Goal: Answer question/provide support

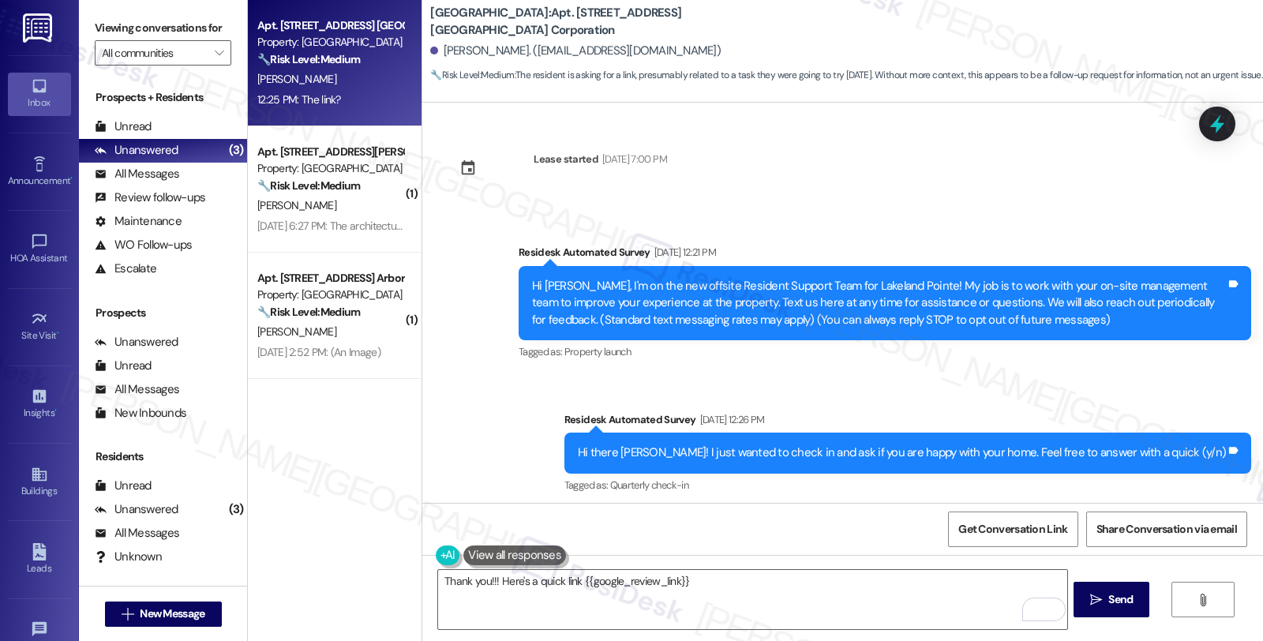
scroll to position [846, 0]
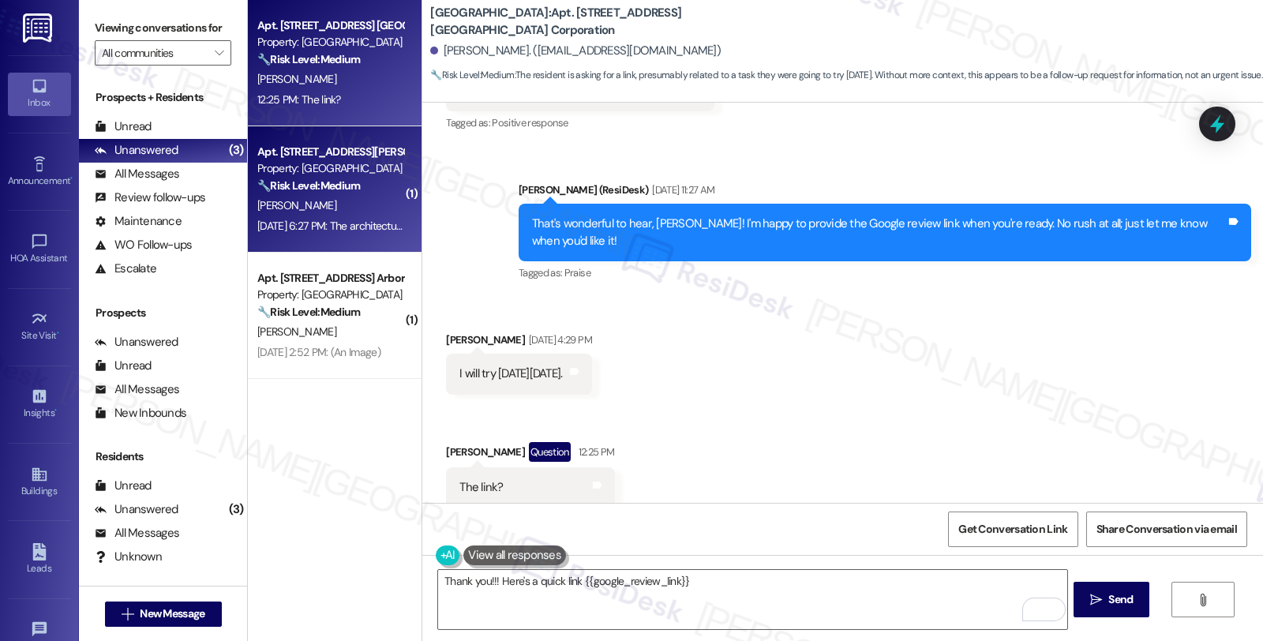
click at [356, 197] on div "[PERSON_NAME]" at bounding box center [330, 206] width 149 height 20
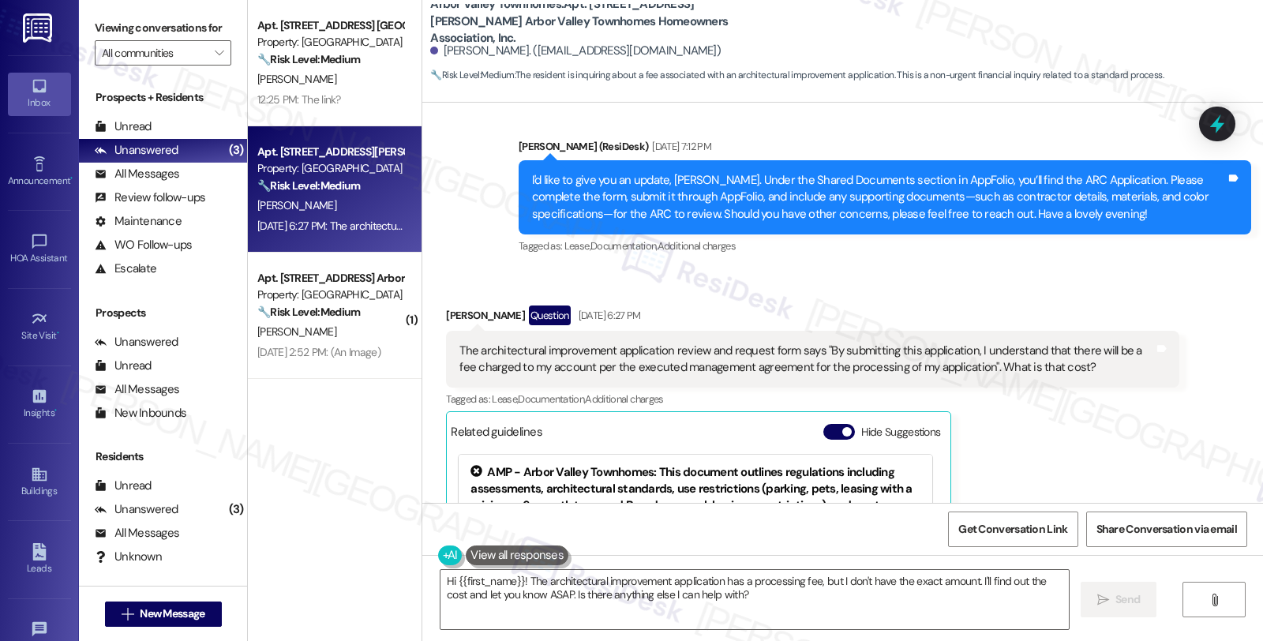
scroll to position [2725, 0]
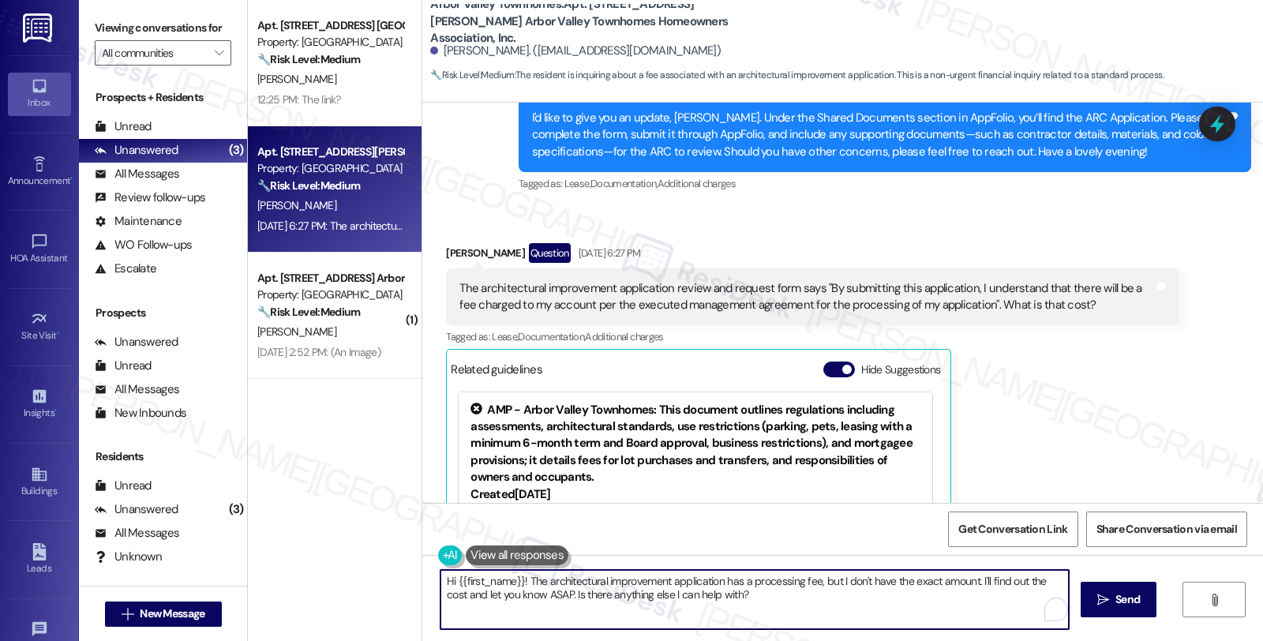
click at [515, 579] on textarea "Hi {{first_name}}! The architectural improvement application has a processing f…" at bounding box center [755, 599] width 628 height 59
click at [640, 582] on textarea "Hi {{first_name}}, thanks for reaching out. I uner! The architectural improveme…" at bounding box center [752, 599] width 628 height 59
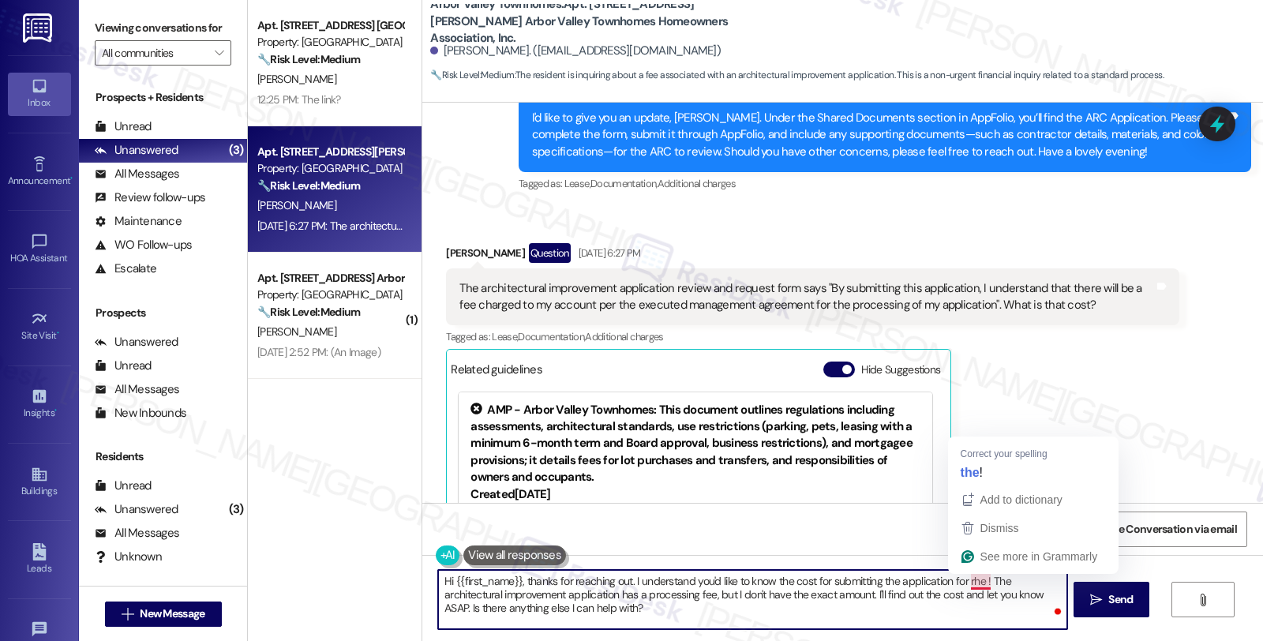
click at [969, 587] on textarea "Hi {{first_name}}, thanks for reaching out. I understand you'd like to know the…" at bounding box center [752, 599] width 628 height 59
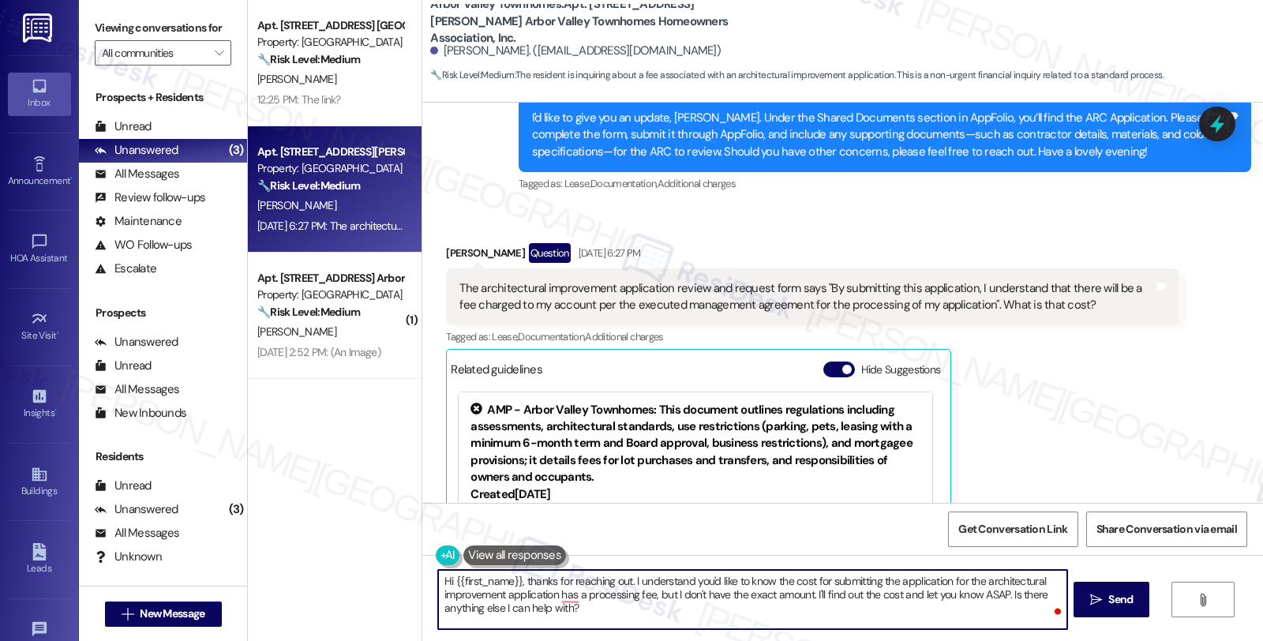
click at [494, 593] on textarea "Hi {{first_name}}, thanks for reaching out. I understand you'd like to know the…" at bounding box center [752, 599] width 628 height 59
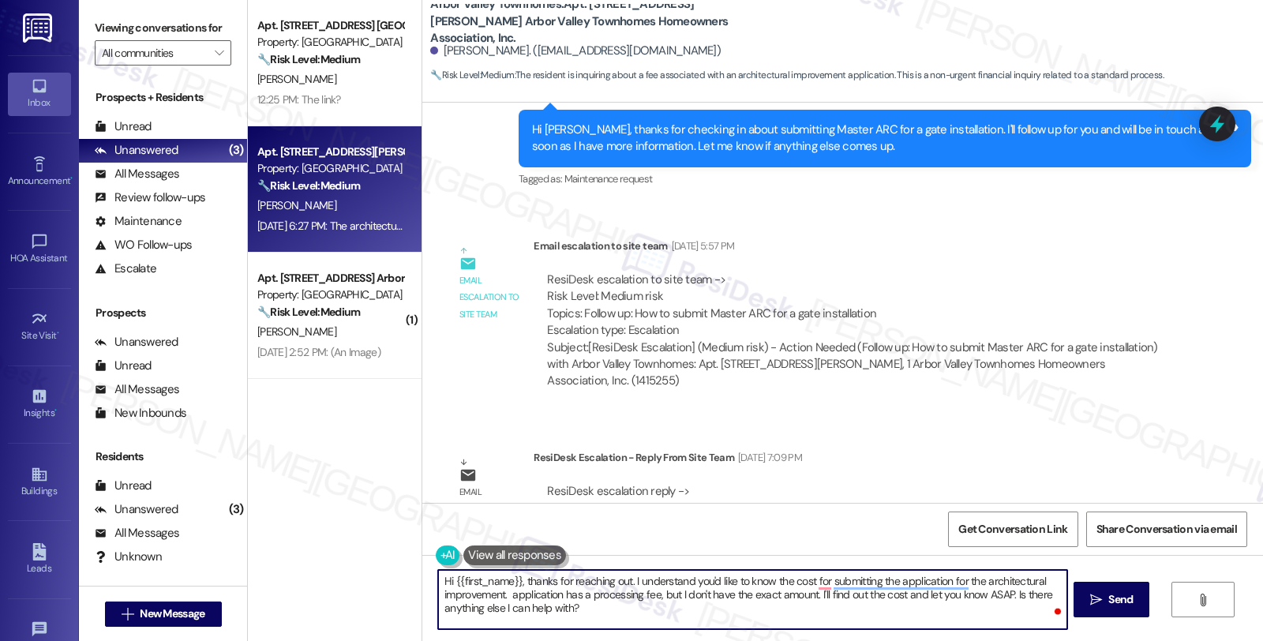
scroll to position [2198, 0]
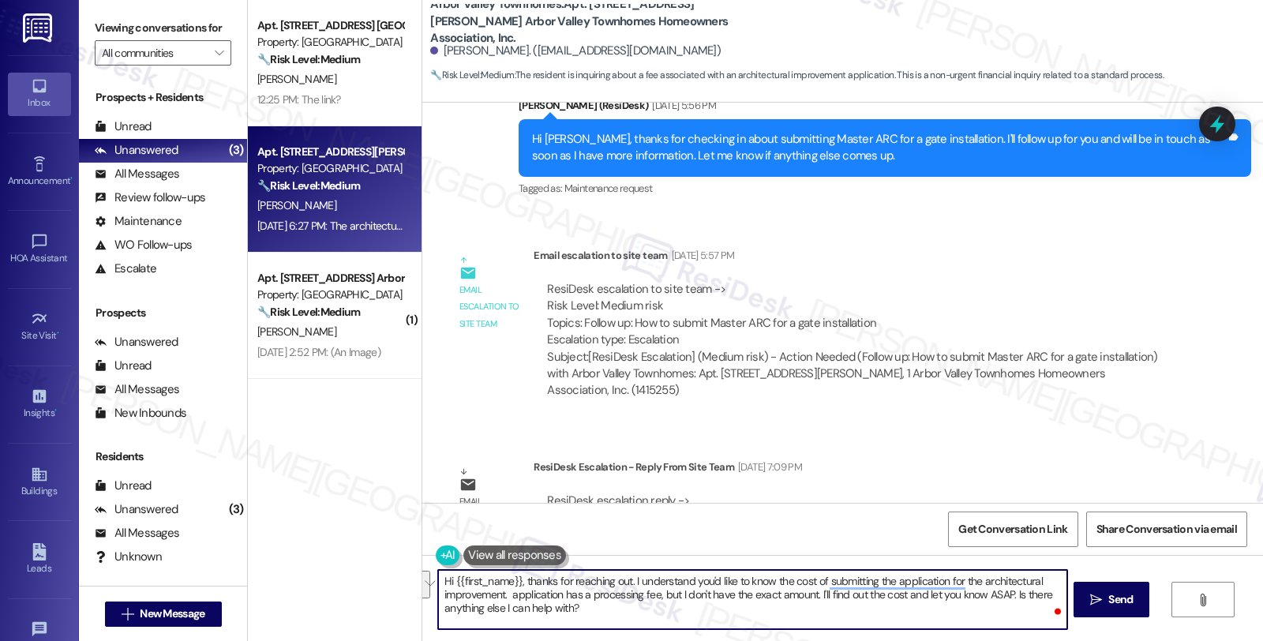
drag, startPoint x: 501, startPoint y: 595, endPoint x: 572, endPoint y: 616, distance: 74.0
click at [572, 616] on textarea "Hi {{first_name}}, thanks for reaching out. I understand you'd like to know the…" at bounding box center [752, 599] width 628 height 59
click at [621, 593] on textarea "Hi {{first_name}}, thanks for reaching out. I understand you'd like to know the…" at bounding box center [752, 599] width 628 height 59
drag, startPoint x: 976, startPoint y: 584, endPoint x: 495, endPoint y: 595, distance: 481.0
click at [495, 595] on textarea "Hi {{first_name}}, thanks for reaching out. I understand you'd like to know the…" at bounding box center [752, 599] width 628 height 59
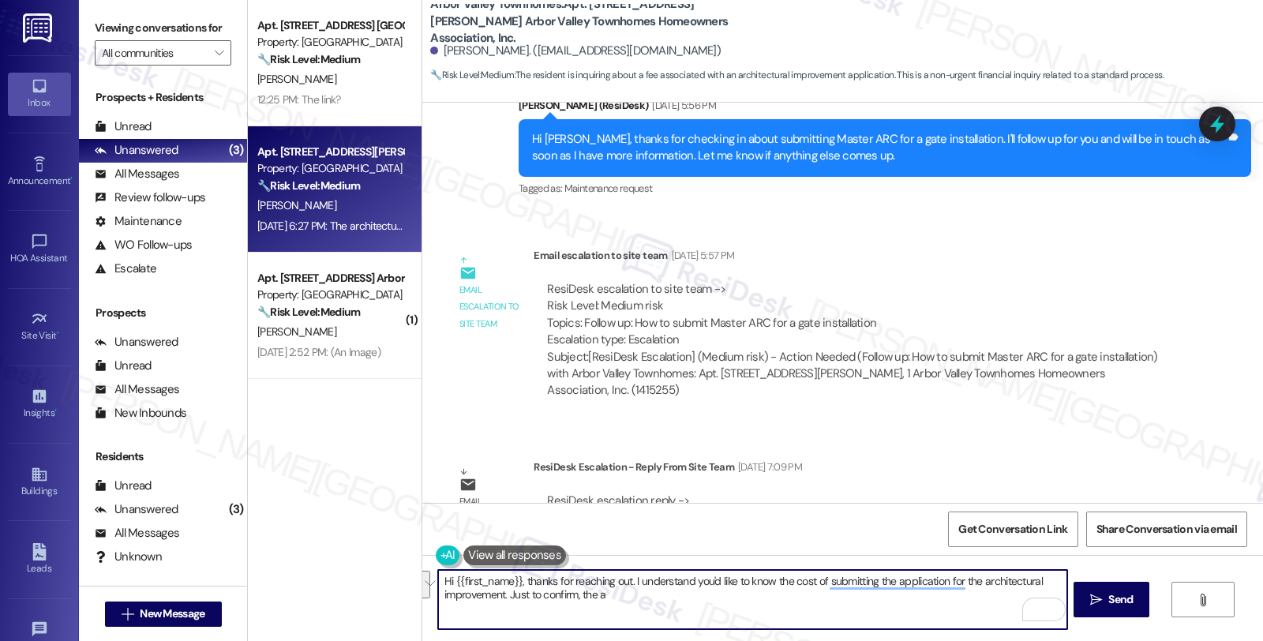
click at [613, 597] on textarea "Hi {{first_name}}, thanks for reaching out. I understand you'd like to know the…" at bounding box center [752, 599] width 628 height 59
click at [592, 597] on textarea "Hi {{first_name}}, thanks for reaching out. I understand you'd like to know the…" at bounding box center [752, 599] width 628 height 59
paste textarea "architectural improvement"
type textarea "Hi {{first_name}}, thanks for reaching out. I understand you'd like to know the…"
click at [1023, 606] on div "Rewrite with Grammarly" at bounding box center [1023, 610] width 17 height 18
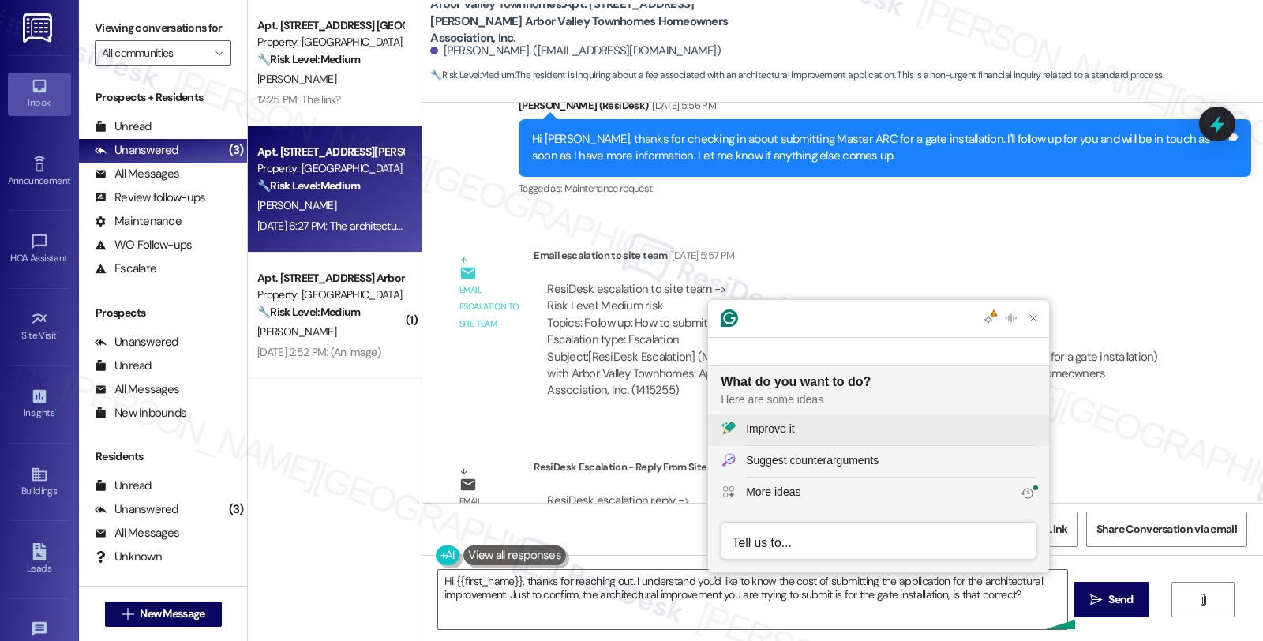
scroll to position [0, 0]
click at [831, 436] on div "Improve it" at bounding box center [891, 429] width 291 height 17
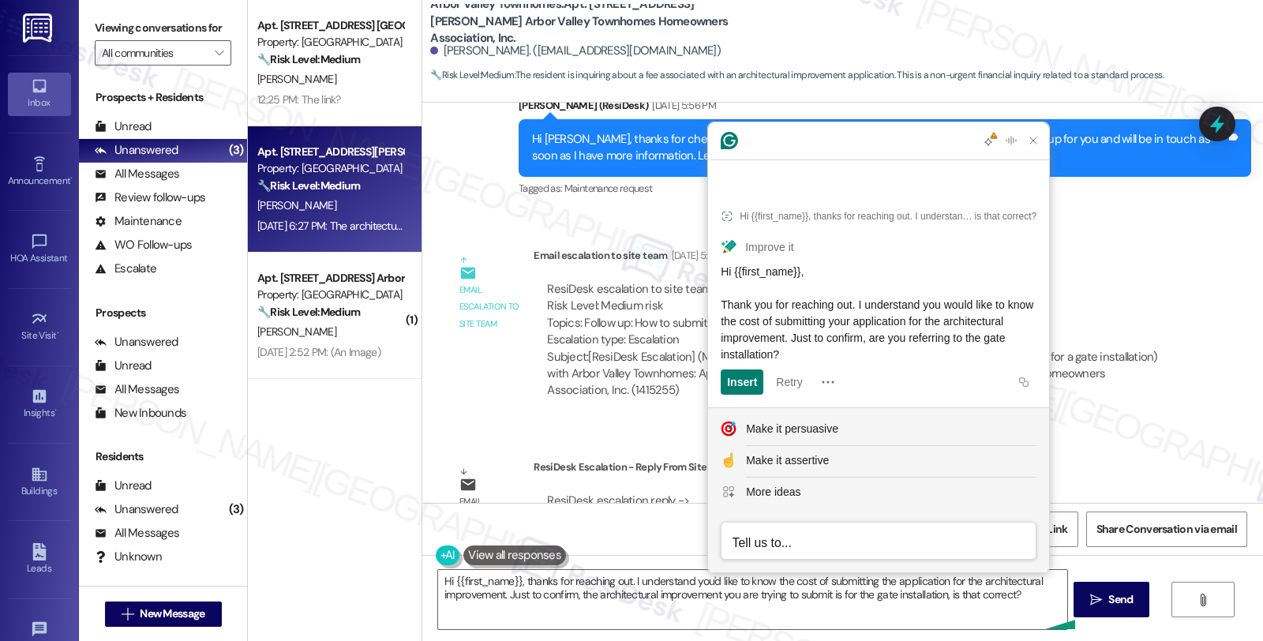
drag, startPoint x: 902, startPoint y: 355, endPoint x: 722, endPoint y: 313, distance: 184.8
click at [722, 313] on div "Hi {{first_name}}, Thank you for reaching out. I understand you would like to k…" at bounding box center [879, 313] width 316 height 99
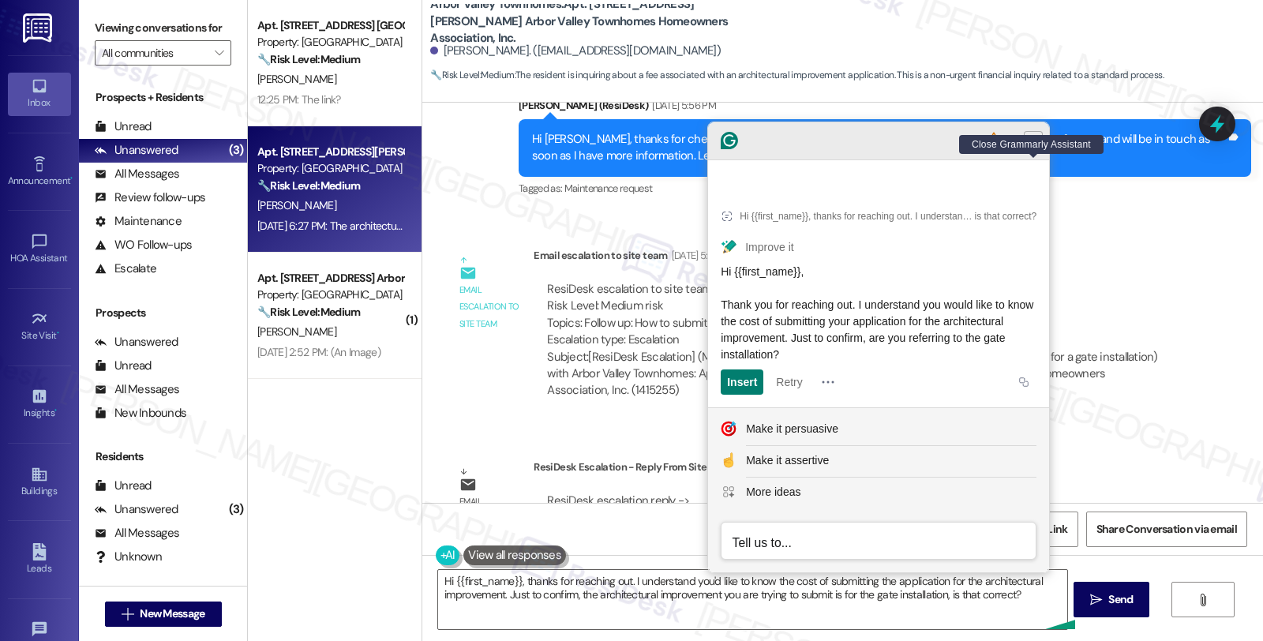
click at [1035, 144] on icon "Close Grammarly Assistant" at bounding box center [1033, 140] width 6 height 6
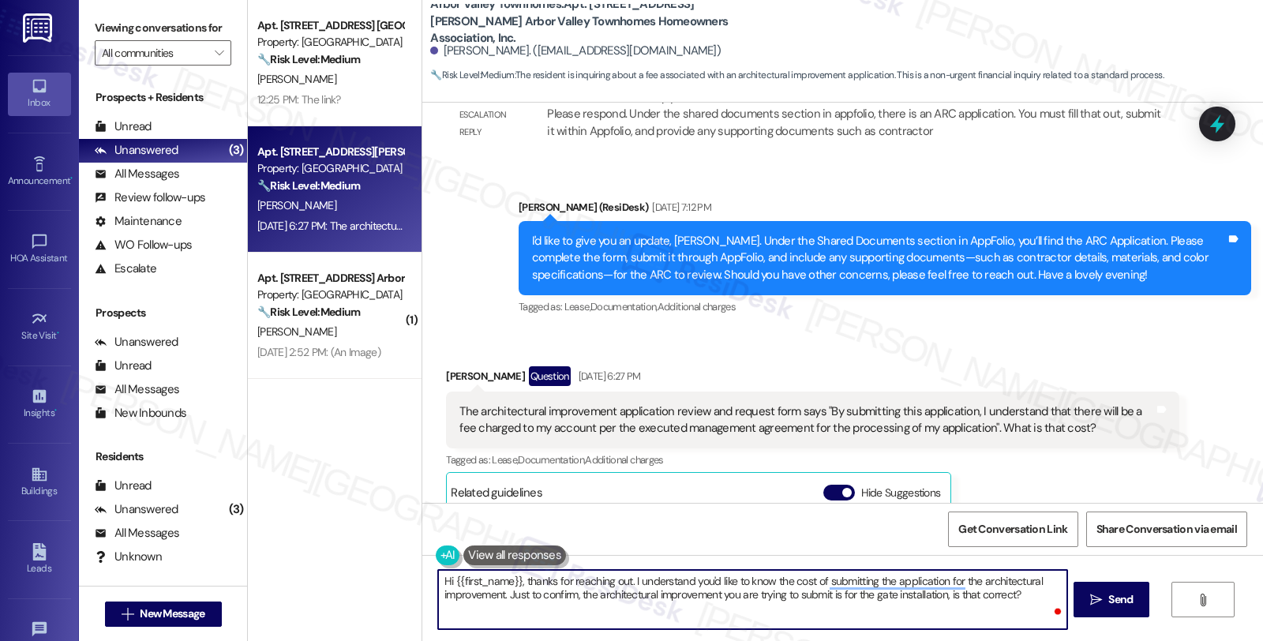
scroll to position [2637, 0]
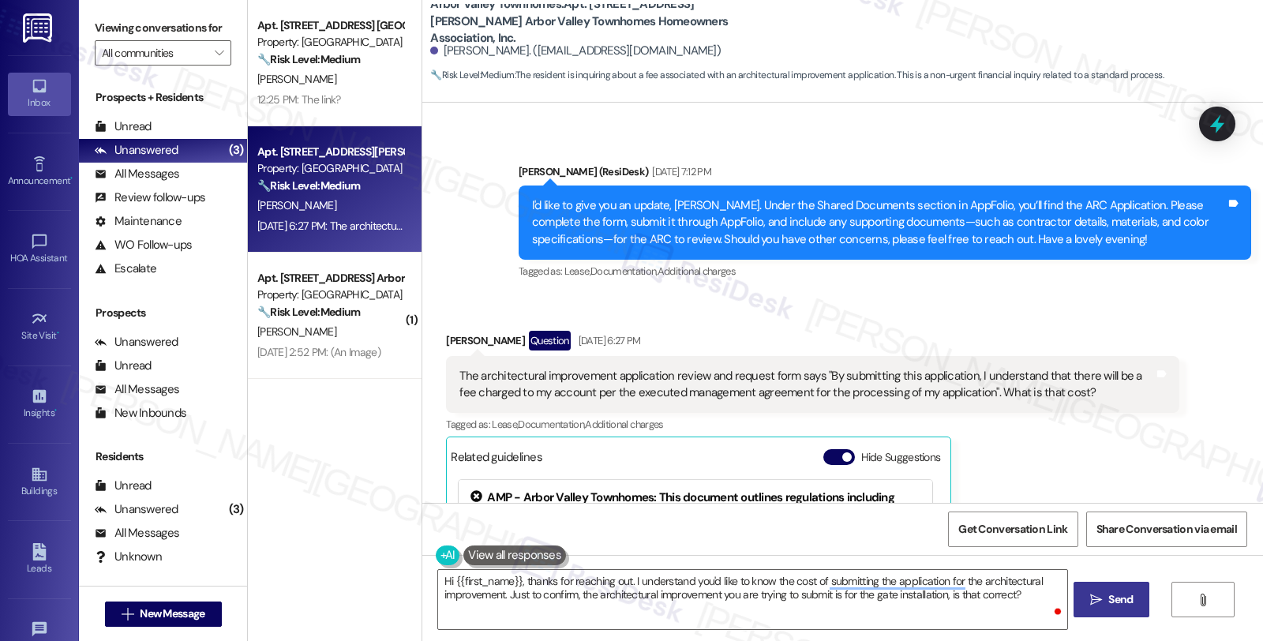
click at [1099, 602] on icon "" at bounding box center [1096, 600] width 12 height 13
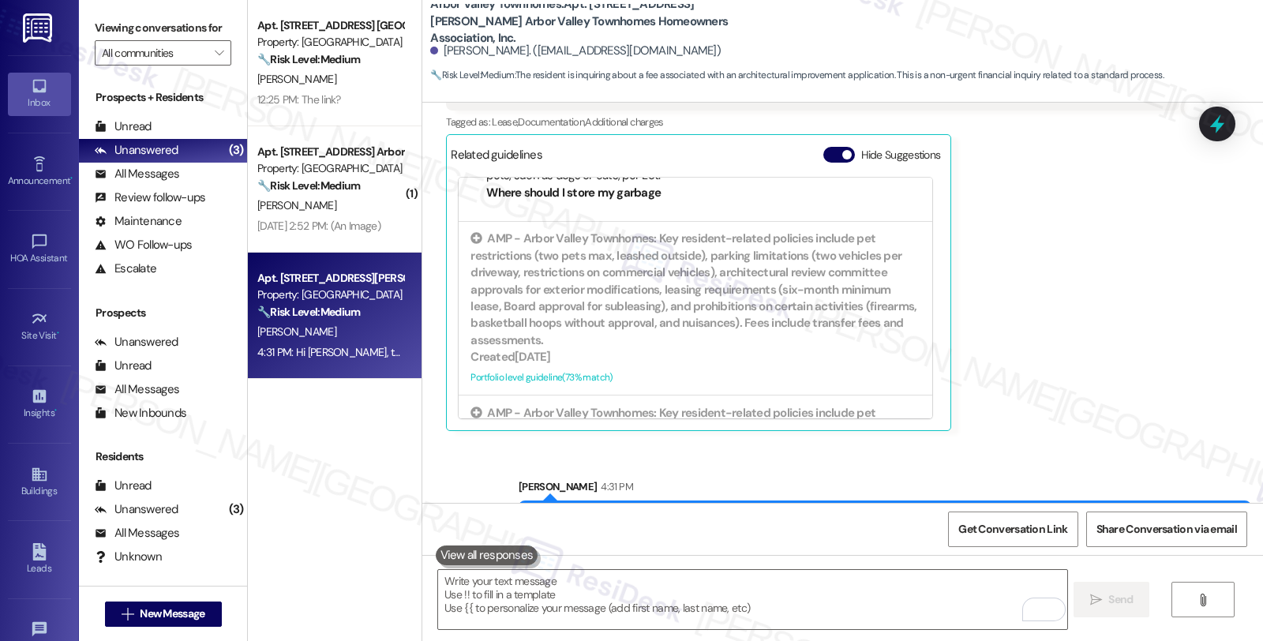
scroll to position [526, 0]
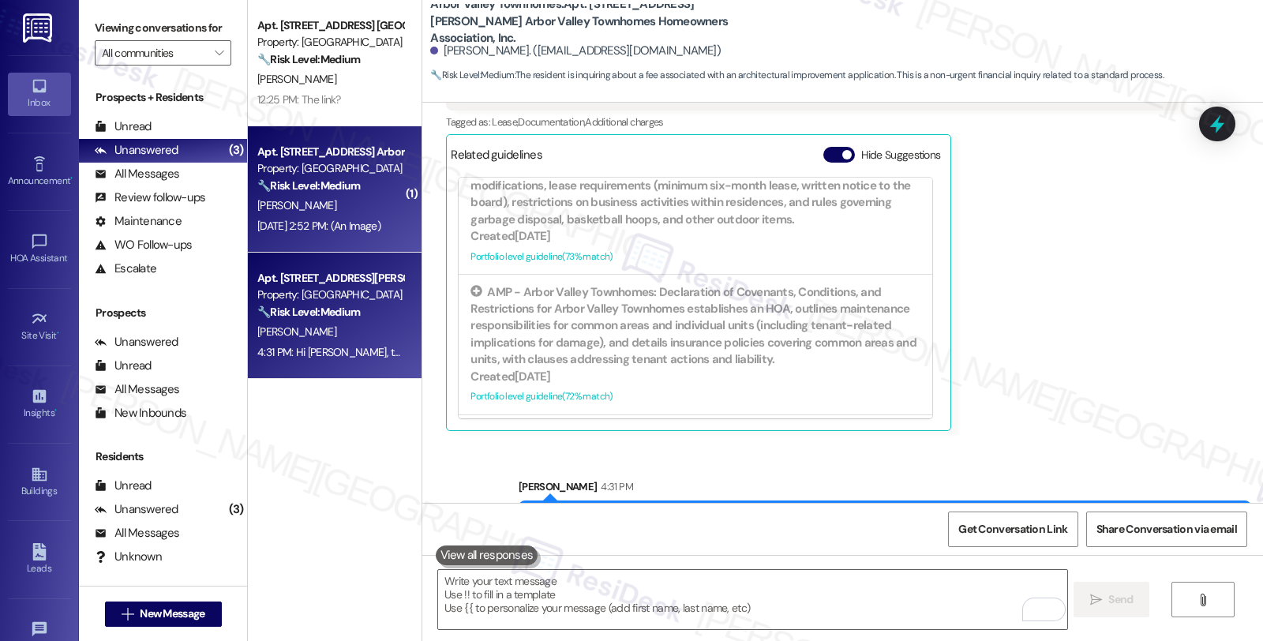
click at [330, 207] on div "[PERSON_NAME]" at bounding box center [330, 206] width 149 height 20
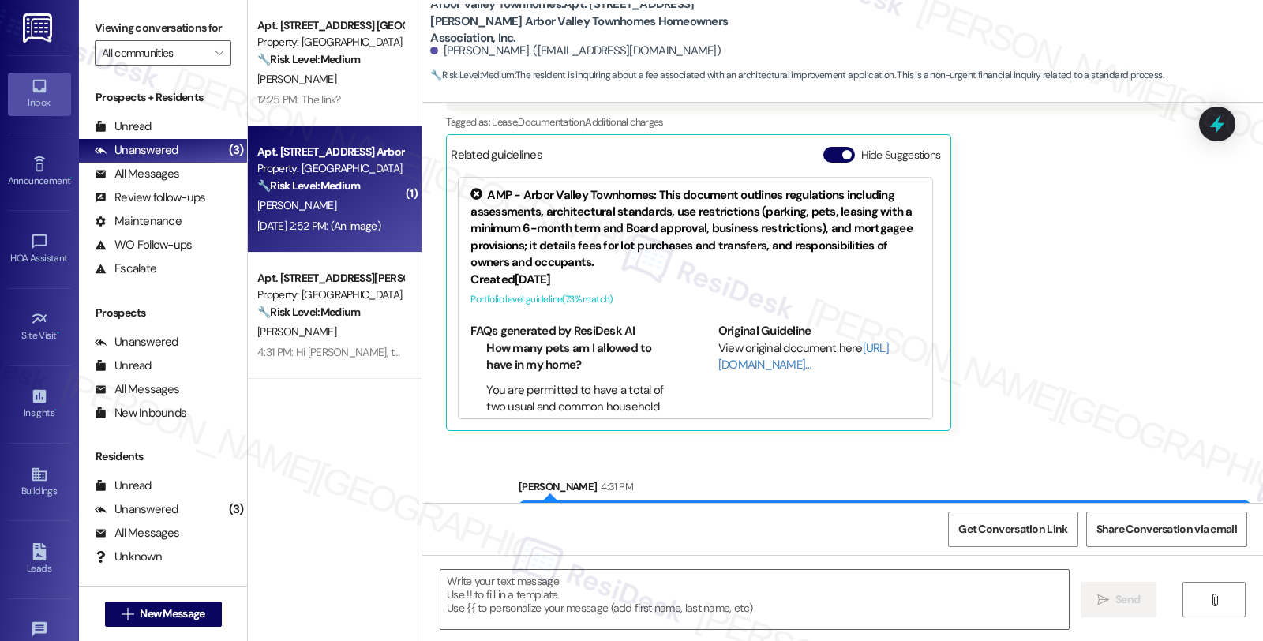
type textarea "Fetching suggested responses. Please feel free to read through the conversation…"
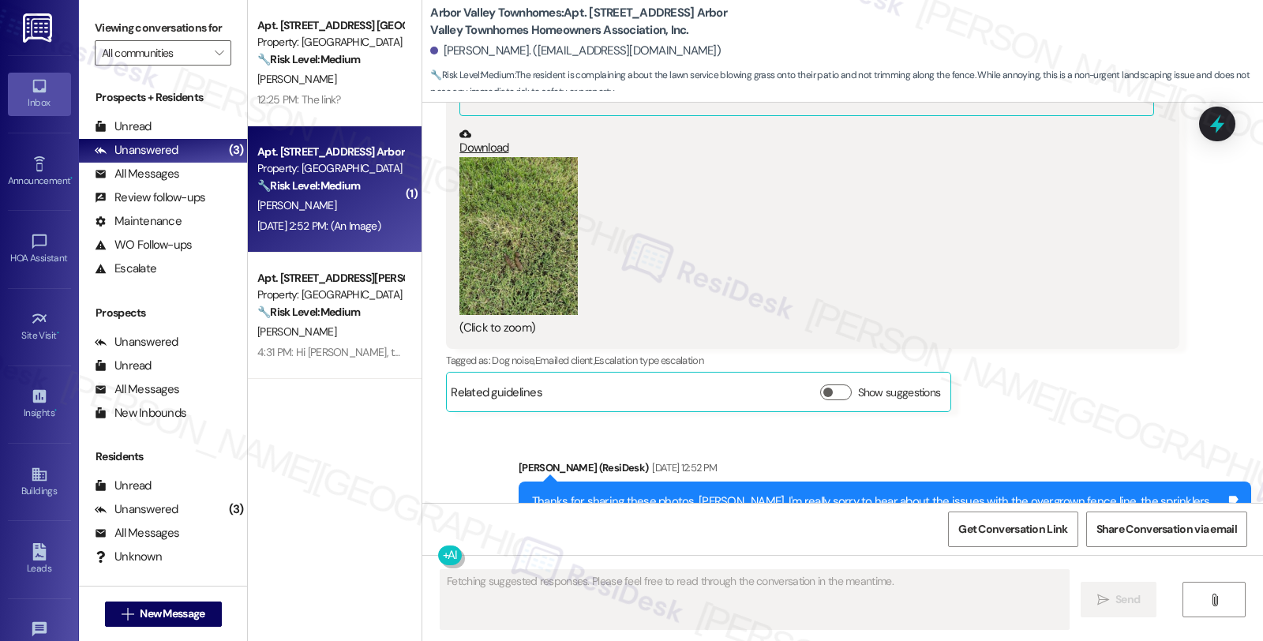
scroll to position [8582, 0]
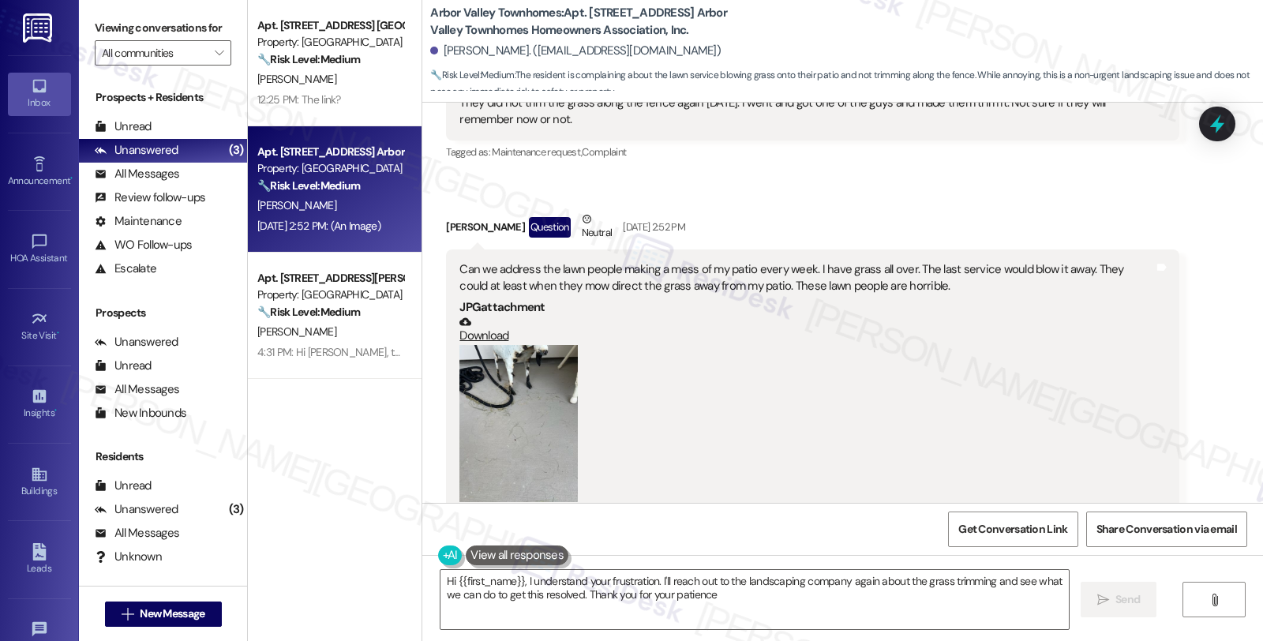
type textarea "Hi {{first_name}}, I understand your frustration. I'll reach out to the landsca…"
click at [1053, 357] on div "(Click to zoom)" at bounding box center [807, 435] width 694 height 180
click at [521, 367] on button "Zoom image" at bounding box center [519, 424] width 118 height 158
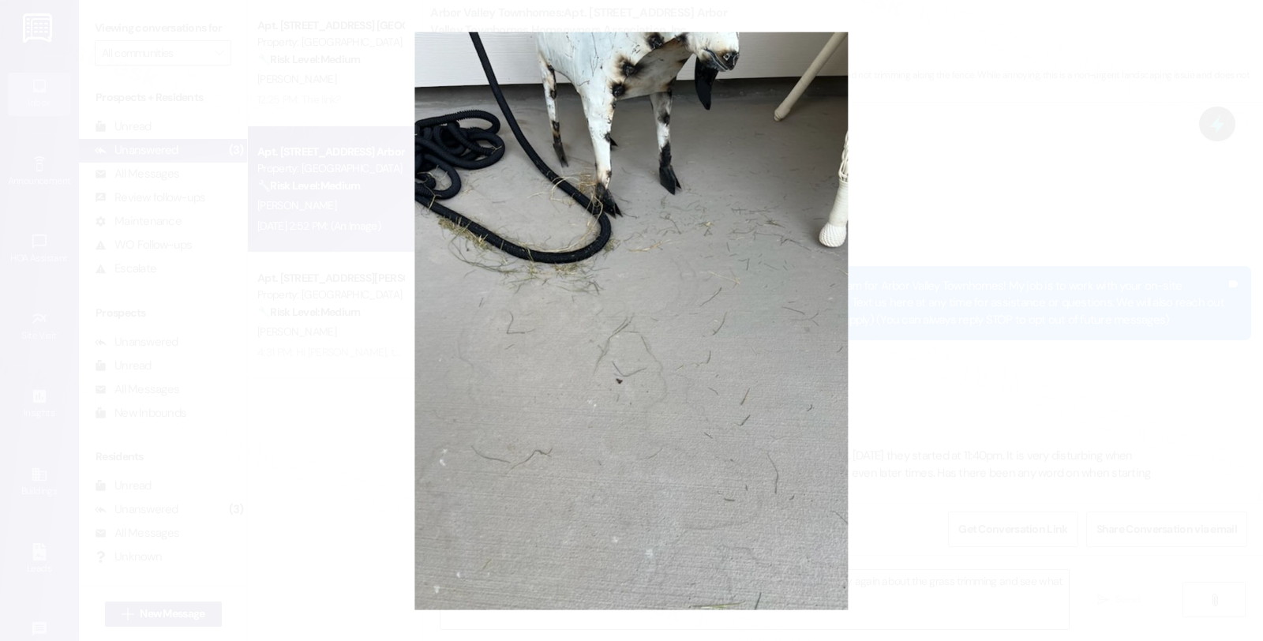
scroll to position [8582, 0]
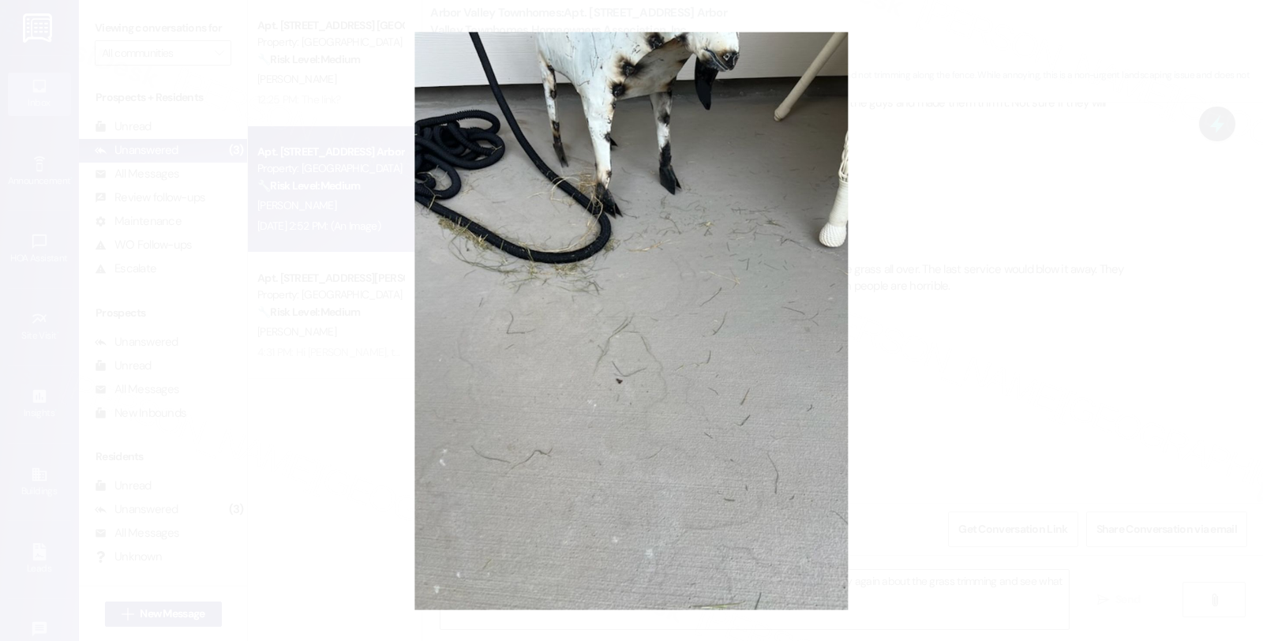
click at [941, 322] on button "Unzoom image" at bounding box center [631, 320] width 1263 height 641
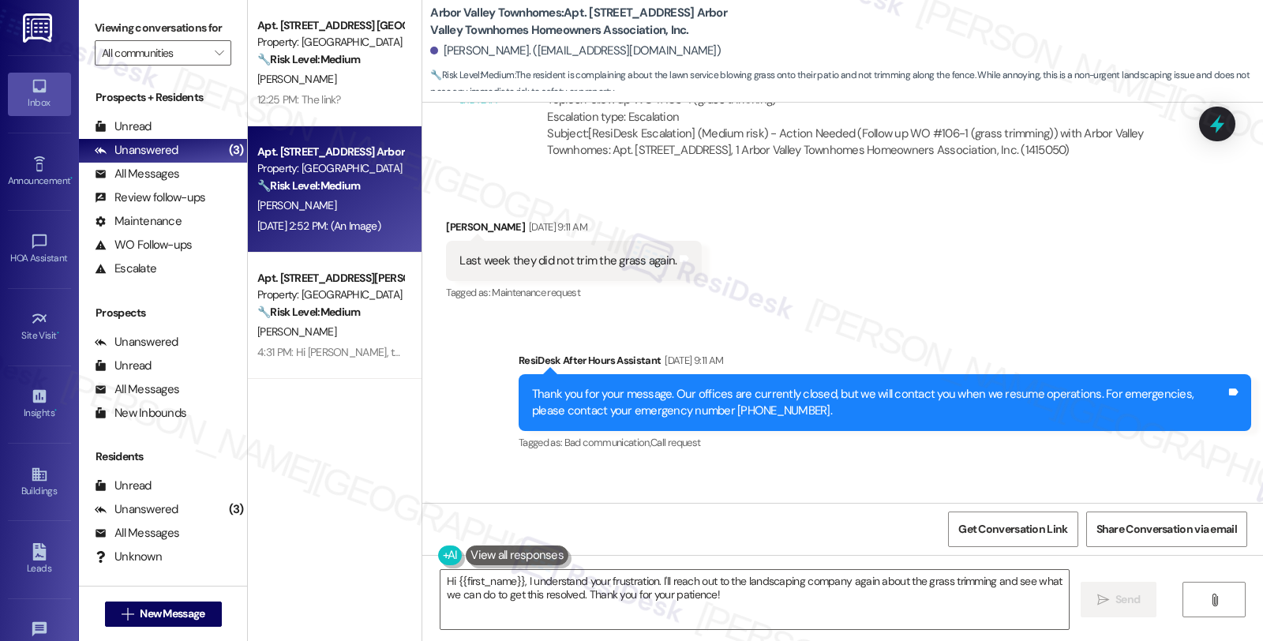
scroll to position [8231, 0]
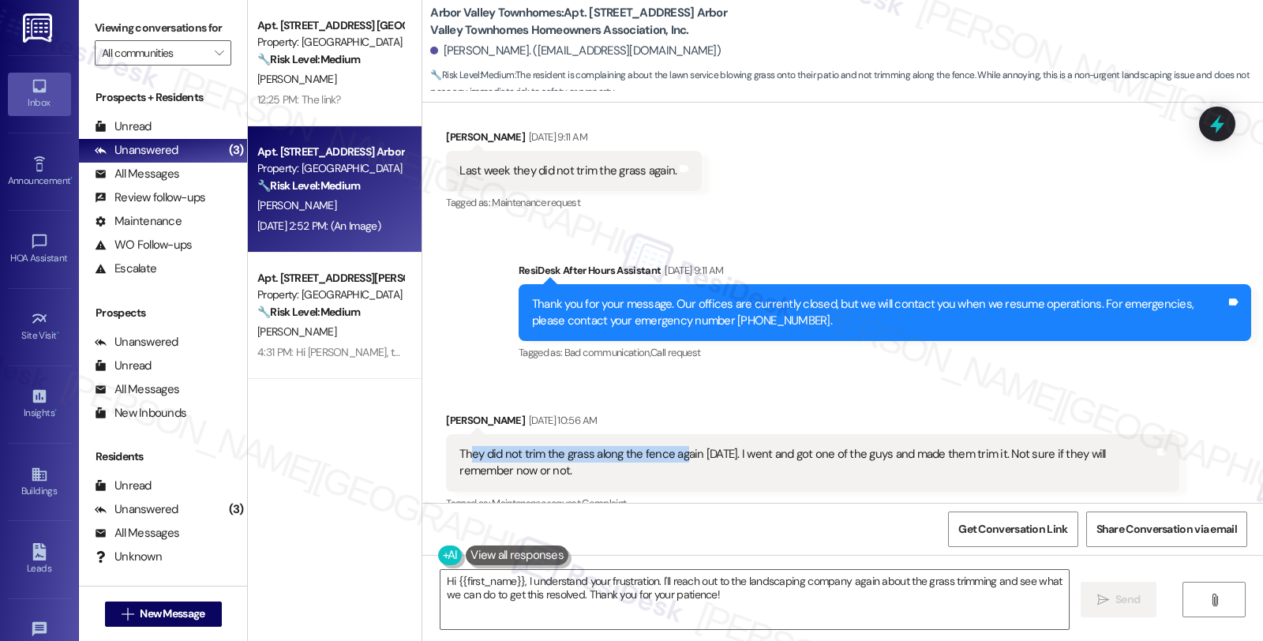
drag, startPoint x: 459, startPoint y: 383, endPoint x: 673, endPoint y: 383, distance: 214.8
click at [673, 446] on div "They did not trim the grass along the fence again [DATE]. I went and got one of…" at bounding box center [807, 463] width 694 height 34
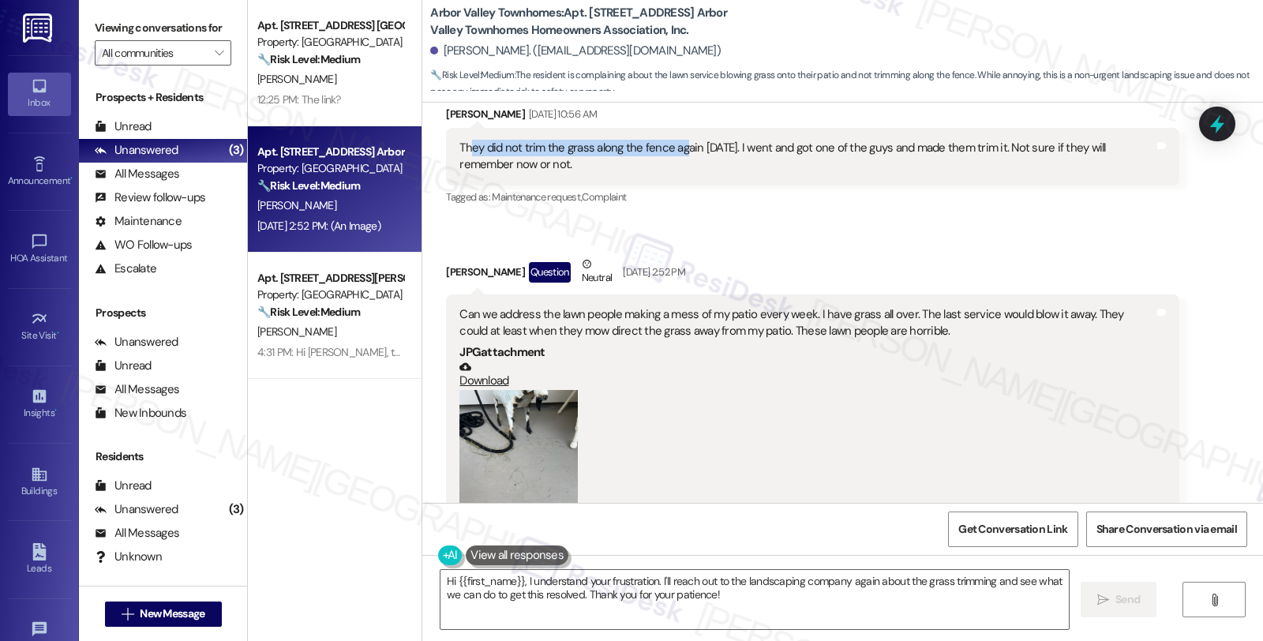
scroll to position [8582, 0]
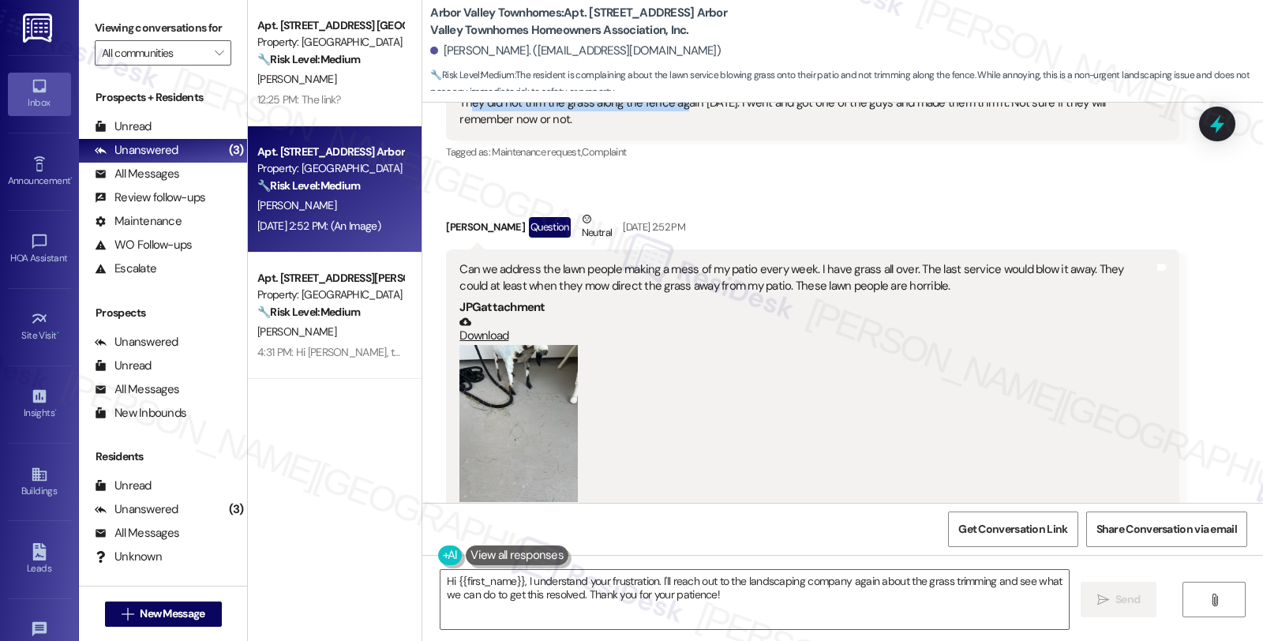
click at [477, 352] on button "Zoom image" at bounding box center [519, 424] width 118 height 158
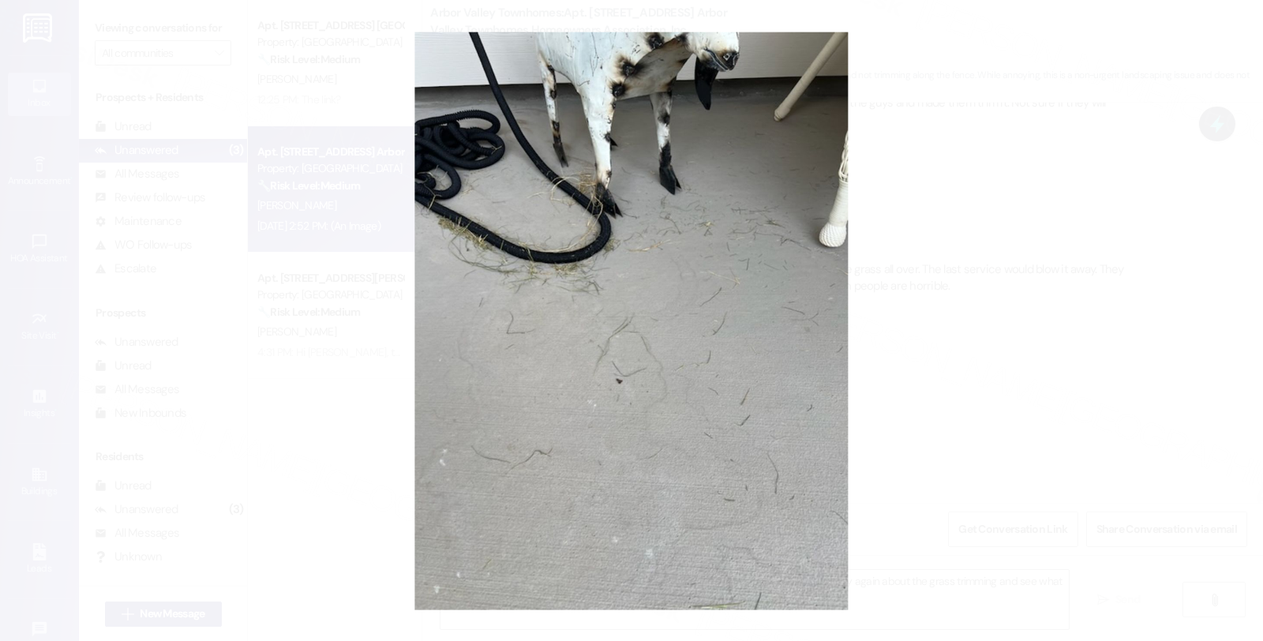
click at [951, 317] on button "Unzoom image" at bounding box center [631, 320] width 1263 height 641
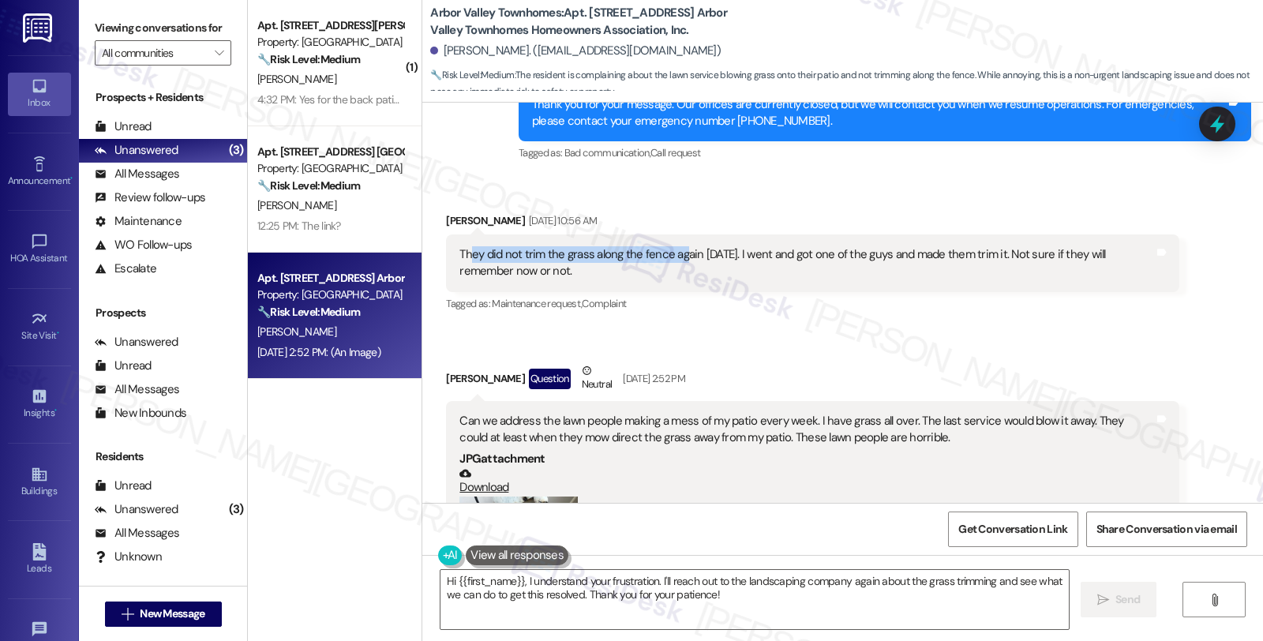
scroll to position [8406, 0]
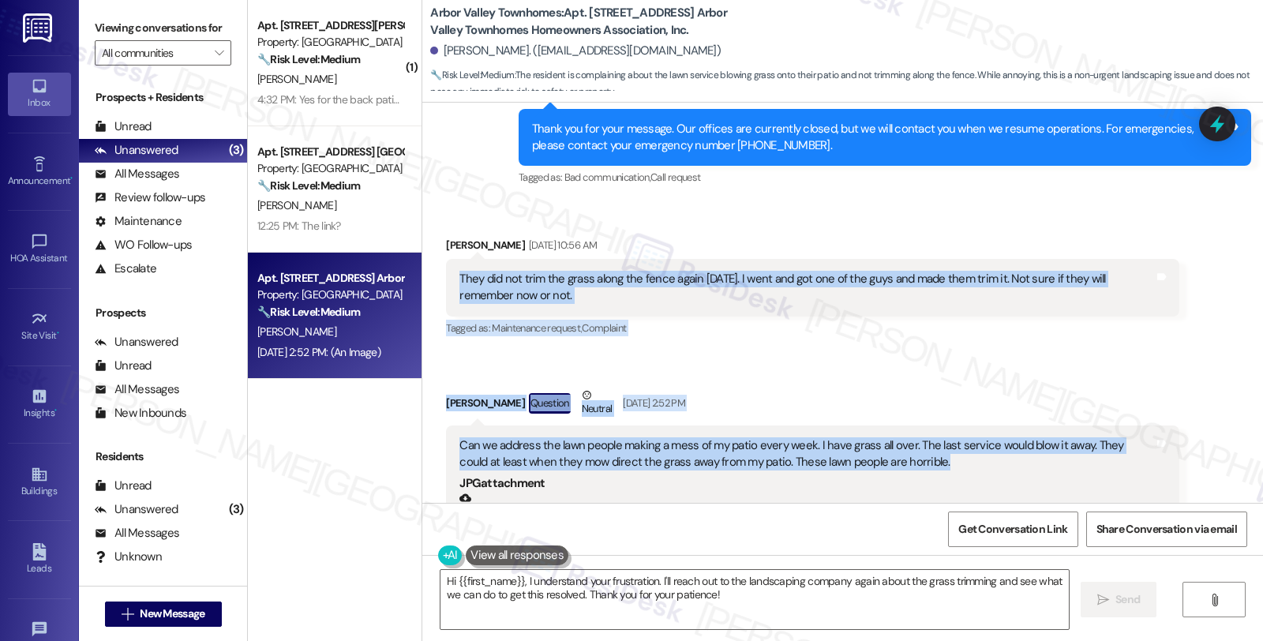
drag, startPoint x: 941, startPoint y: 396, endPoint x: 431, endPoint y: 216, distance: 540.9
click at [431, 216] on div "Received via SMS Megan Mead Sep 05, 2025 at 10:56 AM They did not trim the gras…" at bounding box center [842, 474] width 841 height 546
copy div "They did not trim the grass along the fence again today. I went and got one of …"
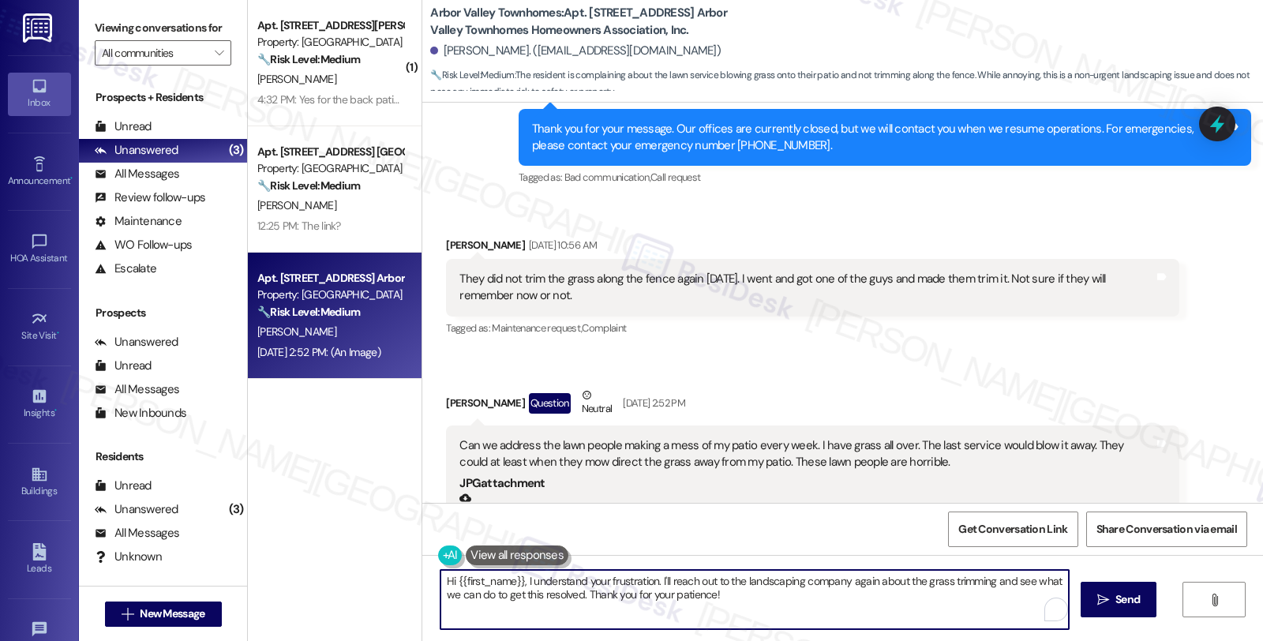
drag, startPoint x: 745, startPoint y: 591, endPoint x: 382, endPoint y: 546, distance: 365.9
click at [382, 546] on div "( 1 ) Apt. 1055 Wrights Mill Rd 1055, 1 Arbor Valley Townhomes Homeowners Assoc…" at bounding box center [755, 320] width 1015 height 641
paste textarea "Megan, thanks for letting us know. We're sorry to hear about the mess left behi…"
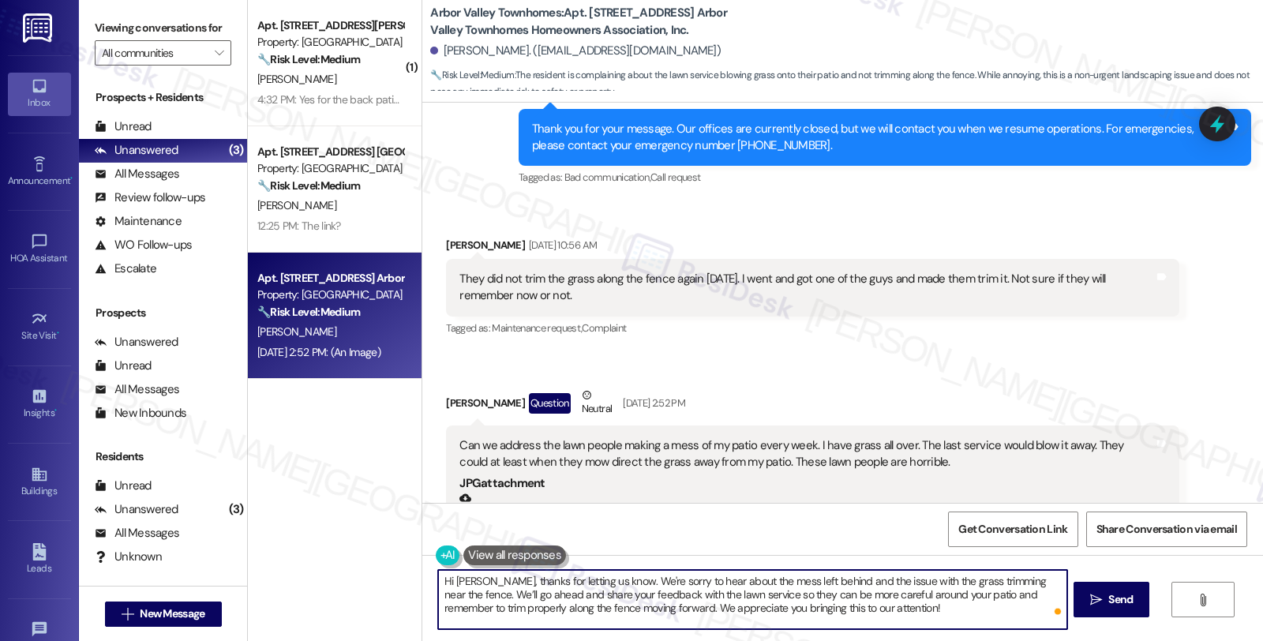
click at [602, 580] on textarea "Hi Megan, thanks for letting us know. We're sorry to hear about the mess left b…" at bounding box center [752, 599] width 628 height 59
drag, startPoint x: 1055, startPoint y: 581, endPoint x: 1056, endPoint y: 610, distance: 29.2
click at [1056, 610] on textarea "Hi Megan, thanks for letting us know. I'm sorry to hear about the mess left beh…" at bounding box center [752, 599] width 628 height 59
click at [1052, 580] on textarea "Hi Megan, thanks for letting us know. I'm sorry to hear about the mess left beh…" at bounding box center [752, 599] width 628 height 59
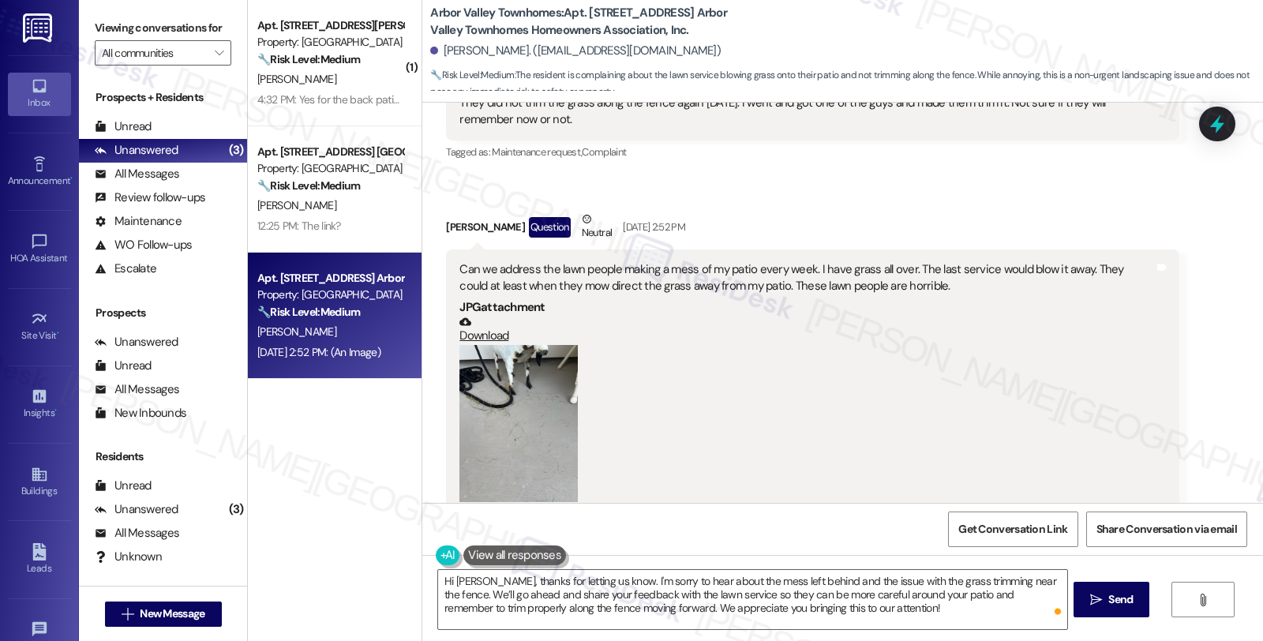
click at [531, 345] on button "Zoom image" at bounding box center [519, 424] width 118 height 158
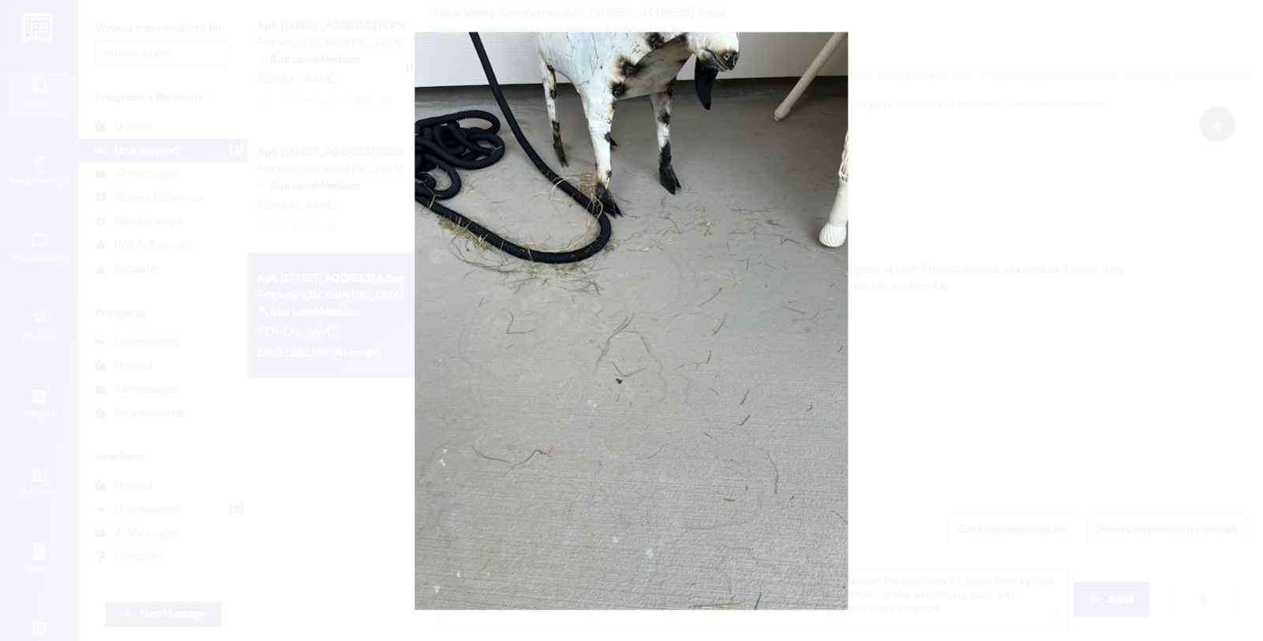
click at [1036, 336] on button "Unzoom image" at bounding box center [631, 320] width 1263 height 641
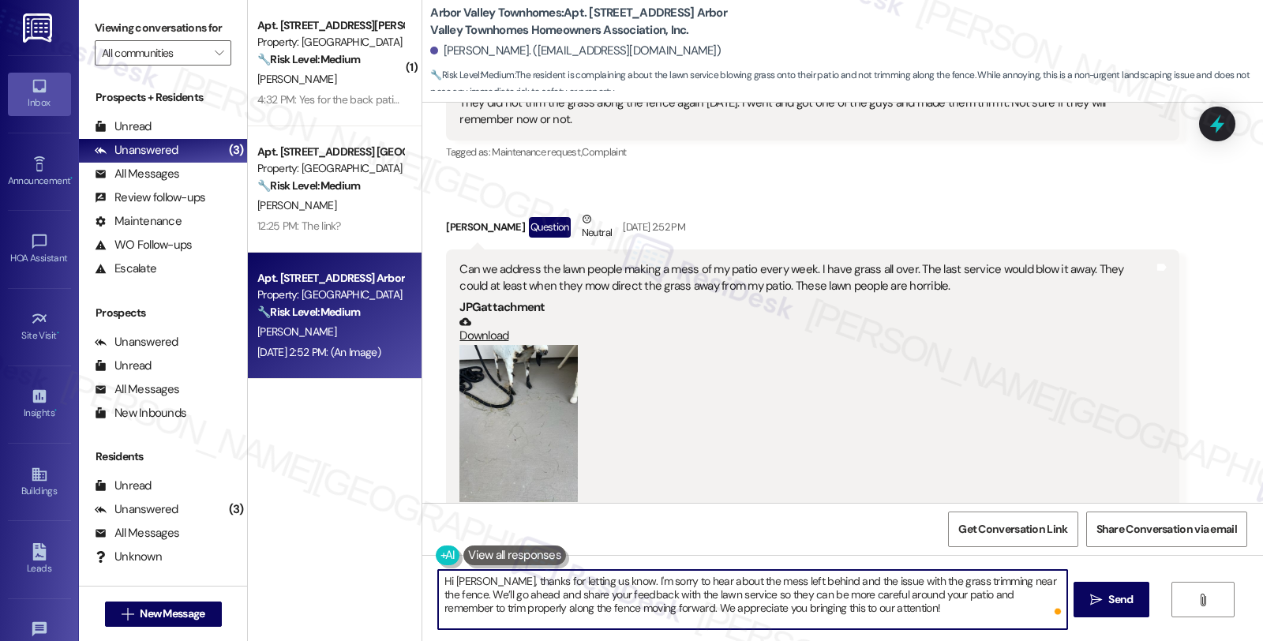
click at [1055, 580] on textarea "Hi Megan, thanks for letting us know. I'm sorry to hear about the mess left beh…" at bounding box center [752, 599] width 628 height 59
click at [617, 596] on textarea "Hi Megan, thanks for letting us know. I'm sorry to hear about the mess left beh…" at bounding box center [752, 599] width 628 height 59
click at [571, 595] on textarea "Hi Megan, thanks for letting us know. I'm sorry to hear about the mess left beh…" at bounding box center [752, 599] width 628 height 59
drag, startPoint x: 721, startPoint y: 593, endPoint x: 979, endPoint y: 617, distance: 259.3
click at [979, 617] on textarea "Hi Megan, thanks for letting us know. I'm sorry to hear about the mess left beh…" at bounding box center [752, 599] width 628 height 59
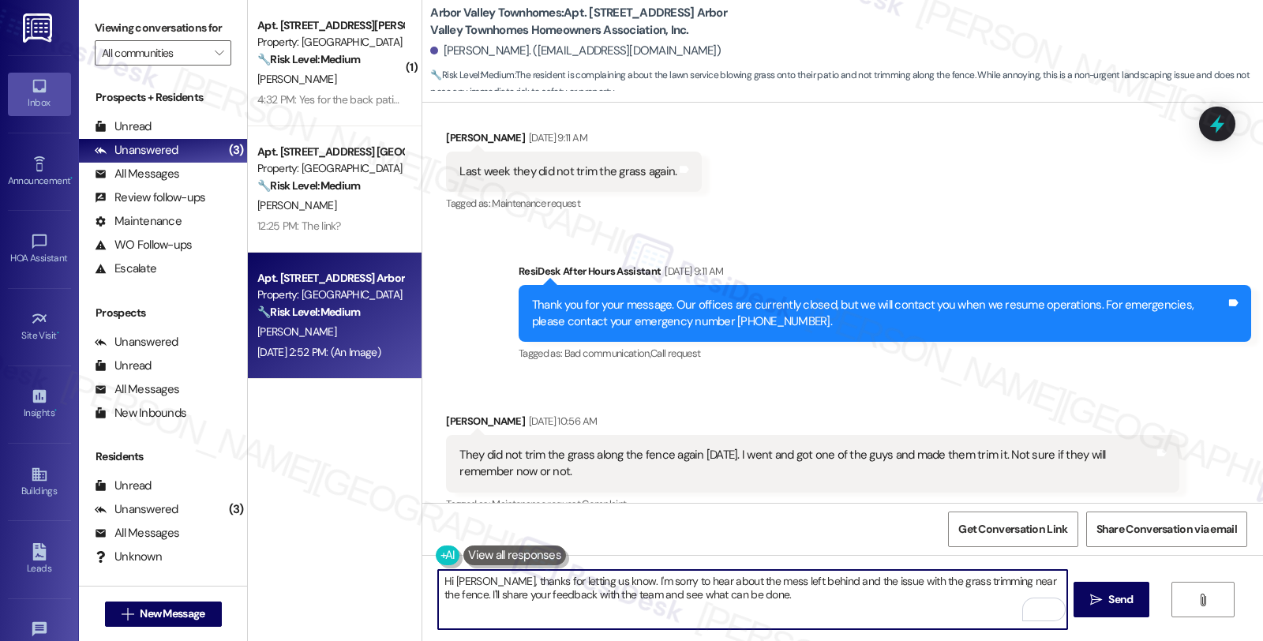
scroll to position [8231, 0]
click at [733, 593] on textarea "Hi Megan, thanks for letting us know. I'm sorry to hear about the mess left beh…" at bounding box center [752, 599] width 628 height 59
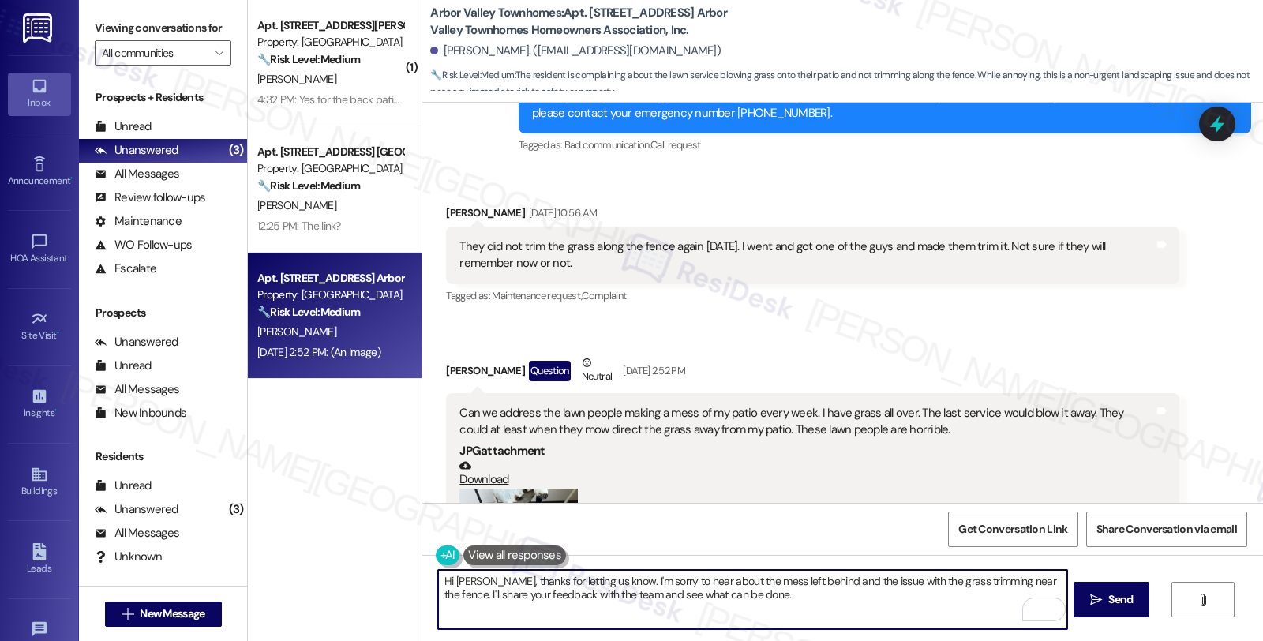
scroll to position [8582, 0]
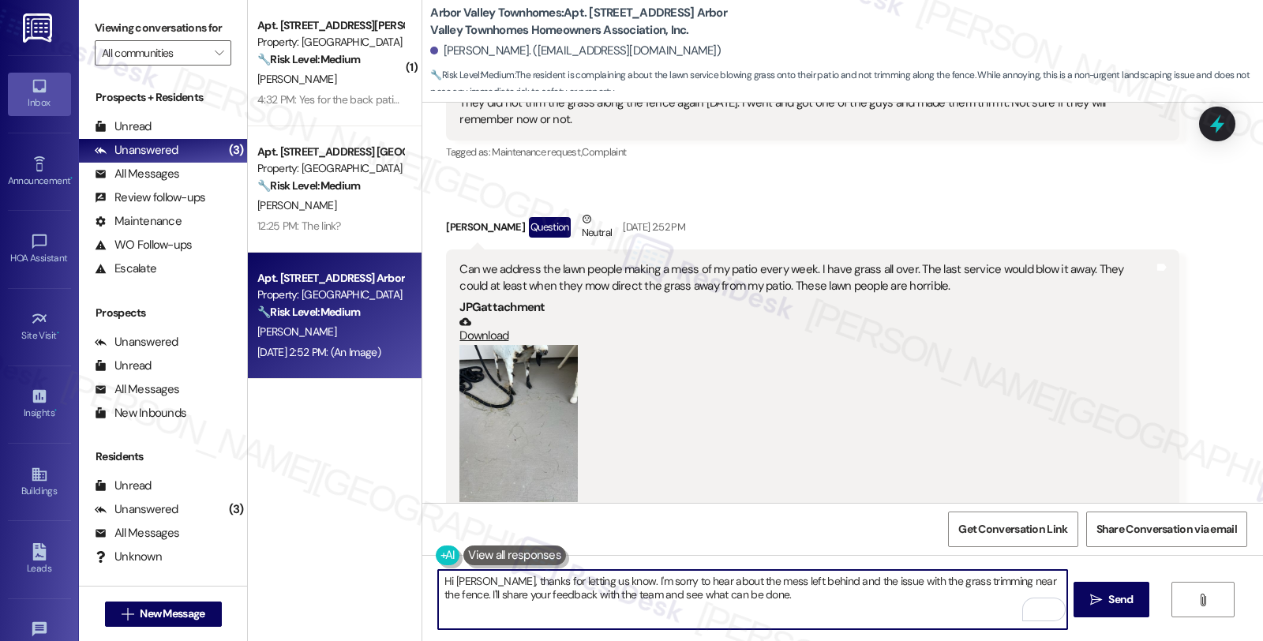
click at [512, 553] on button at bounding box center [514, 556] width 103 height 20
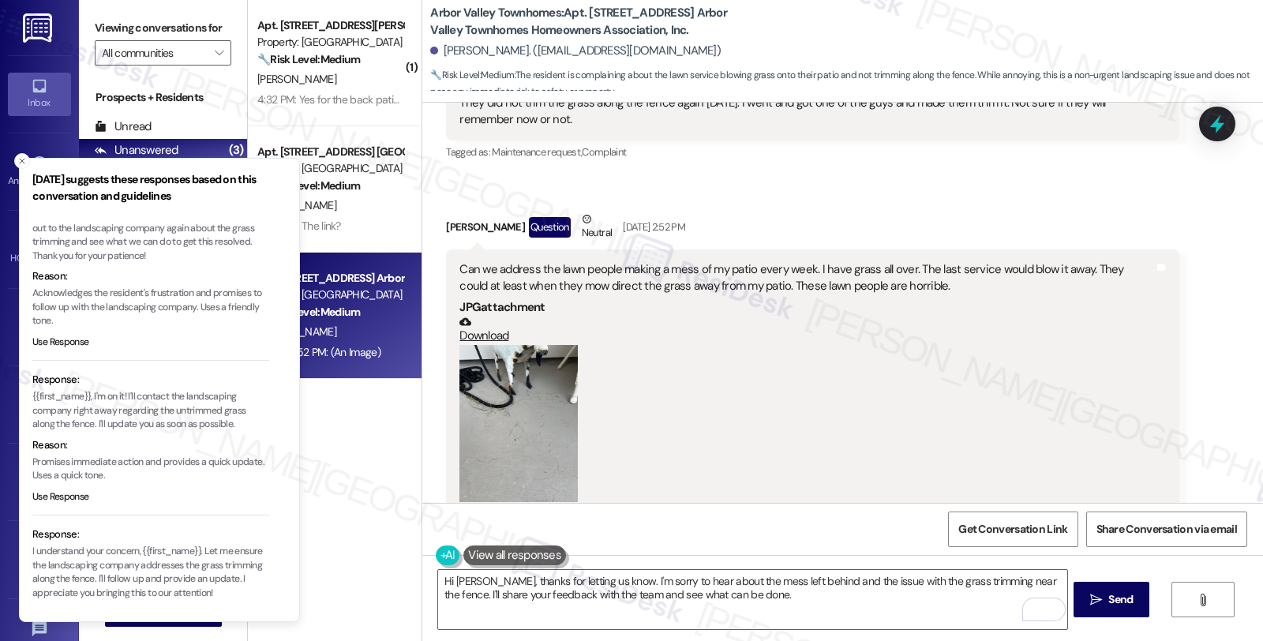
scroll to position [88, 0]
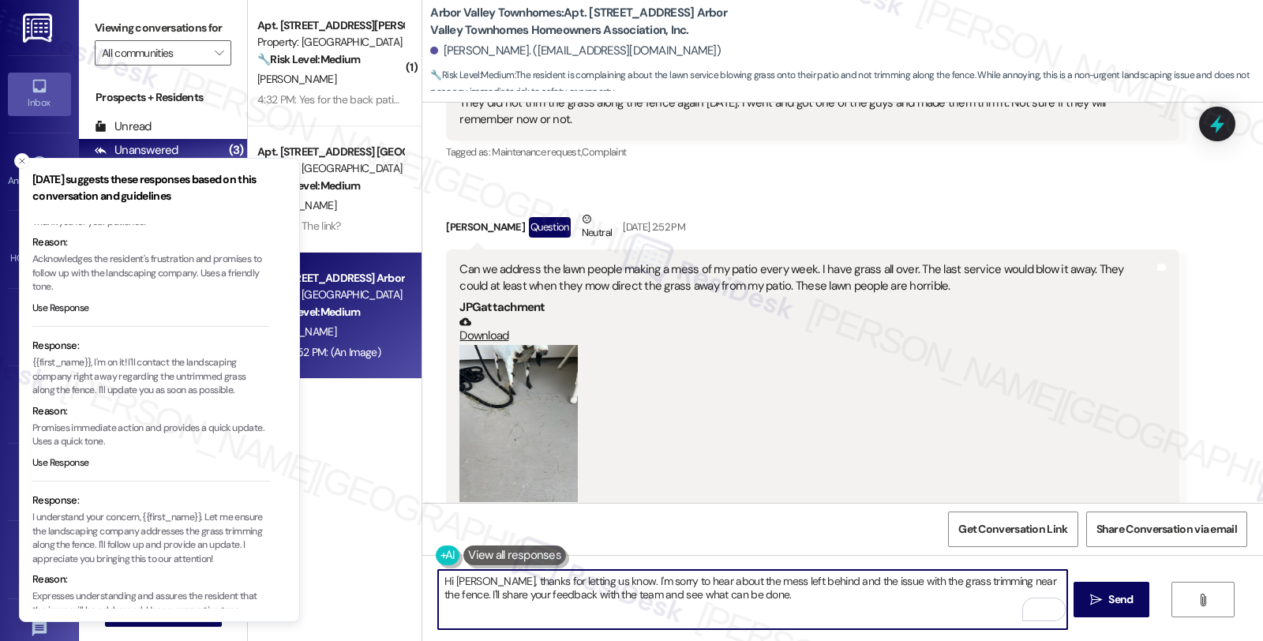
click at [808, 598] on textarea "Hi Megan, thanks for letting us know. I'm sorry to hear about the mess left beh…" at bounding box center [752, 599] width 628 height 59
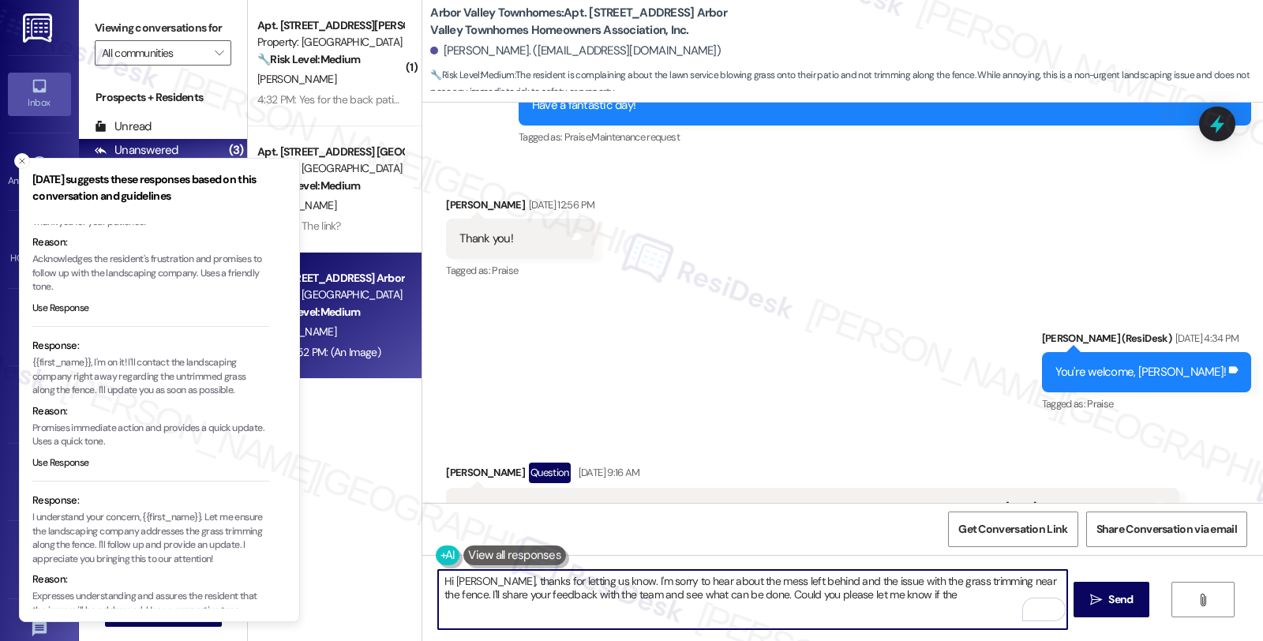
scroll to position [6739, 0]
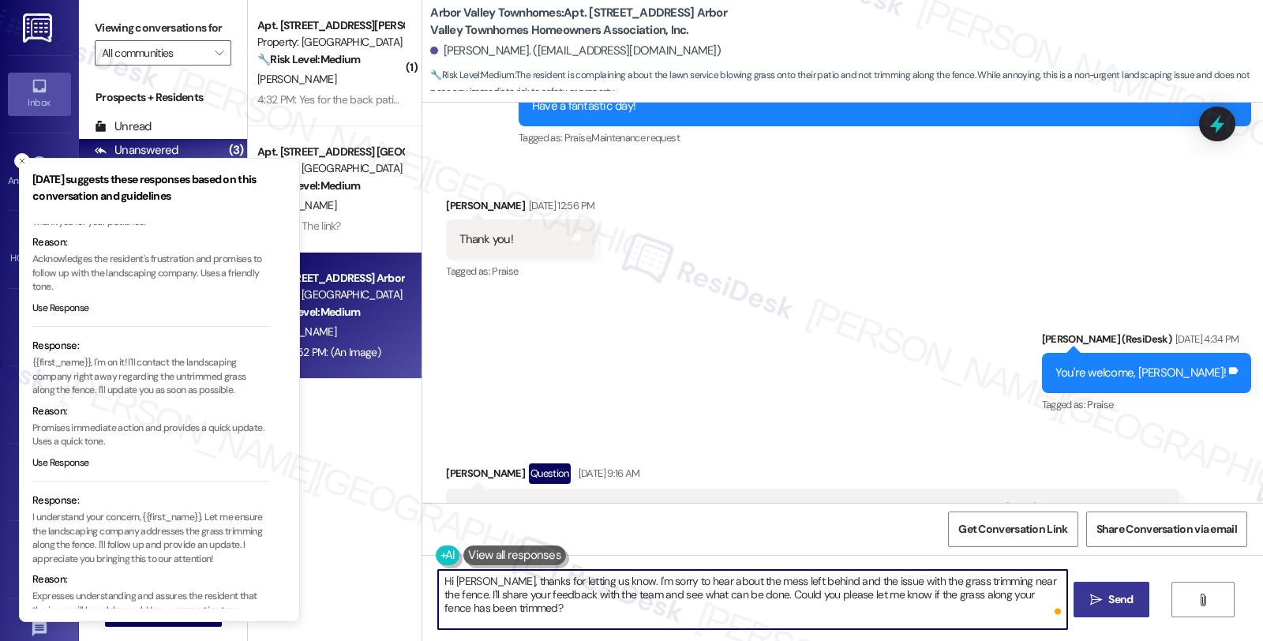
type textarea "Hi Megan, thanks for letting us know. I'm sorry to hear about the mess left beh…"
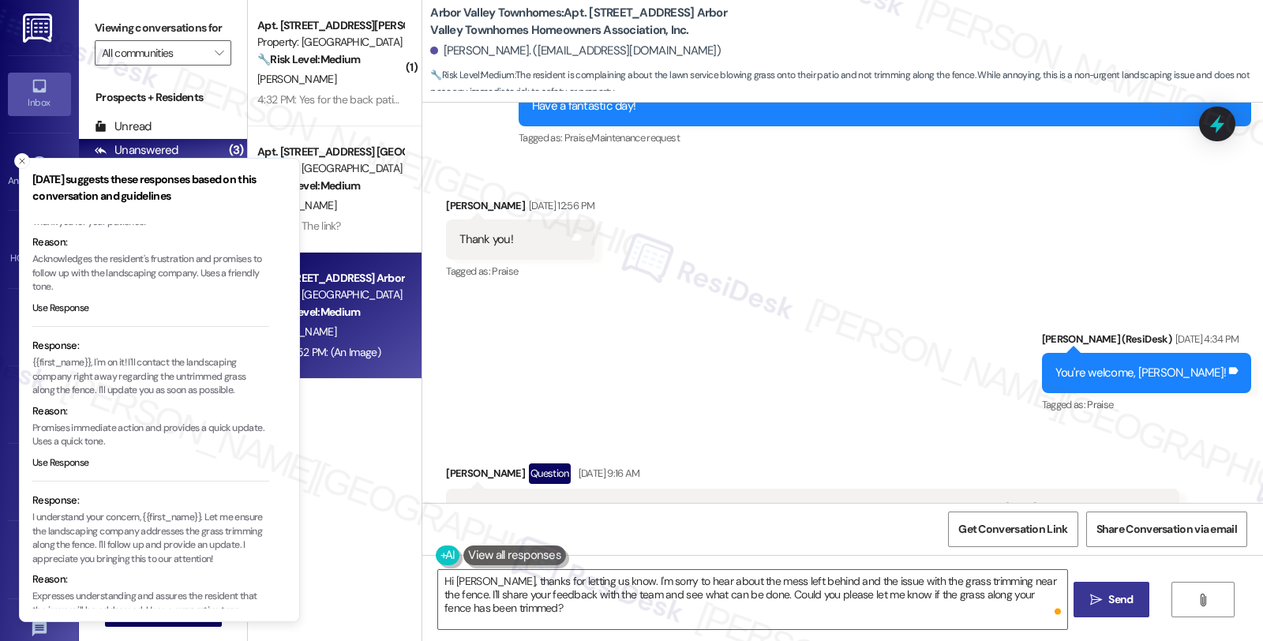
click at [1098, 595] on icon "" at bounding box center [1096, 600] width 12 height 13
click at [683, 610] on textarea "Hi Megan, thanks for letting us know. I'm sorry to hear about the mess left beh…" at bounding box center [754, 599] width 628 height 59
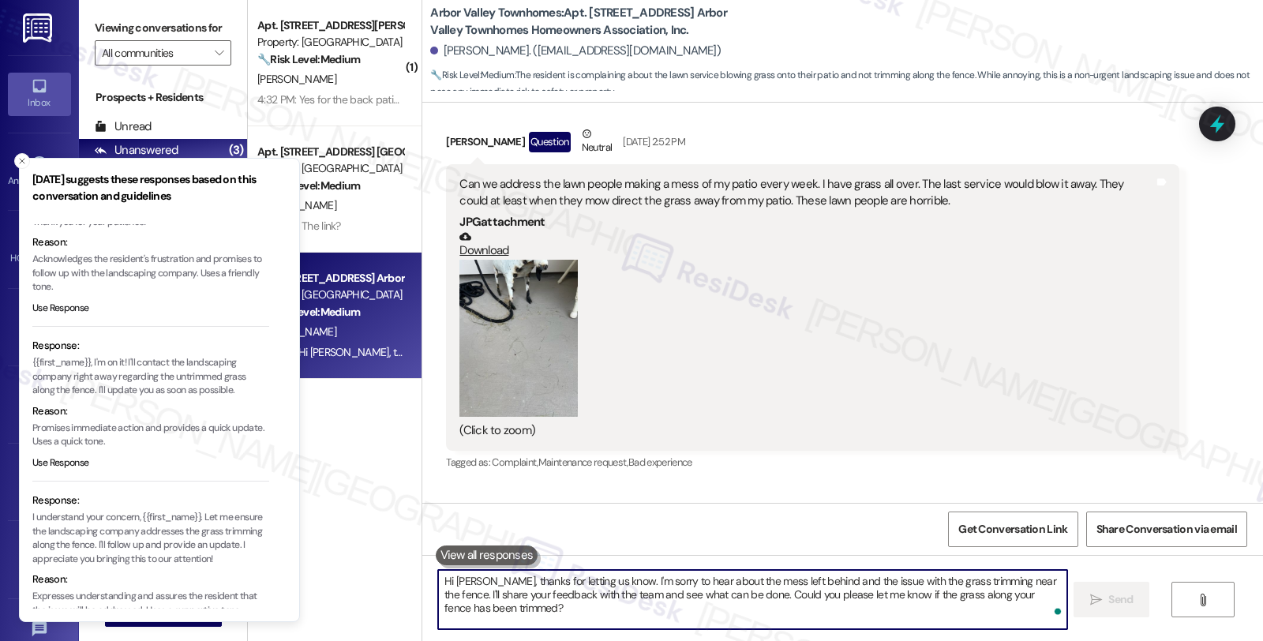
scroll to position [8709, 0]
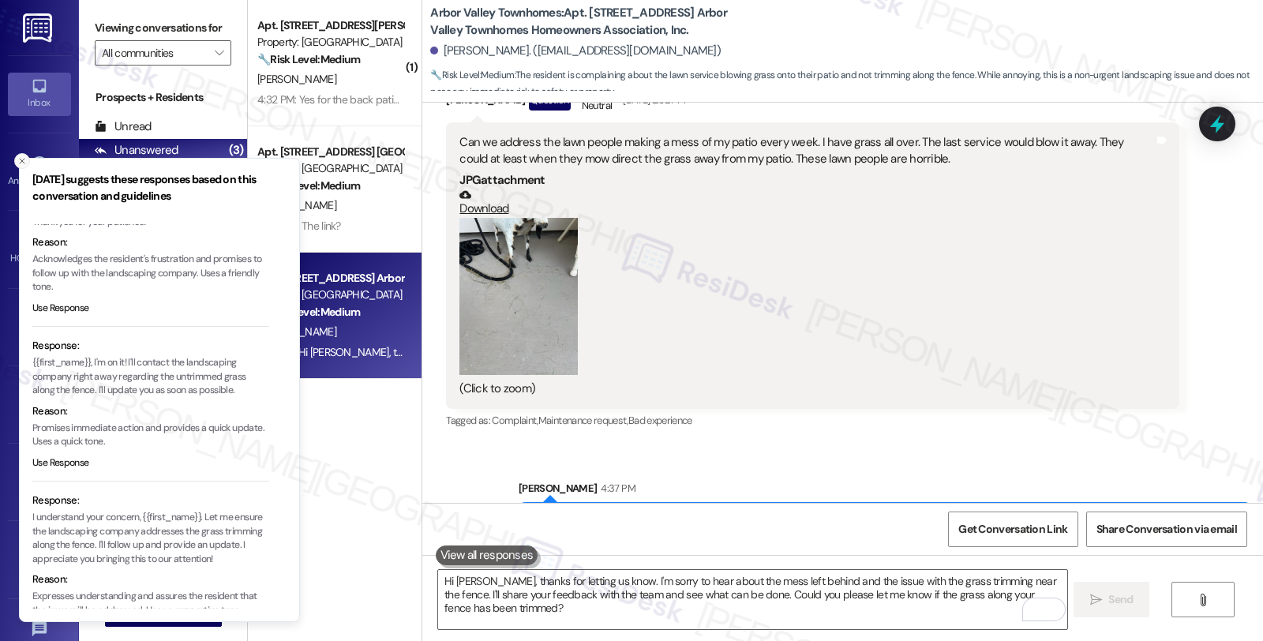
click at [22, 154] on button "Close toast" at bounding box center [22, 161] width 16 height 16
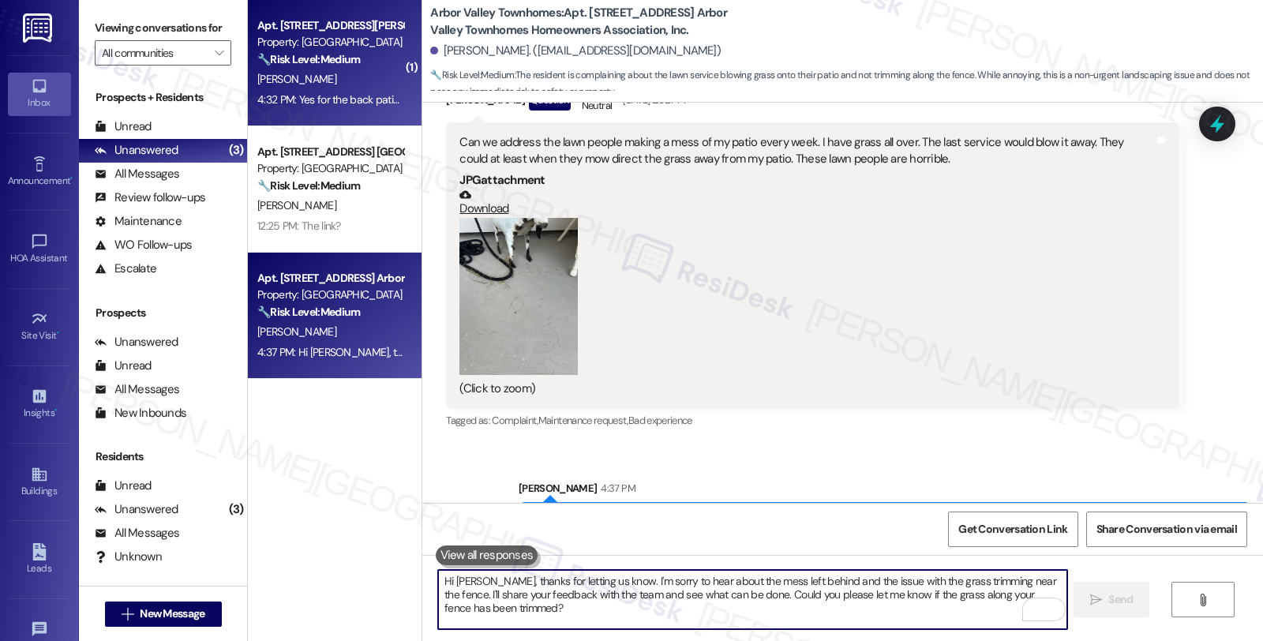
click at [348, 59] on strong "🔧 Risk Level: Medium" at bounding box center [308, 59] width 103 height 14
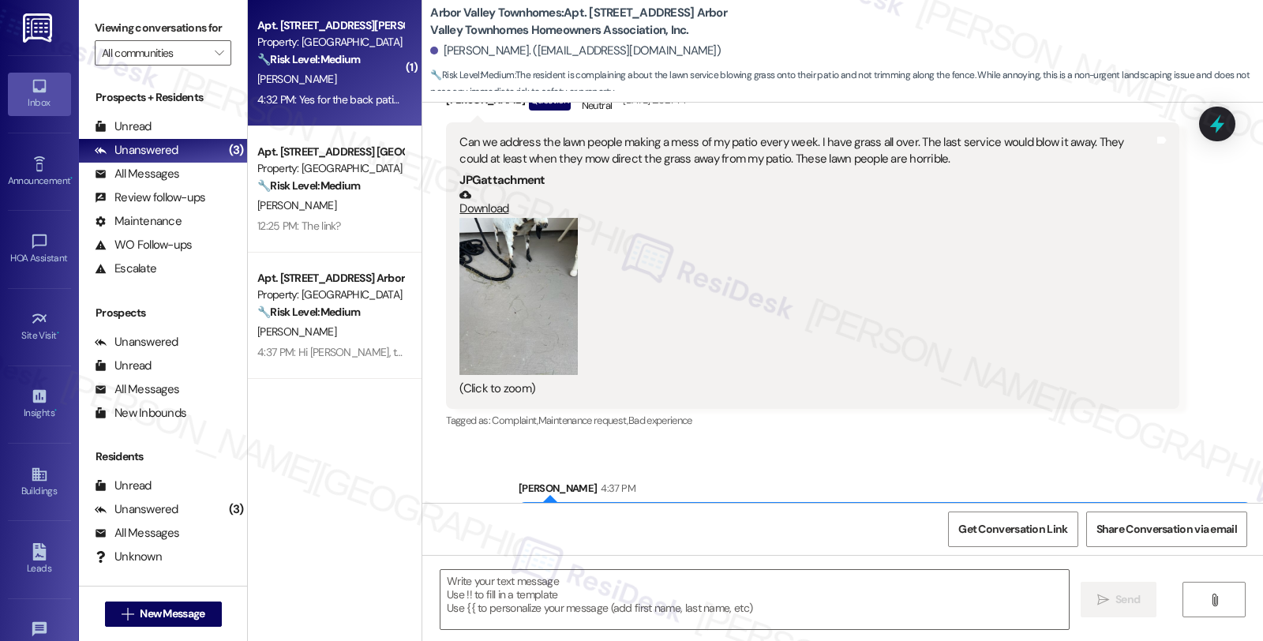
type textarea "Fetching suggested responses. Please feel free to read through the conversation…"
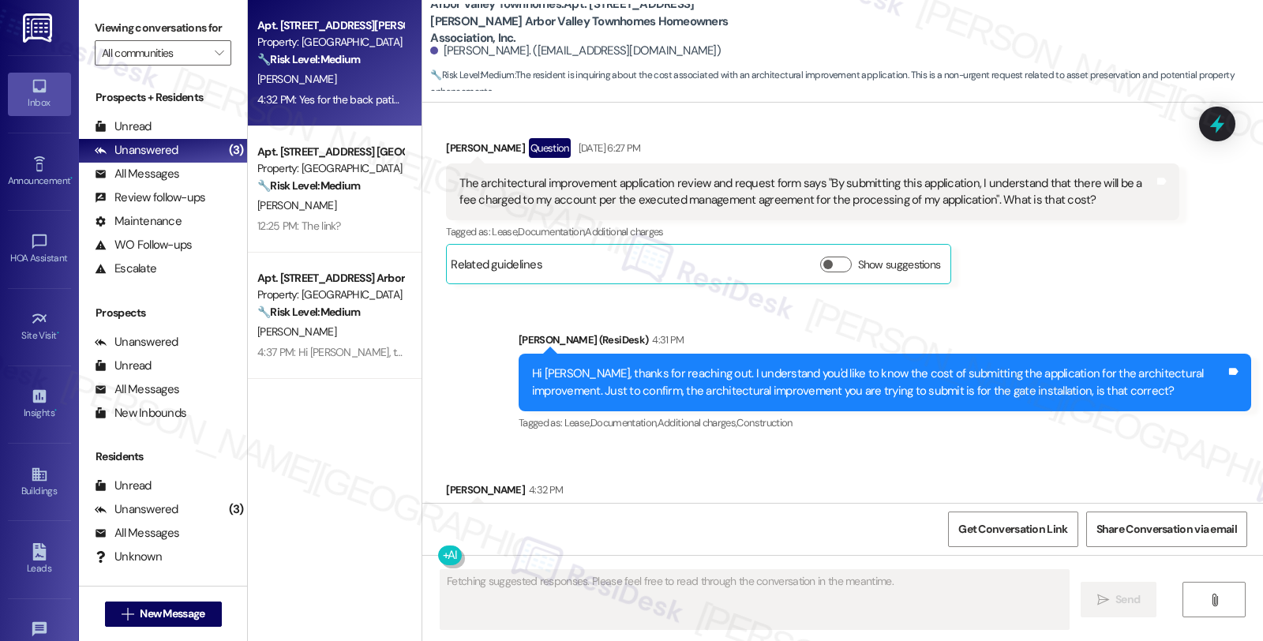
scroll to position [2838, 0]
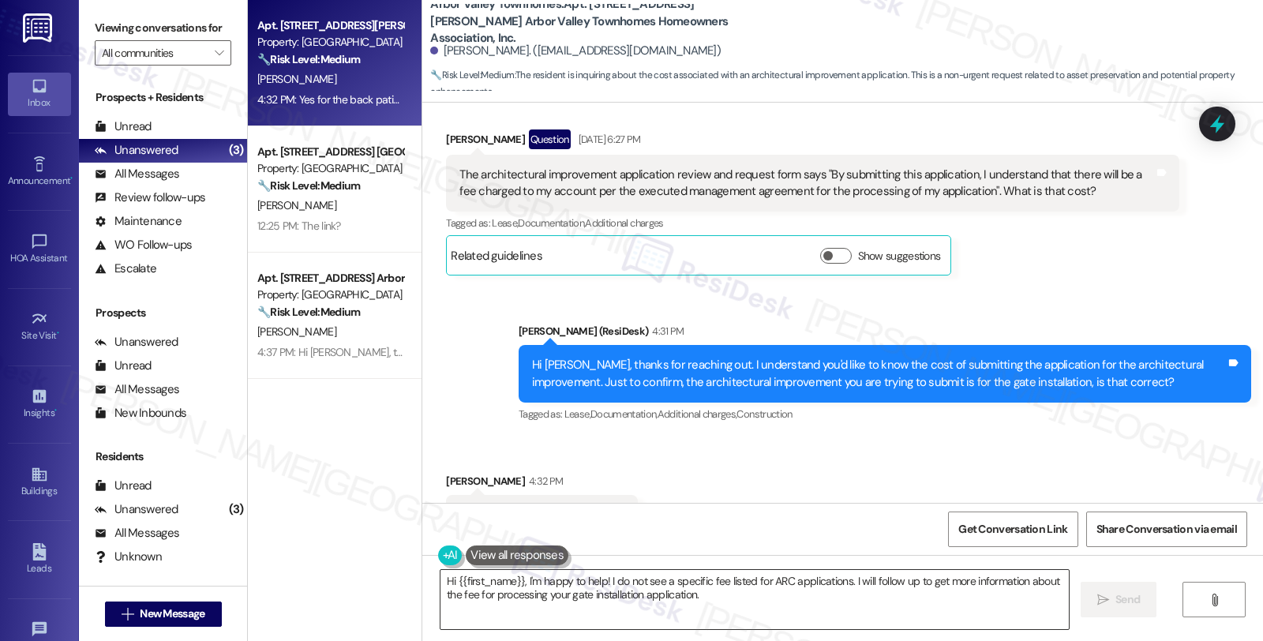
click at [441, 582] on textarea "Hi {{first_name}}, I'm happy to help! I do not see a specific fee listed for AR…" at bounding box center [755, 599] width 628 height 59
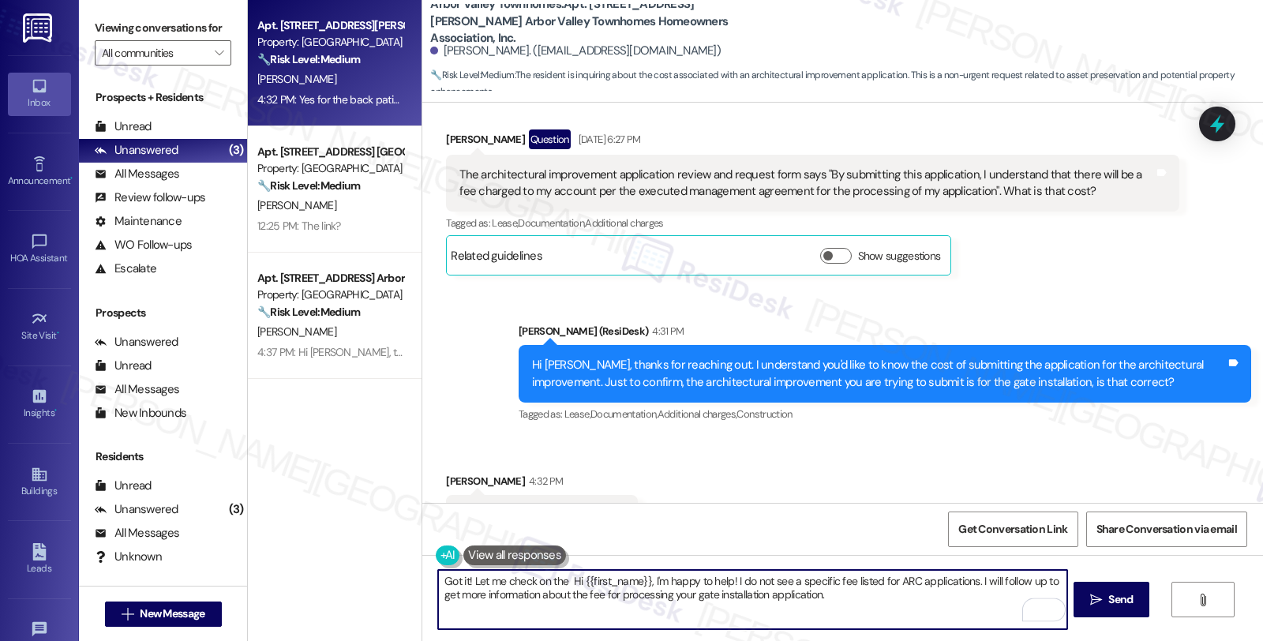
click at [890, 581] on textarea "Got it! Let me check on the Hi {{first_name}}, I'm happy to help! I do not see …" at bounding box center [752, 599] width 628 height 59
click at [636, 580] on textarea "Got it! Let me check on the ARC applications. I will follow up to get more info…" at bounding box center [752, 599] width 628 height 59
click at [762, 579] on textarea "Got it! Let me check on the ARC application fee, and will get back to you follo…" at bounding box center [752, 599] width 628 height 59
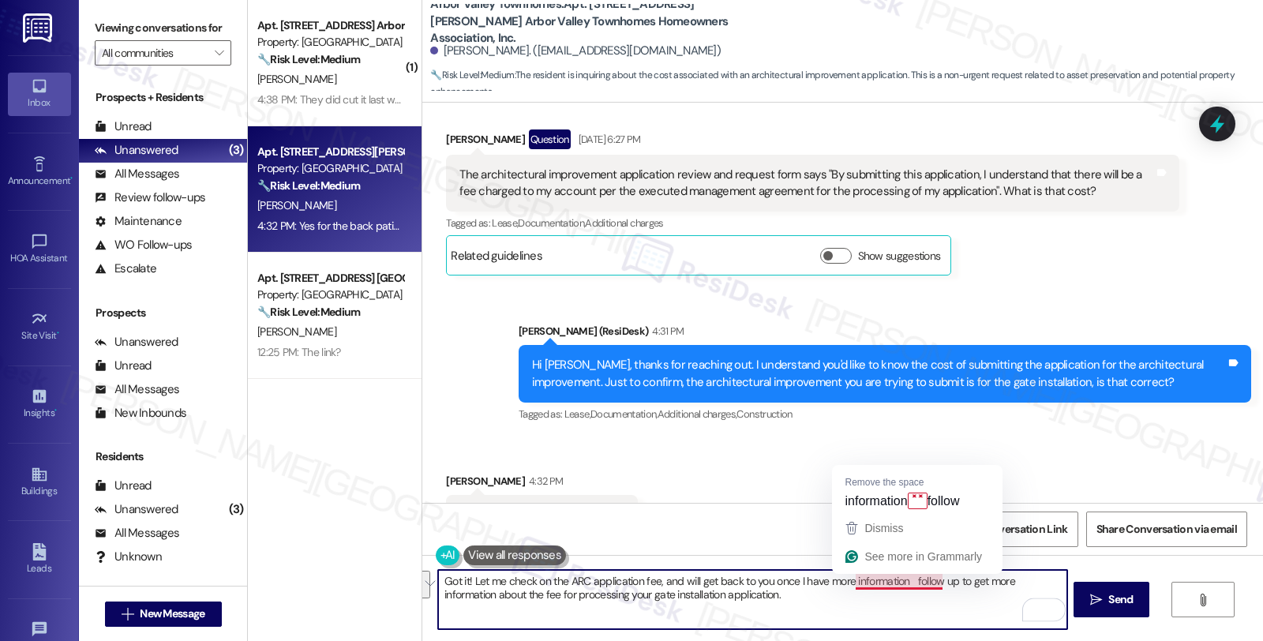
click at [900, 579] on textarea "Got it! Let me check on the ARC application fee, and will get back to you once …" at bounding box center [752, 599] width 628 height 59
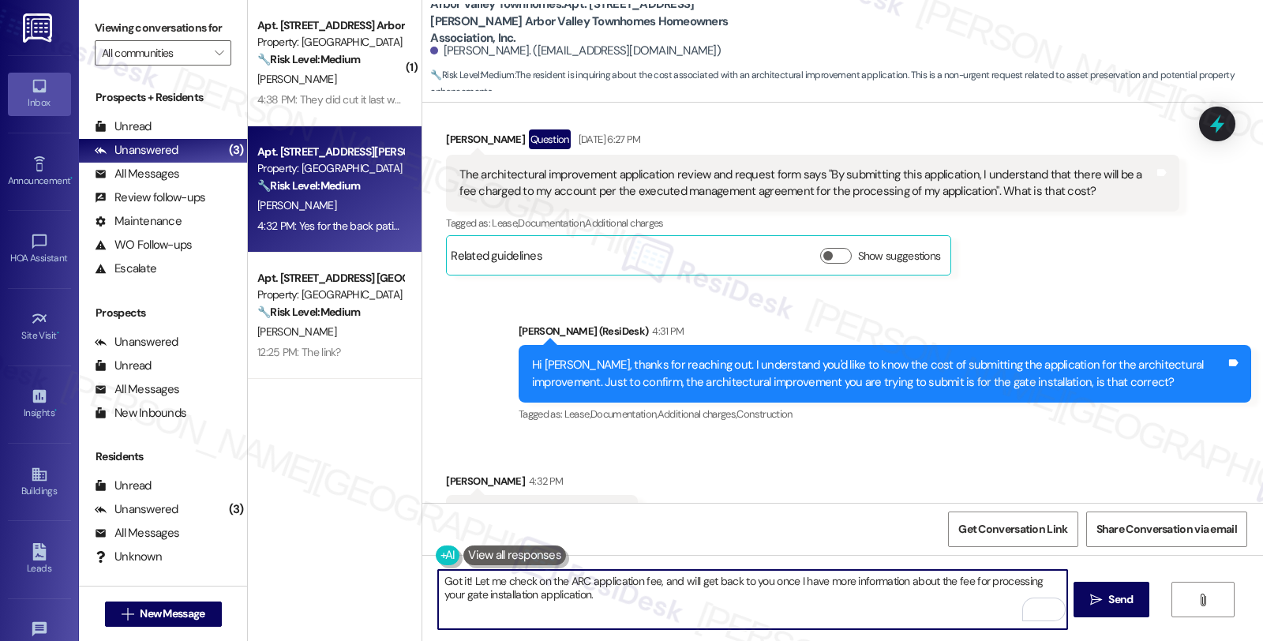
click at [571, 590] on textarea "Got it! Let me check on the ARC application fee, and will get back to you once …" at bounding box center [752, 599] width 628 height 59
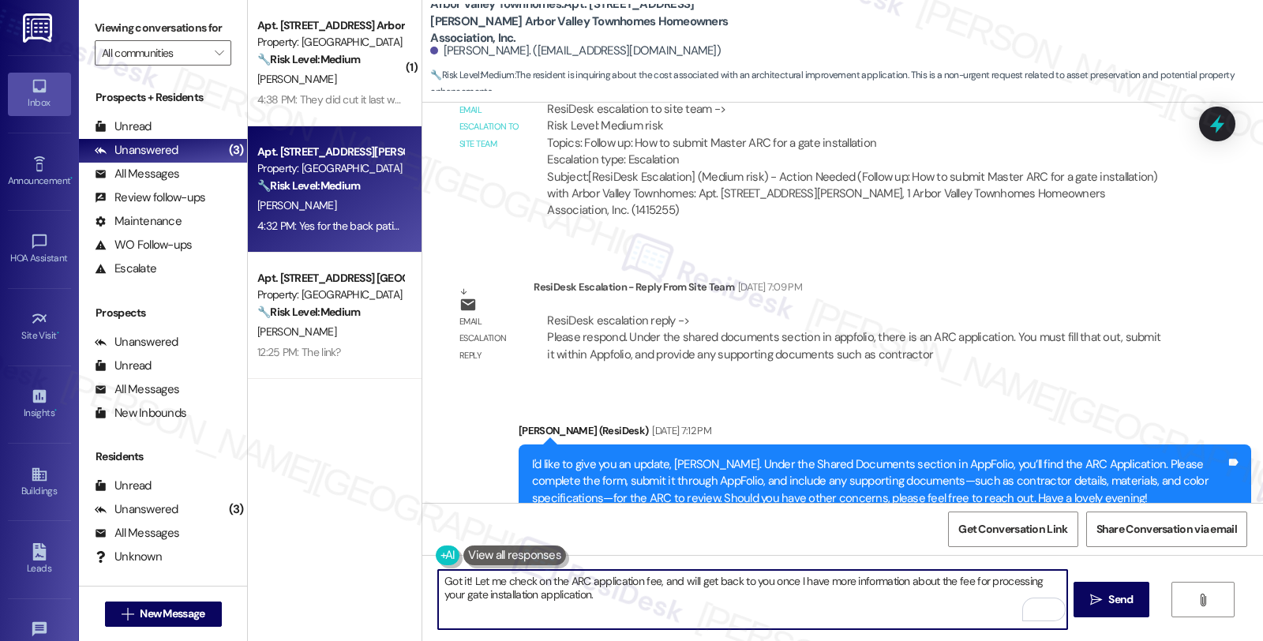
scroll to position [2488, 0]
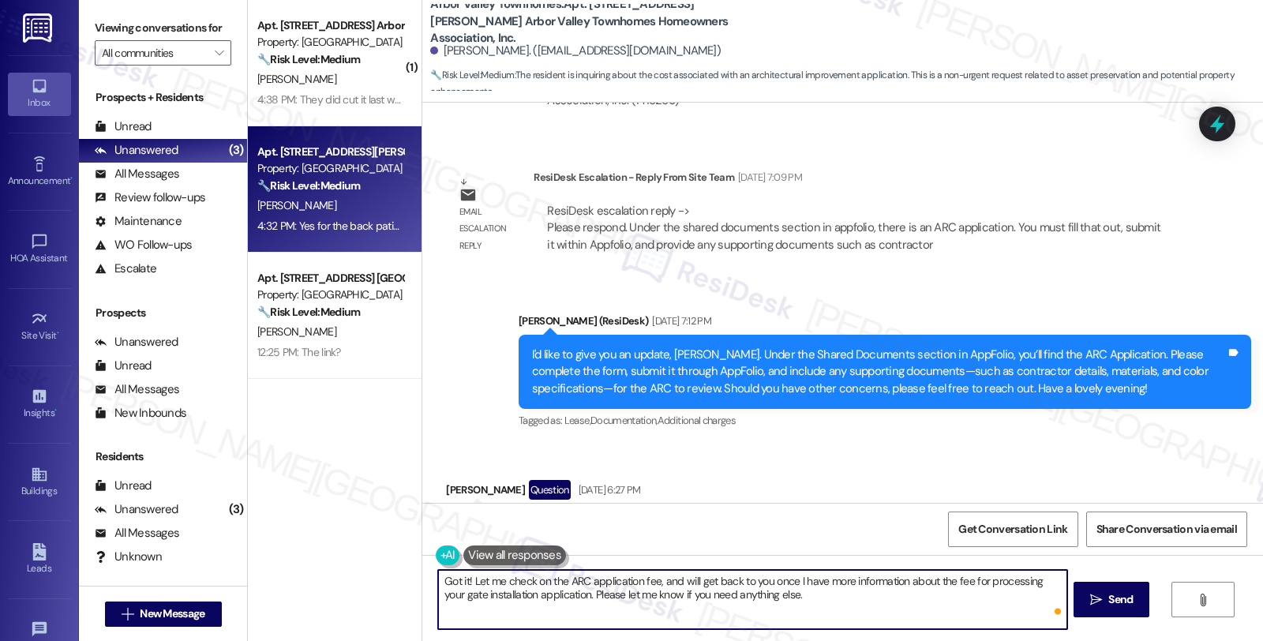
type textarea "Got it! Let me check on the ARC application fee, and will get back to you once …"
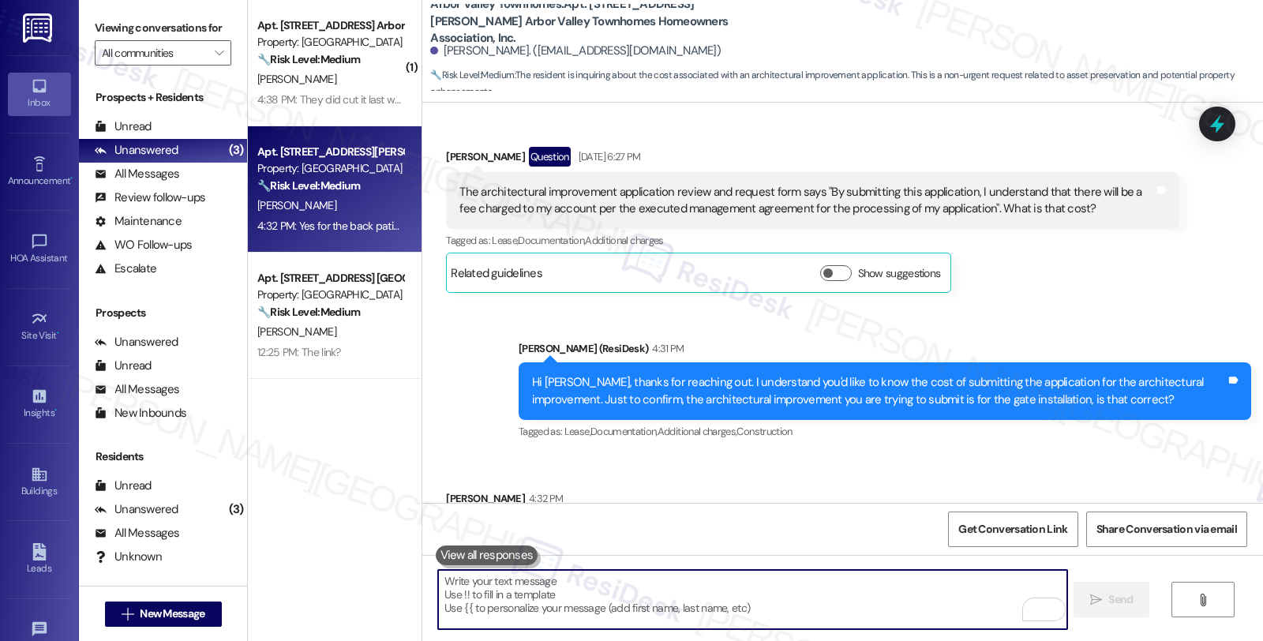
scroll to position [2838, 0]
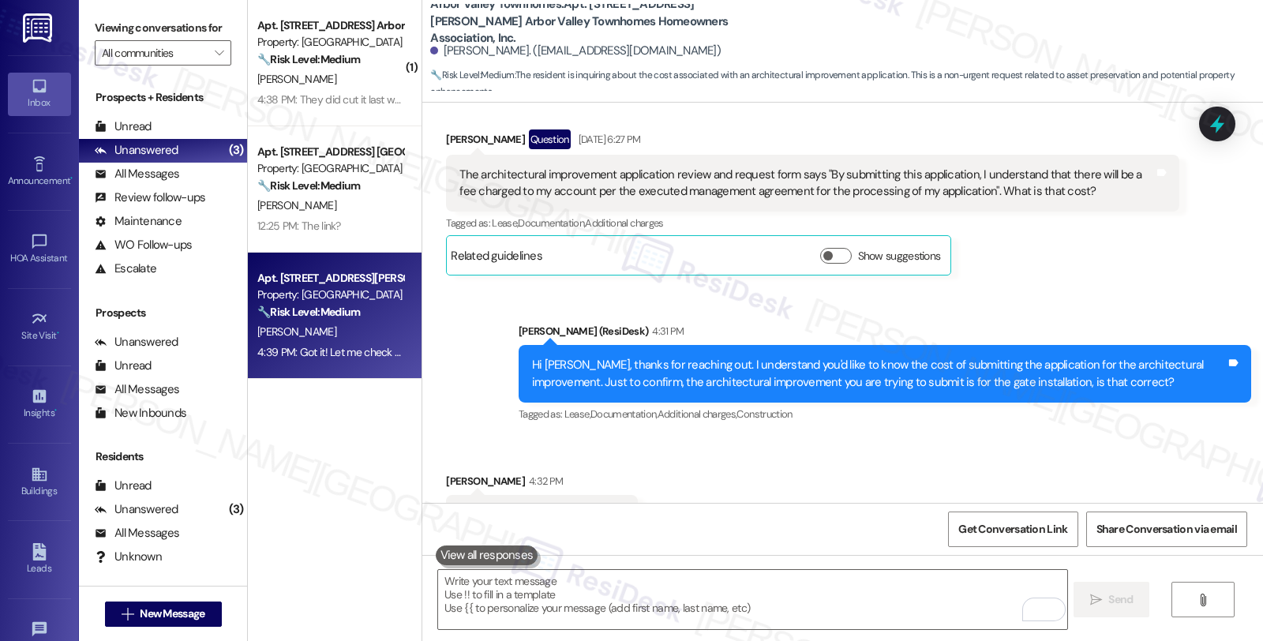
click at [1060, 437] on div "Received via SMS Jeremy Huff 4:32 PM Yes for the back patio walkway Tags and no…" at bounding box center [842, 503] width 841 height 133
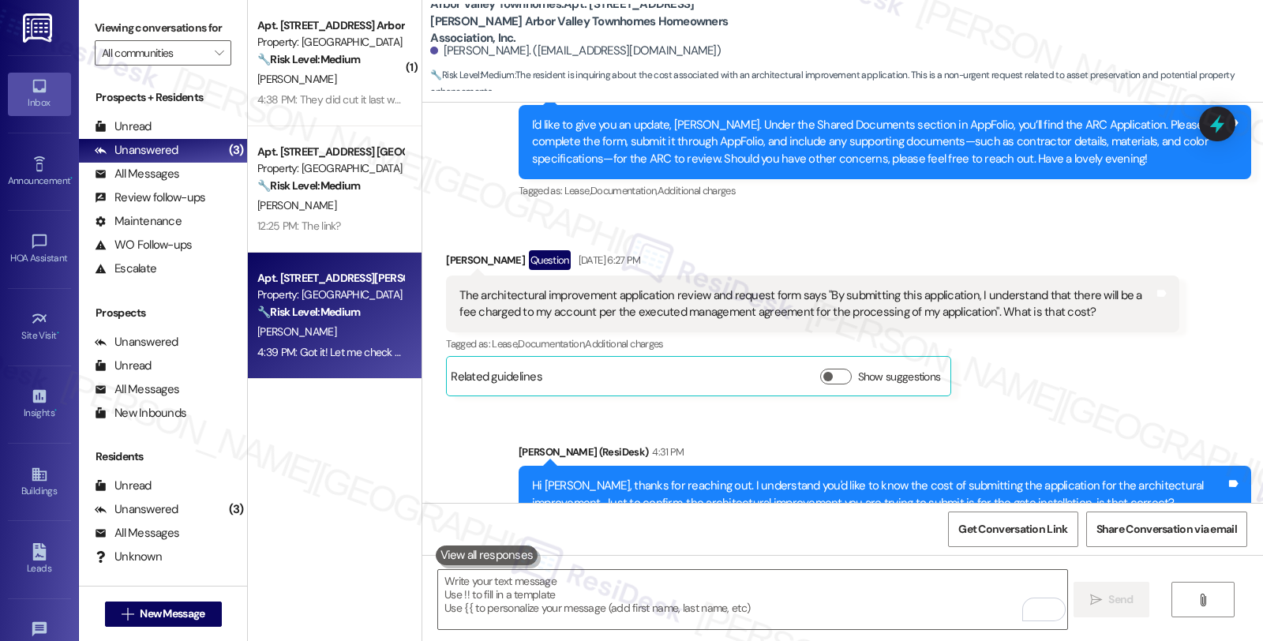
scroll to position [2703, 0]
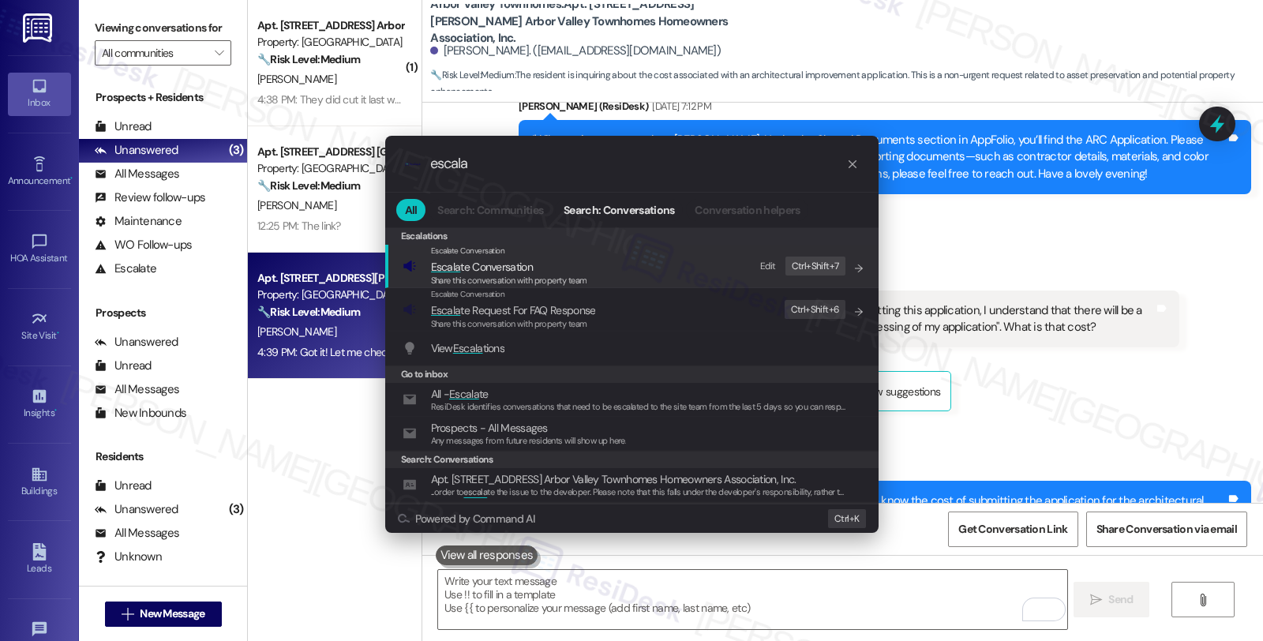
type input "escala"
click at [512, 272] on span "Escala te Conversation" at bounding box center [482, 267] width 102 height 14
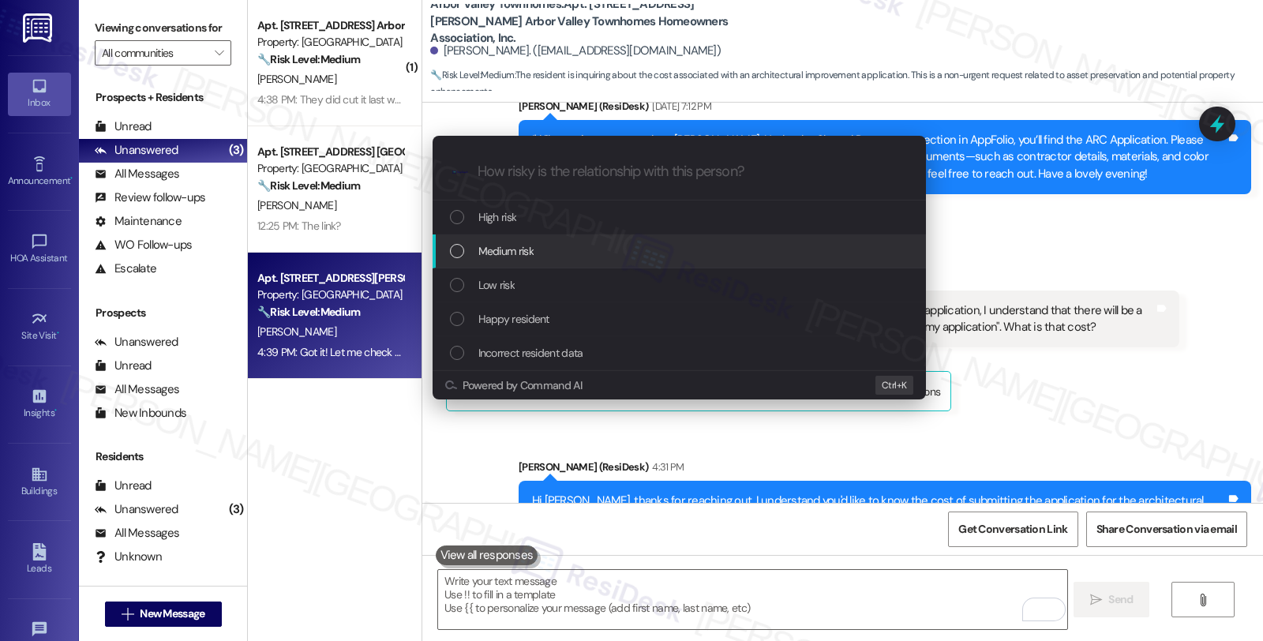
click at [542, 257] on div "Medium risk" at bounding box center [681, 250] width 462 height 17
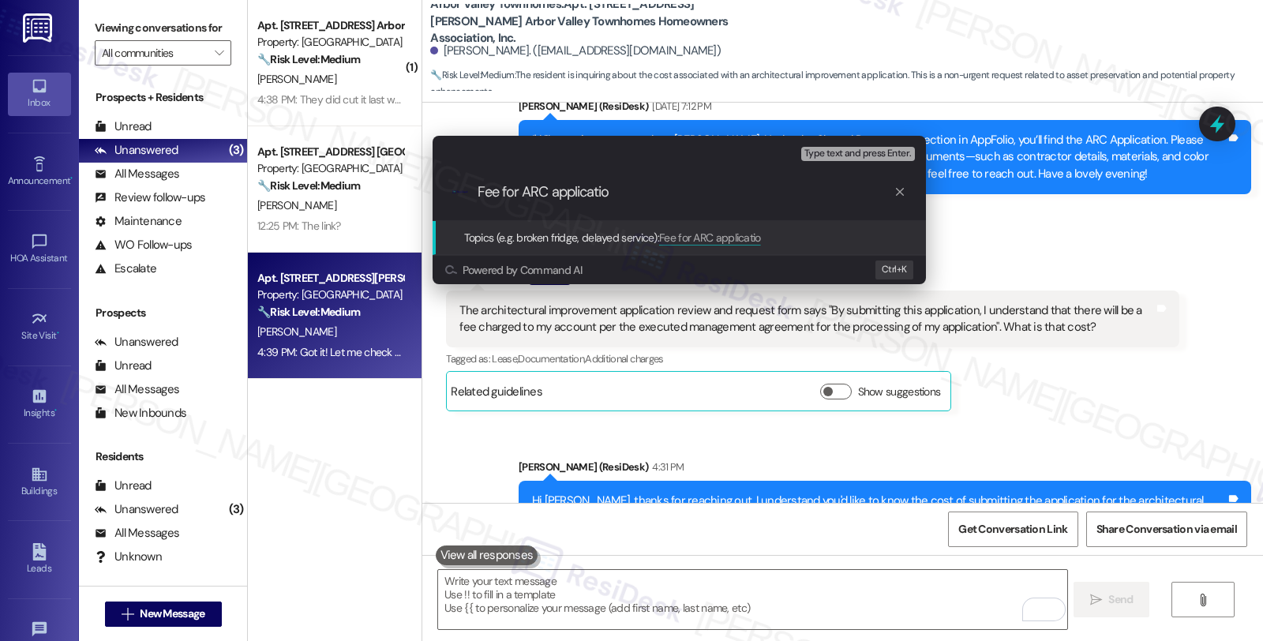
type input "Fee for ARC application"
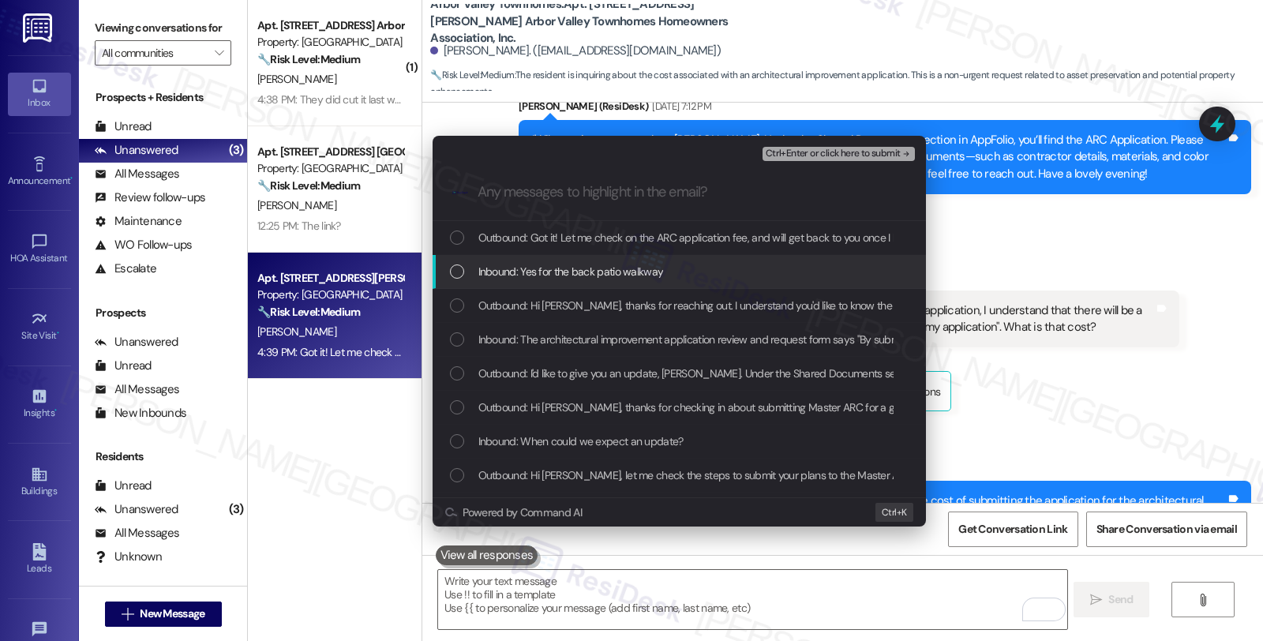
click at [596, 267] on span "Inbound: Yes for the back patio walkway" at bounding box center [571, 271] width 186 height 17
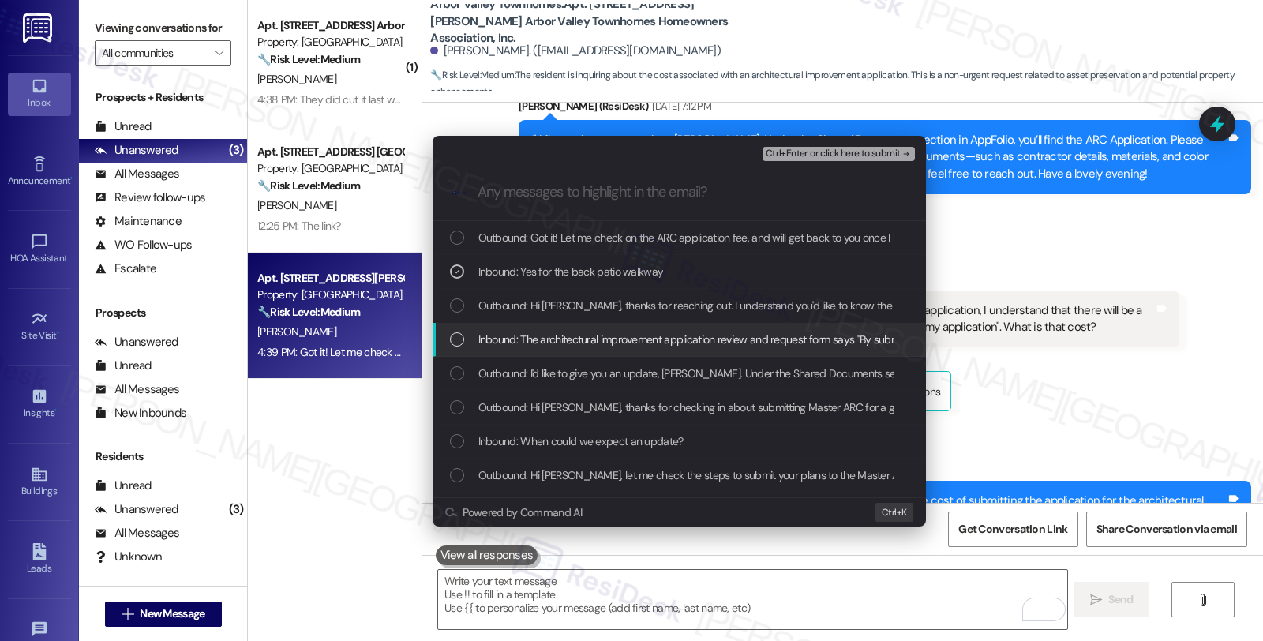
click at [592, 334] on span "Inbound: The architectural improvement application review and request form says…" at bounding box center [1103, 339] width 1251 height 17
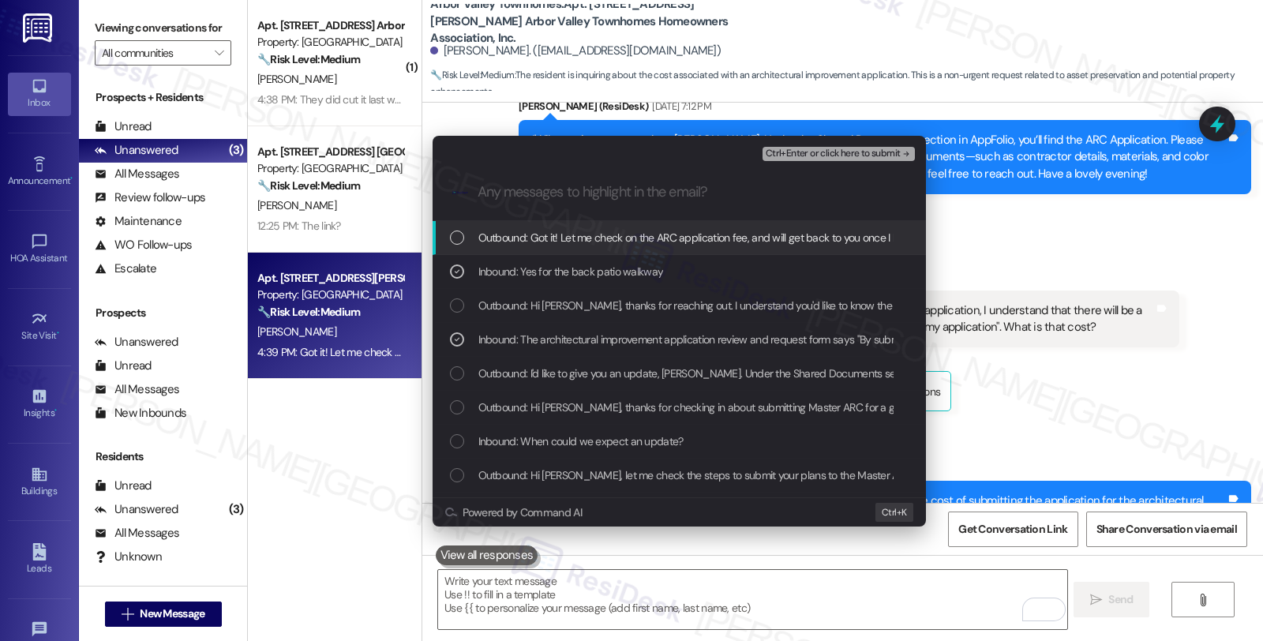
click at [847, 152] on span "Ctrl+Enter or click here to submit" at bounding box center [833, 153] width 135 height 11
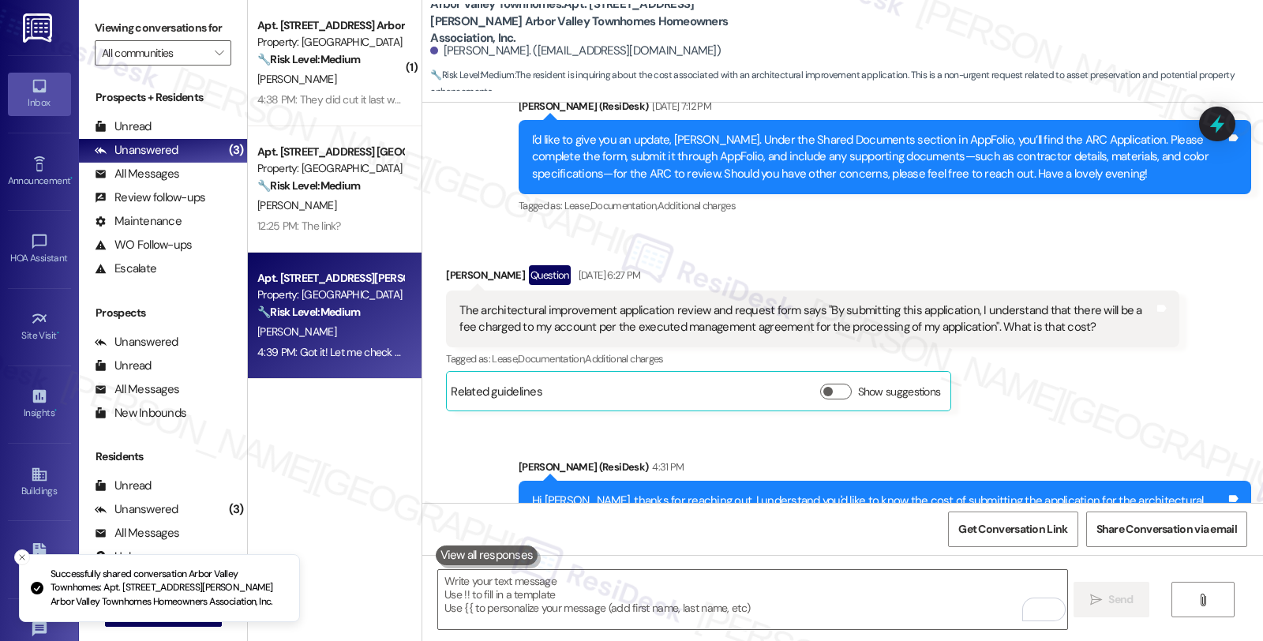
scroll to position [2838, 0]
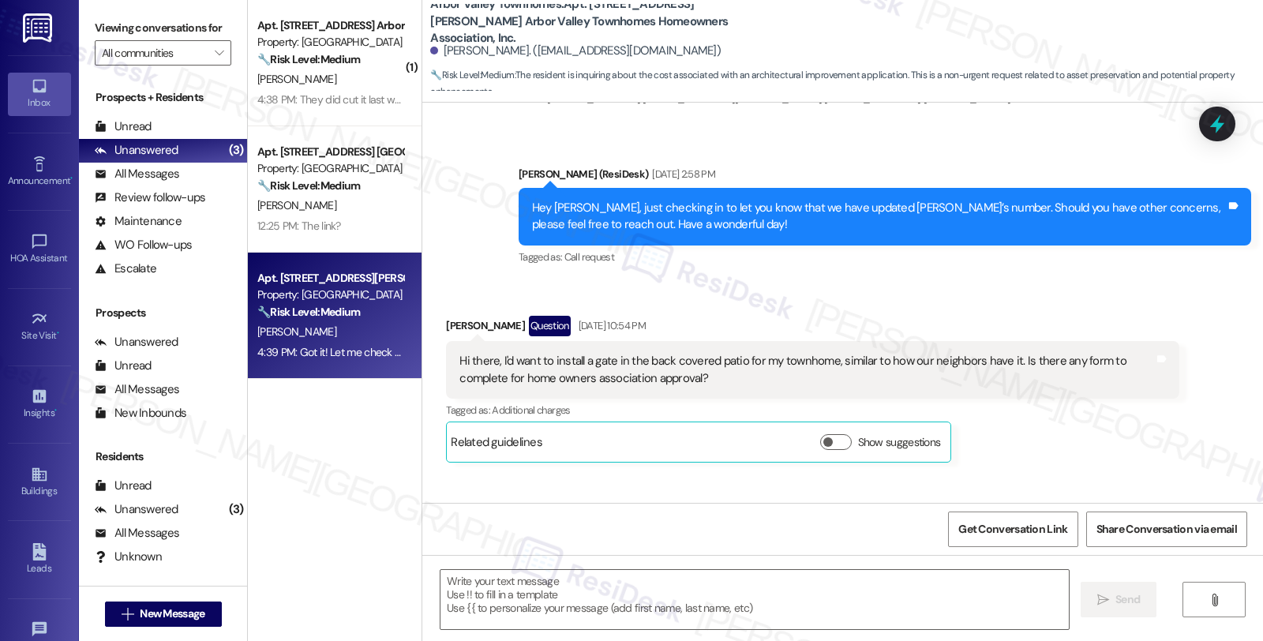
type textarea "Fetching suggested responses. Please feel free to read through the conversation…"
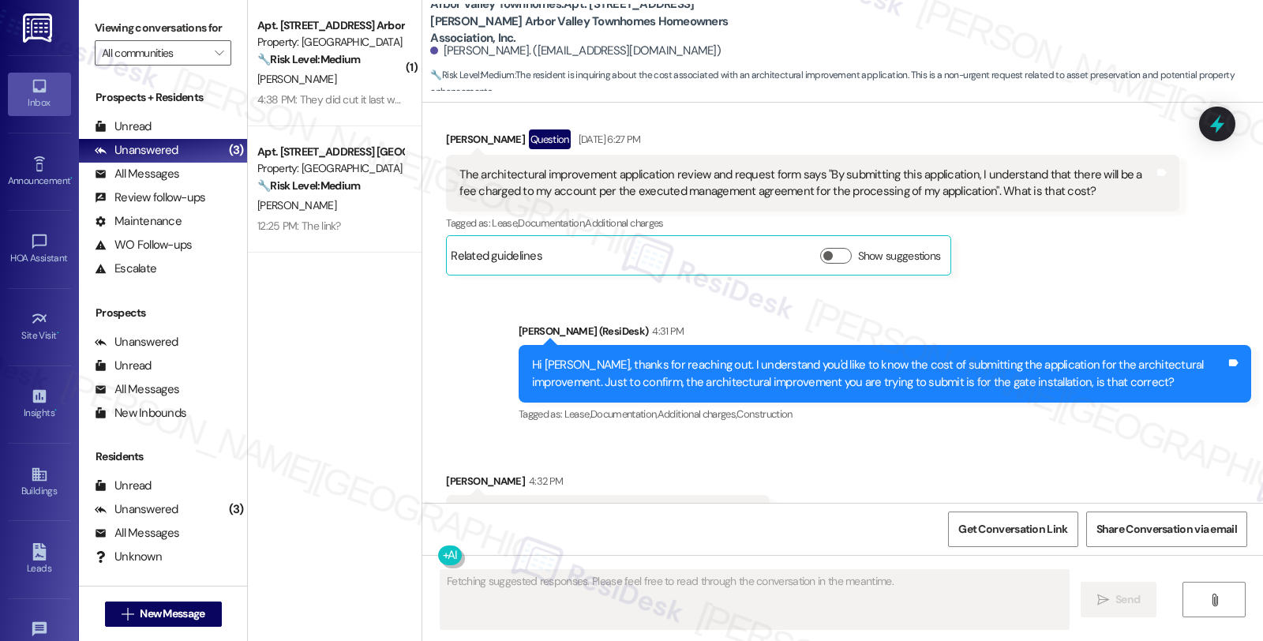
scroll to position [2989, 0]
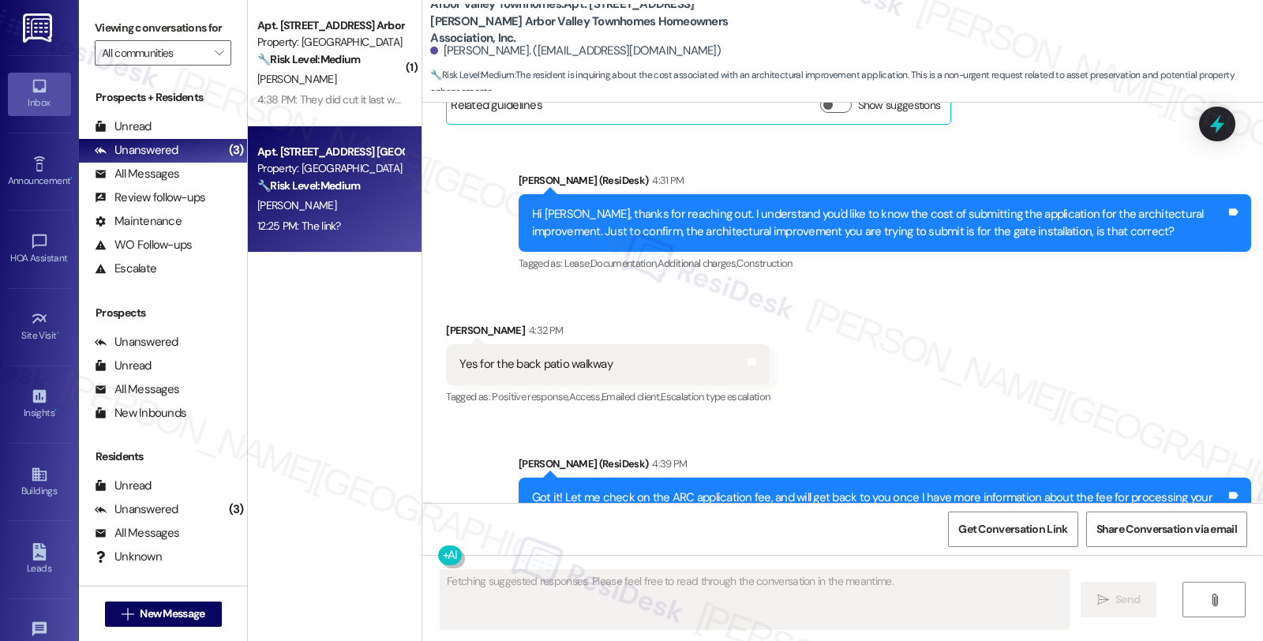
click at [353, 186] on strong "🔧 Risk Level: Medium" at bounding box center [308, 185] width 103 height 14
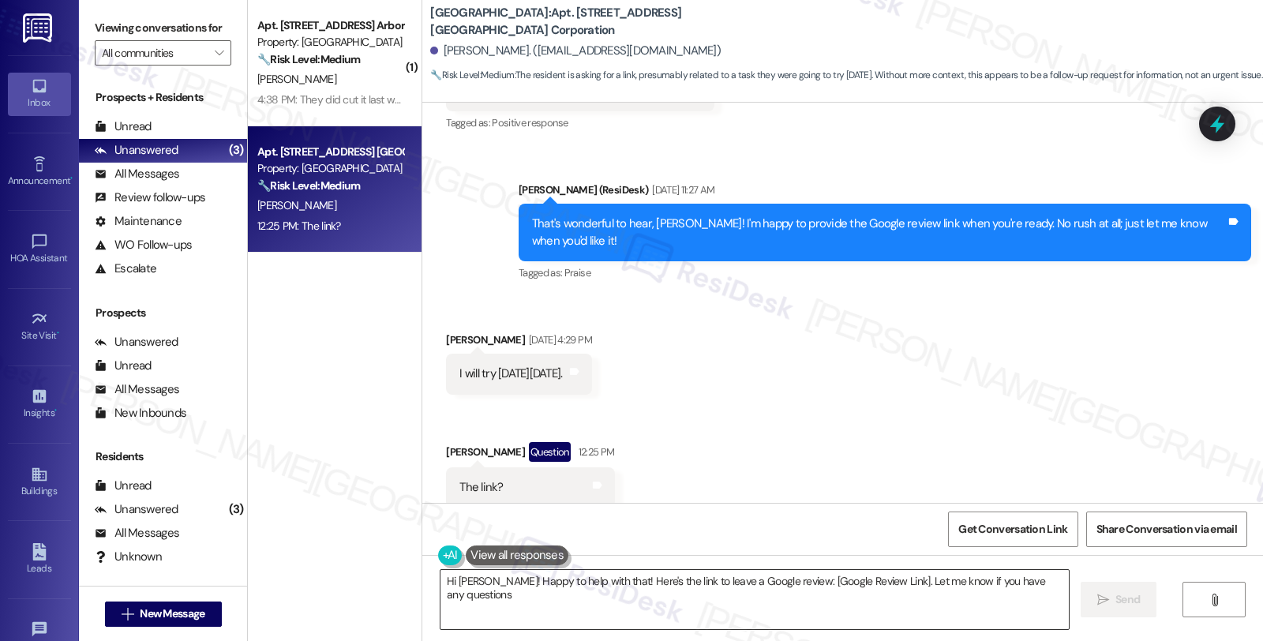
type textarea "Hi Charles! Happy to help with that! Here's the link to leave a Google review: …"
click at [452, 442] on div "Charles Consolvo Question 12:25 PM" at bounding box center [530, 454] width 168 height 25
copy div "Charles"
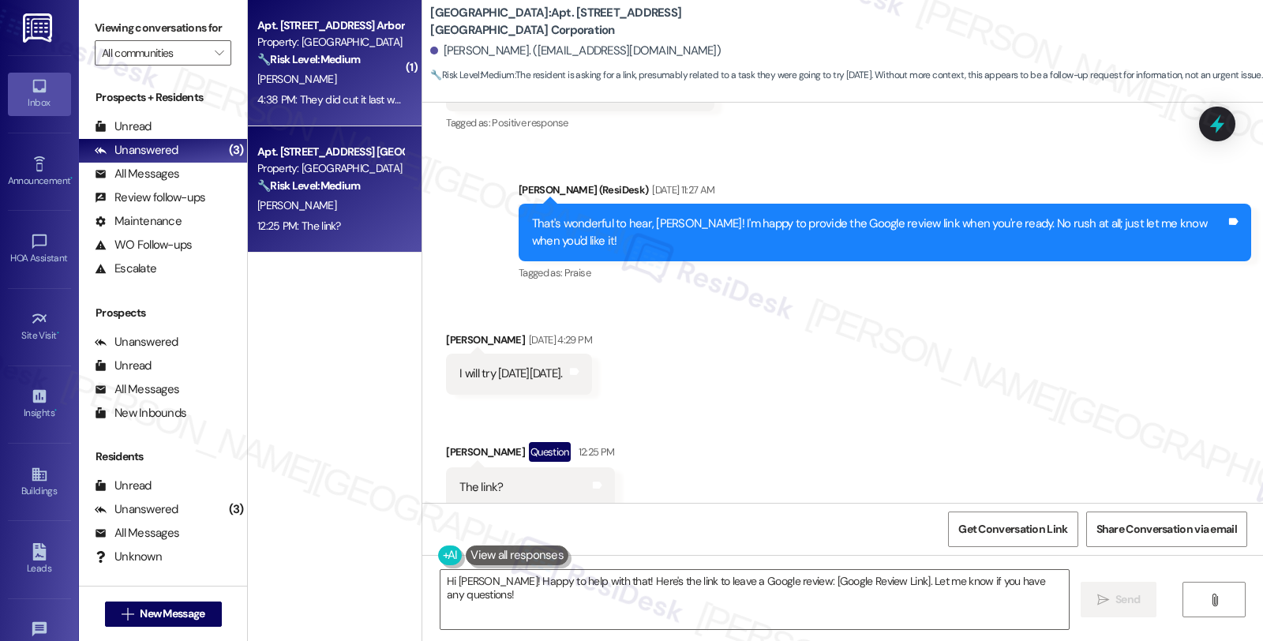
click at [326, 76] on div "[PERSON_NAME]" at bounding box center [330, 79] width 149 height 20
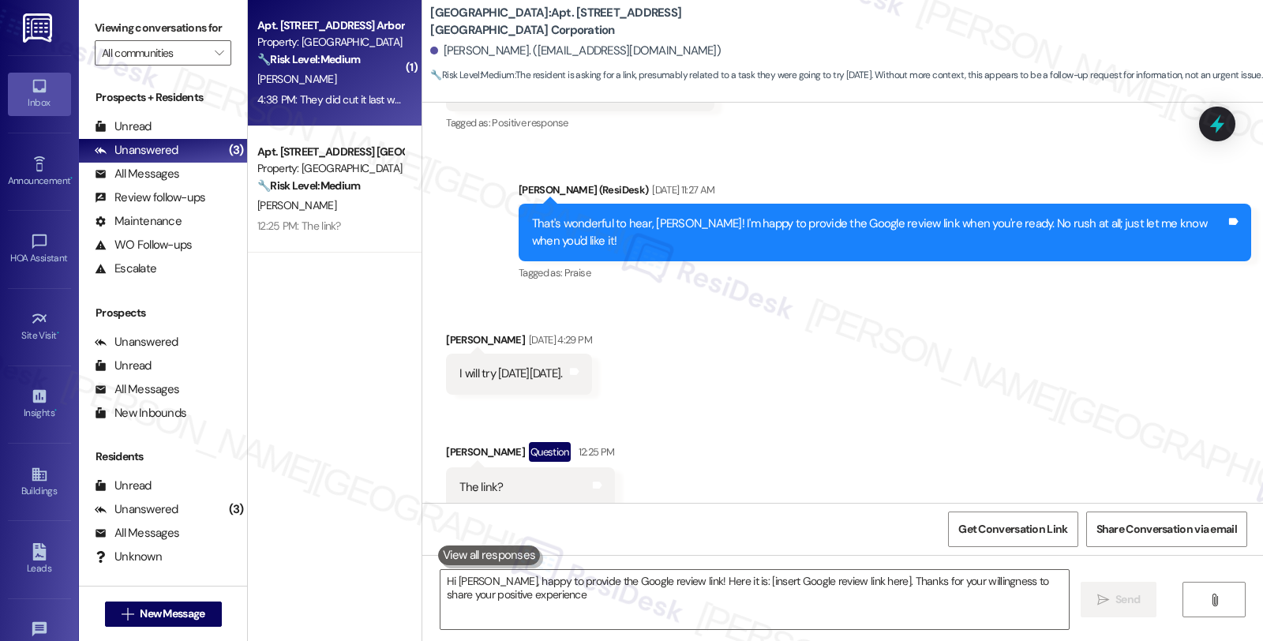
type textarea "Hi Charles, happy to provide the Google review link! Here it is: [insert Google…"
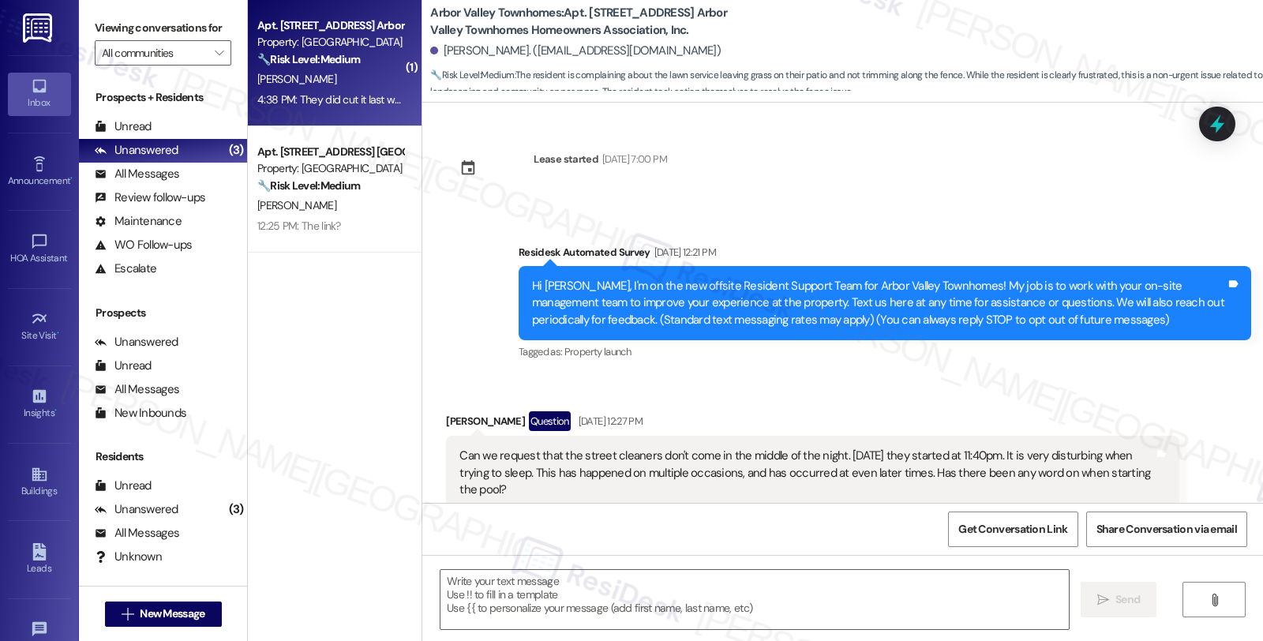
scroll to position [8882, 0]
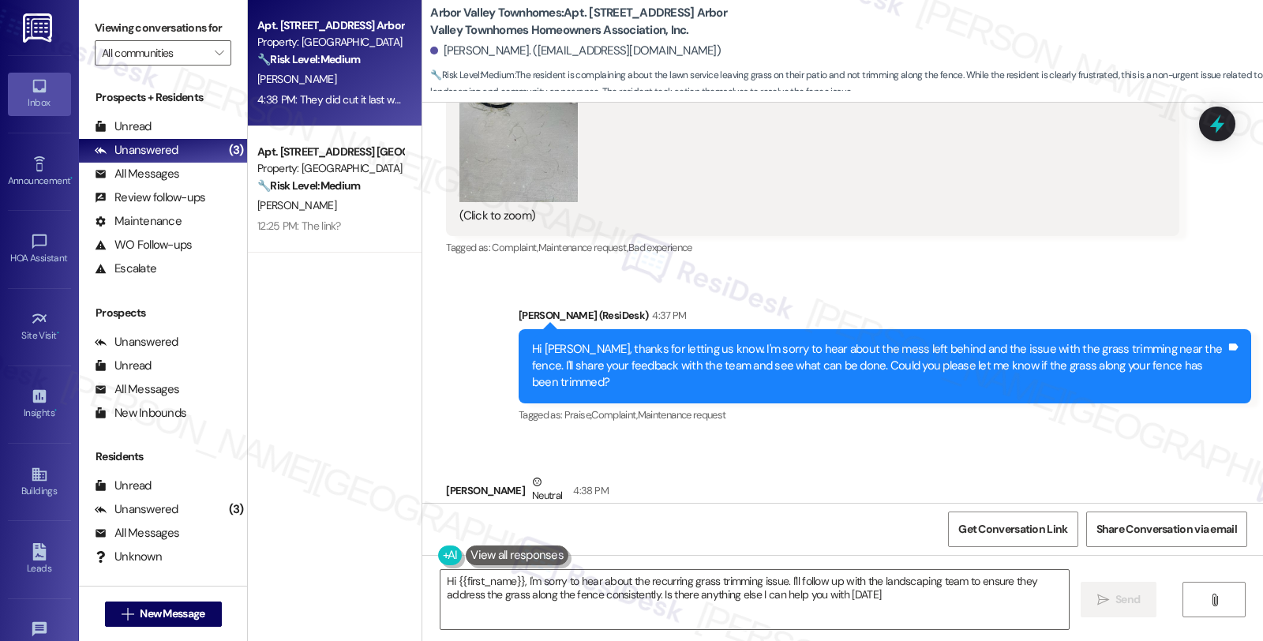
type textarea "Hi {{first_name}}, I'm sorry to hear about the recurring grass trimming issue. …"
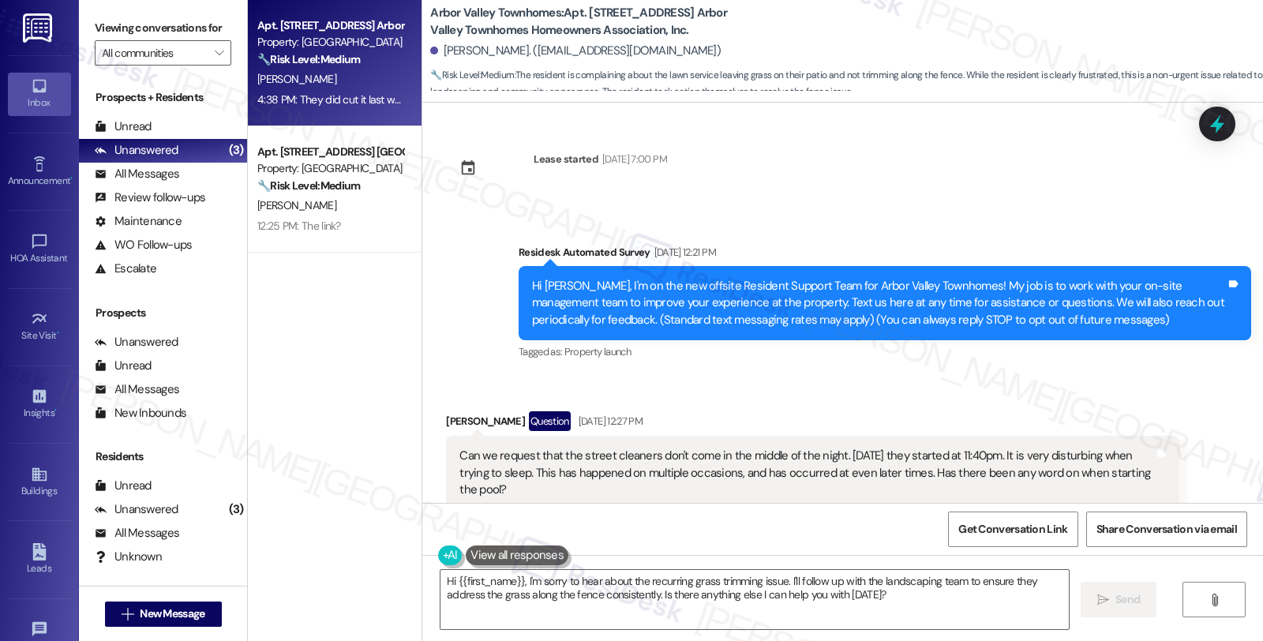
scroll to position [8882, 0]
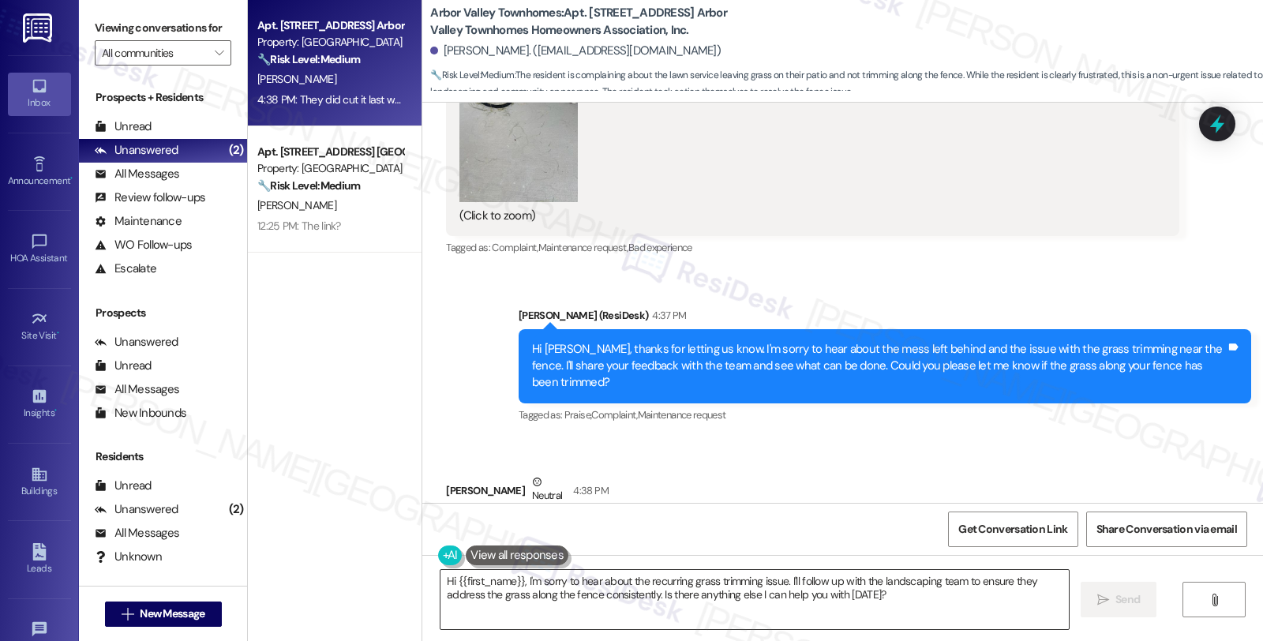
drag, startPoint x: 668, startPoint y: 611, endPoint x: 637, endPoint y: 611, distance: 30.8
click at [668, 611] on textarea "Hi {{first_name}}, I'm sorry to hear about the recurring grass trimming issue. …" at bounding box center [755, 599] width 628 height 59
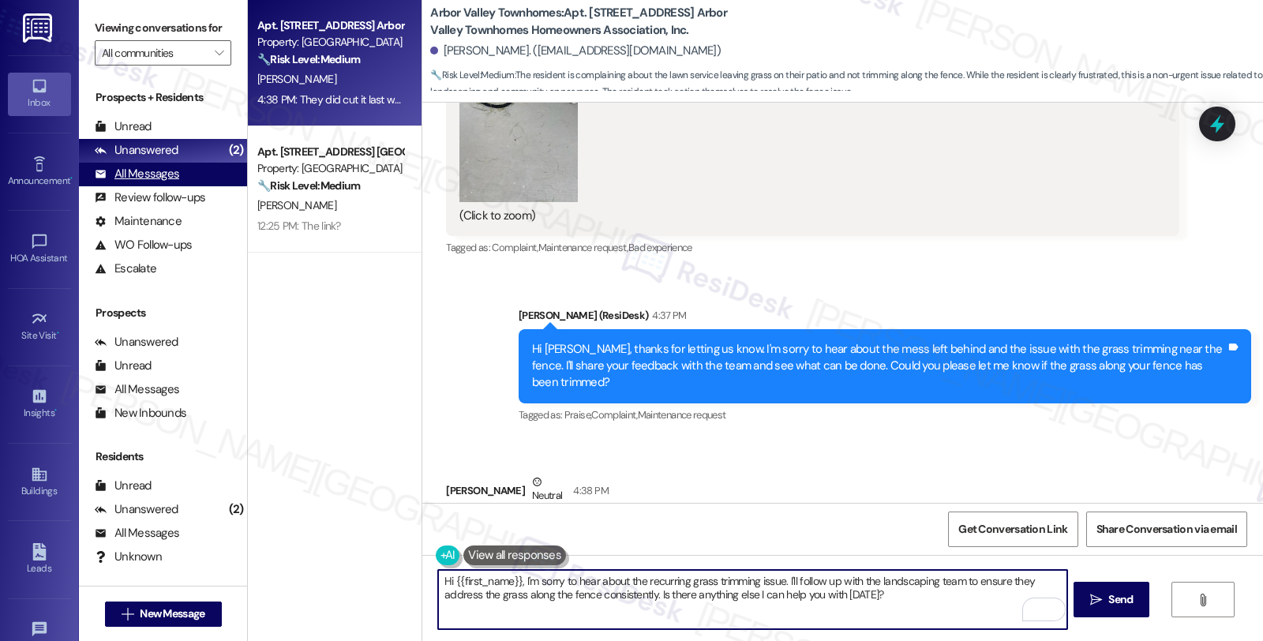
click at [171, 182] on div "All Messages" at bounding box center [137, 174] width 84 height 17
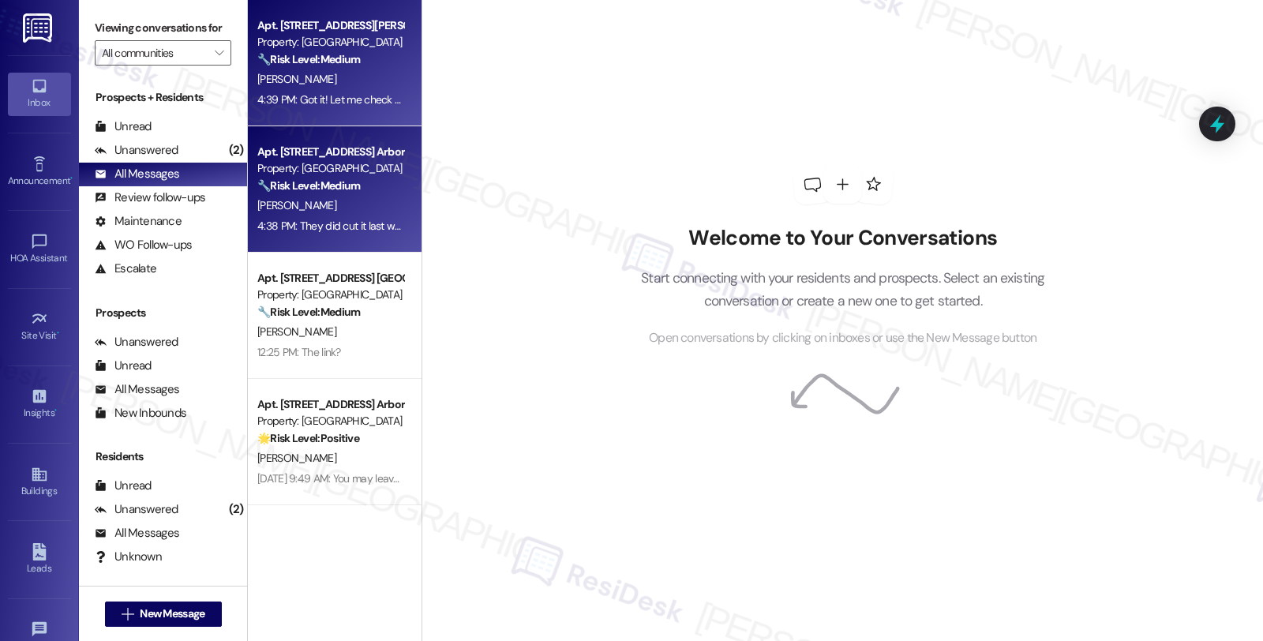
click at [388, 69] on div "[PERSON_NAME]" at bounding box center [330, 79] width 149 height 20
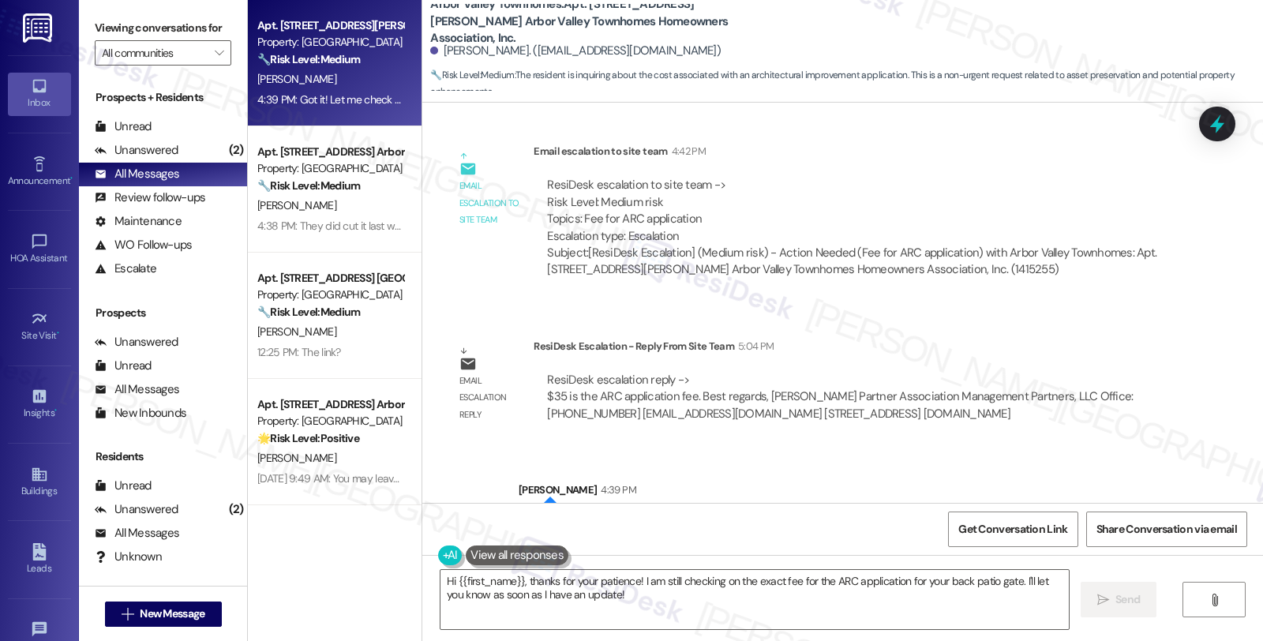
scroll to position [3454, 0]
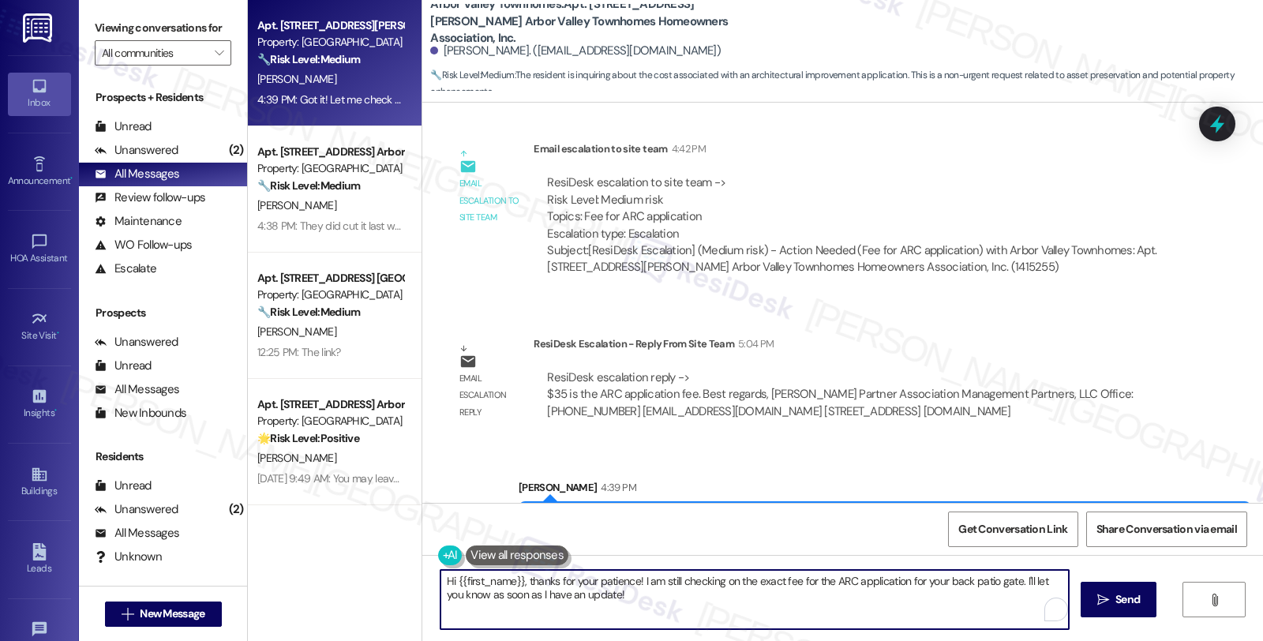
drag, startPoint x: 453, startPoint y: 580, endPoint x: 336, endPoint y: 557, distance: 119.2
click at [336, 557] on div "Apt. 1055 Wrights Mill Rd 1055, 1 Arbor Valley Townhomes Homeowners Association…" at bounding box center [755, 320] width 1015 height 641
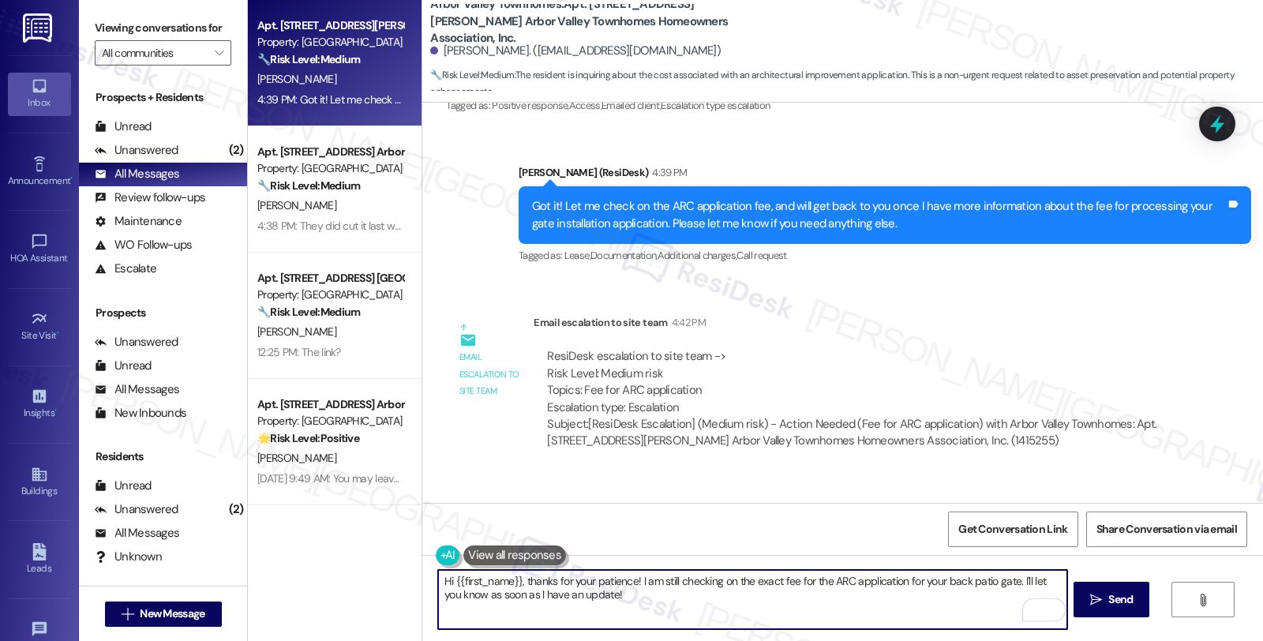
scroll to position [3279, 0]
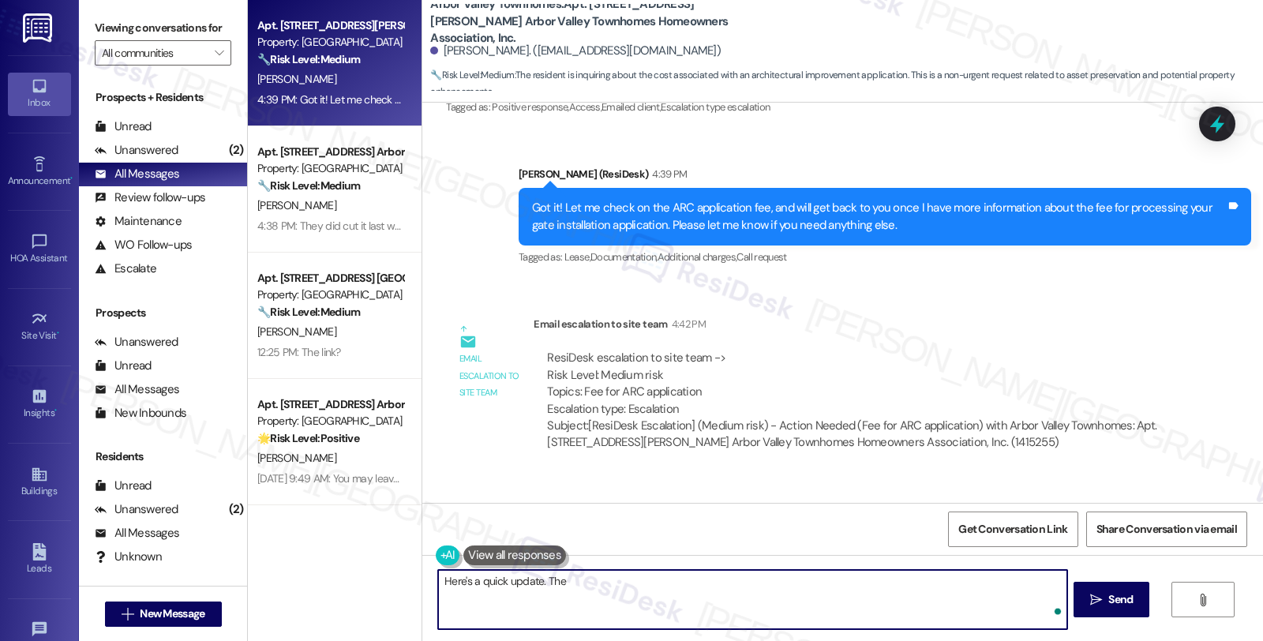
paste textarea "$35 is the ARC application fee."
drag, startPoint x: 605, startPoint y: 580, endPoint x: 771, endPoint y: 577, distance: 166.6
click at [771, 577] on textarea "Here's a quick update. The $35 is the ARC application fee." at bounding box center [752, 599] width 628 height 59
click at [578, 580] on textarea "Here's a quick update. The $35 is the" at bounding box center [752, 599] width 628 height 59
paste textarea "ARC application fee."
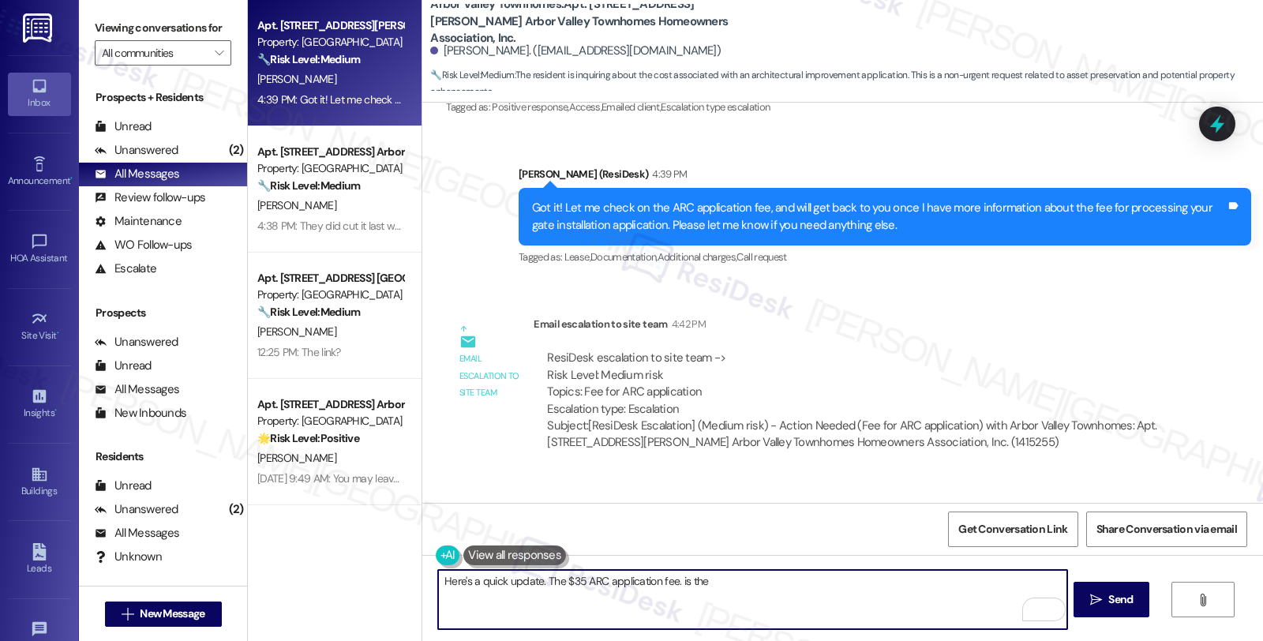
click at [565, 578] on textarea "Here's a quick update. The $35 ARC application fee. is the" at bounding box center [752, 599] width 628 height 59
click at [658, 581] on textarea "Here's a quick update. The $ARC application fee. is the" at bounding box center [752, 599] width 628 height 59
click at [561, 585] on textarea "Here's a quick update. The $ARC application fee. is the" at bounding box center [752, 599] width 628 height 59
drag, startPoint x: 644, startPoint y: 582, endPoint x: 848, endPoint y: 584, distance: 203.7
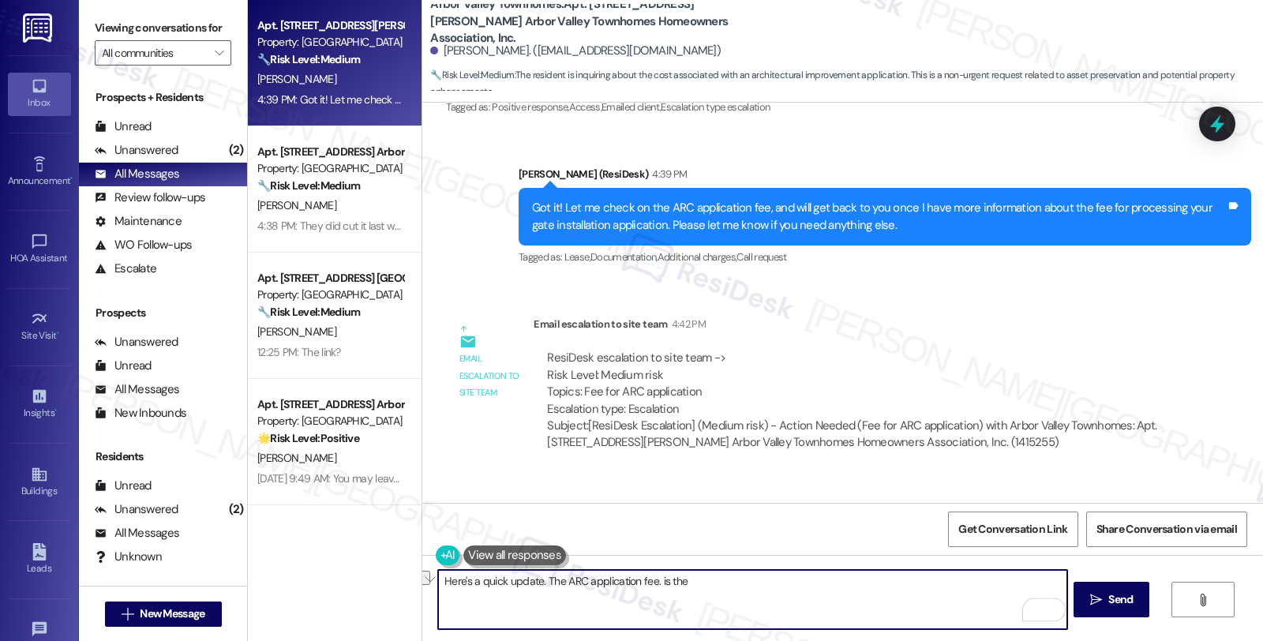
click at [848, 584] on textarea "Here's a quick update. The ARC application fee. is the" at bounding box center [752, 599] width 628 height 59
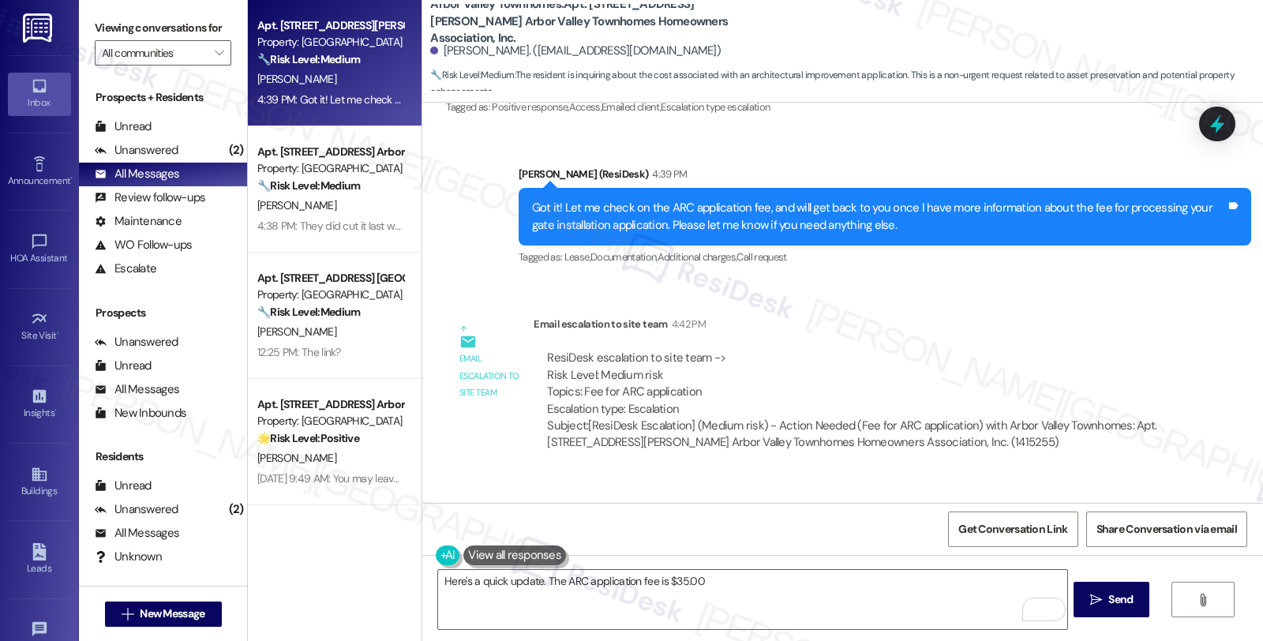
click at [1047, 401] on div "Email escalation to site team Email escalation to site team 4:42 PM ResiDesk es…" at bounding box center [812, 389] width 756 height 171
click at [747, 580] on textarea "Here's a quick update. The ARC application fee is $35.00" at bounding box center [752, 599] width 628 height 59
click at [673, 571] on textarea "Here's a quick update. The ARC application fee is $35.00" at bounding box center [752, 599] width 628 height 59
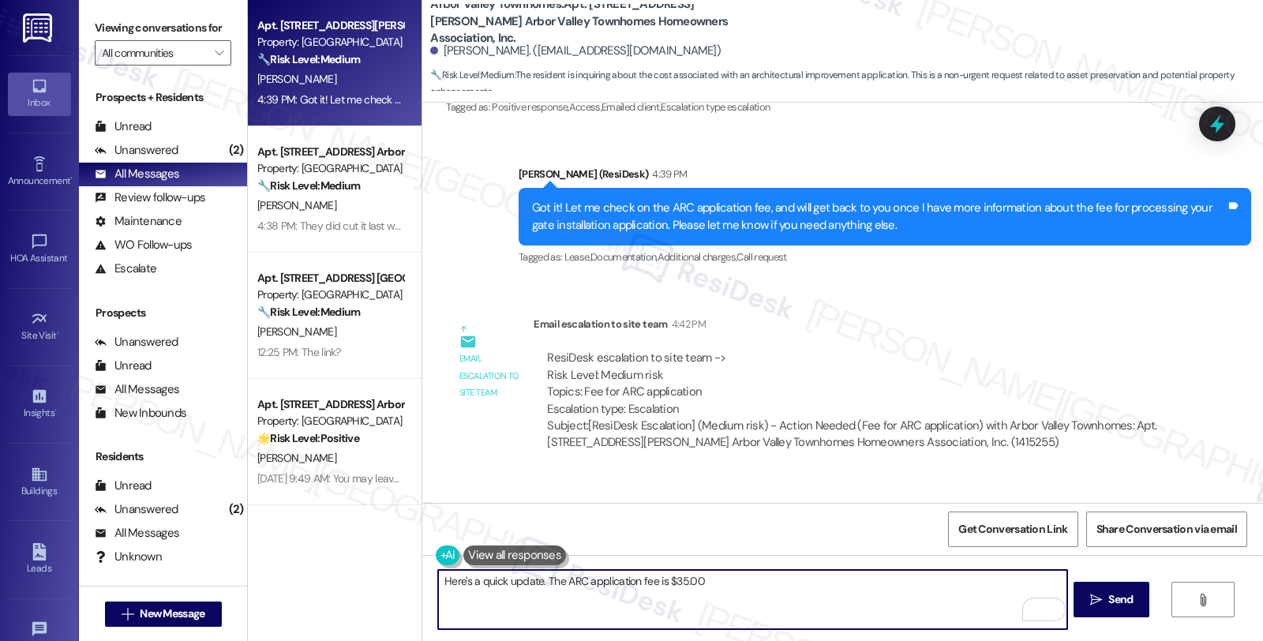
click at [752, 577] on textarea "Here's a quick update. The ARC application fee is $35.00" at bounding box center [752, 599] width 628 height 59
paste textarea "Should you have other concerns, please feel free to reach out. Have a great day!"
type textarea "Here's a quick update. The ARC application fee is $35.00. Should you have other…"
click at [1093, 598] on icon "" at bounding box center [1096, 600] width 12 height 13
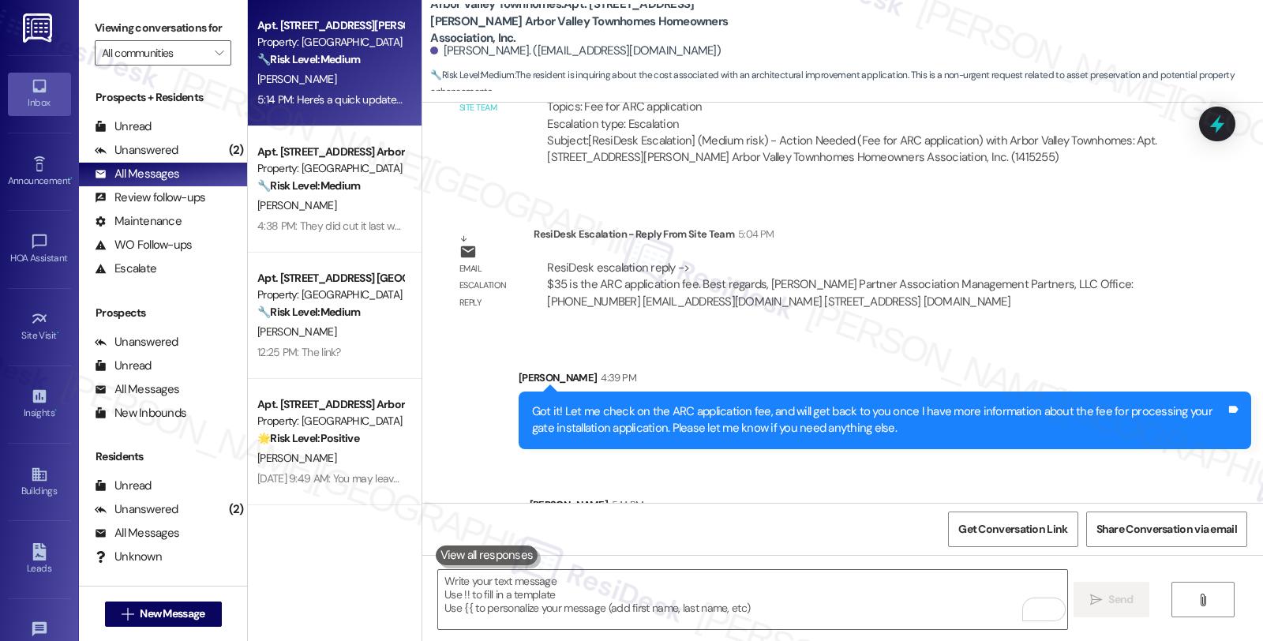
scroll to position [3565, 0]
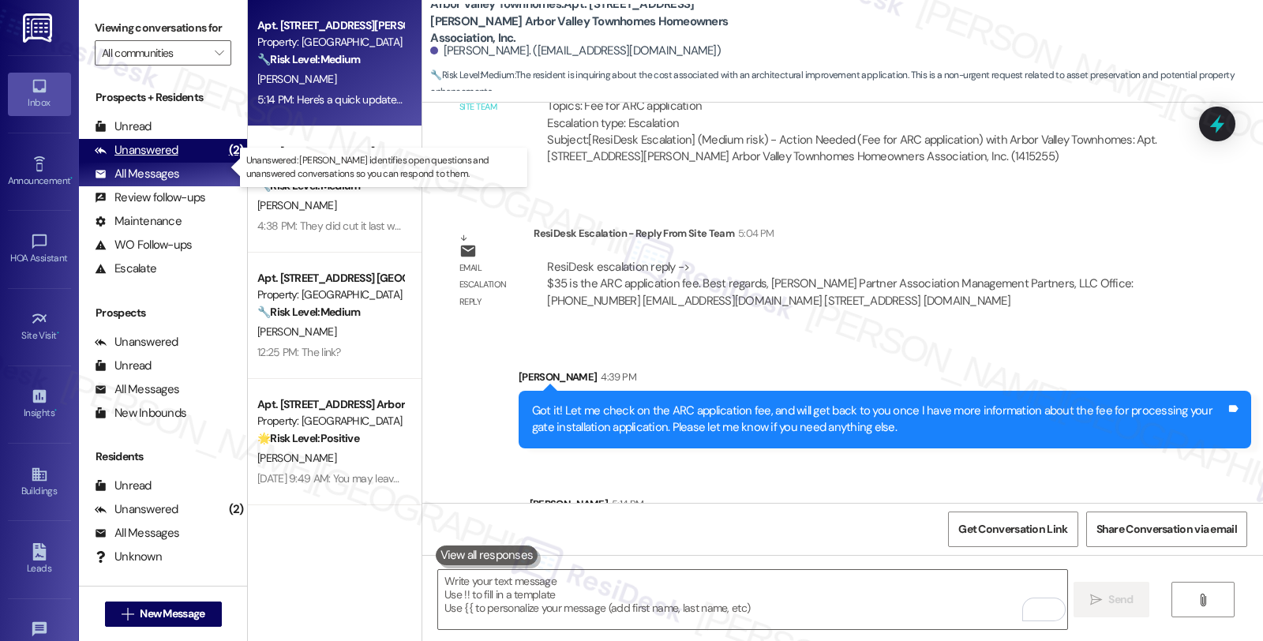
click at [153, 159] on div "Unanswered" at bounding box center [137, 150] width 84 height 17
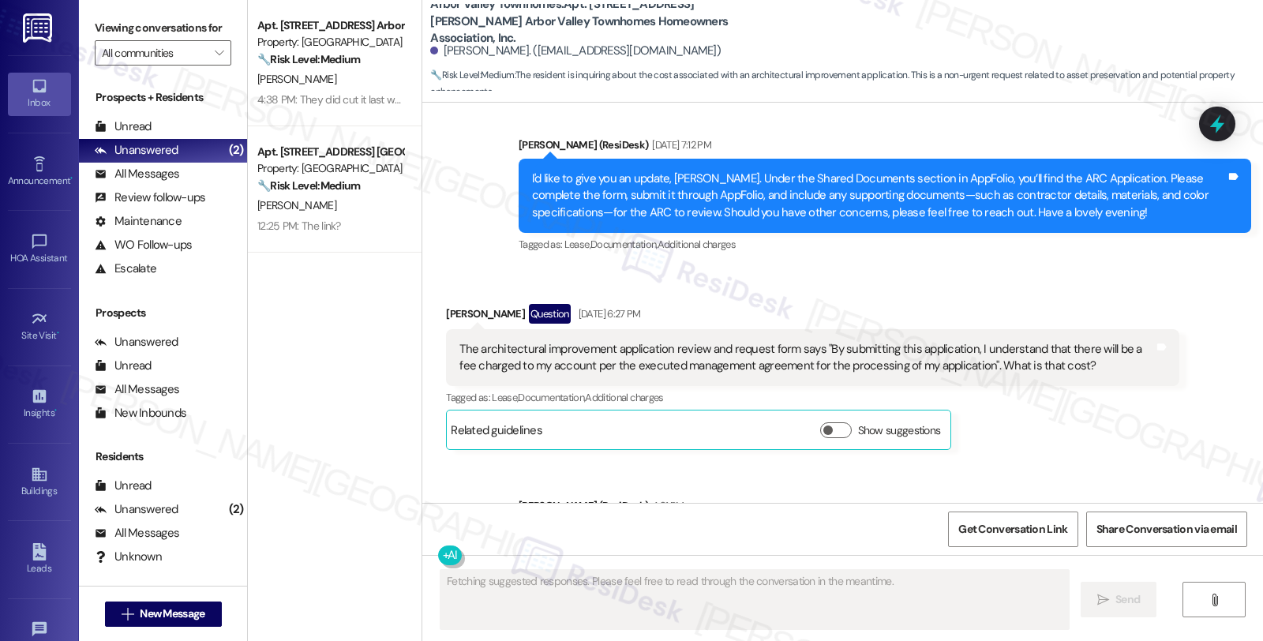
scroll to position [2838, 0]
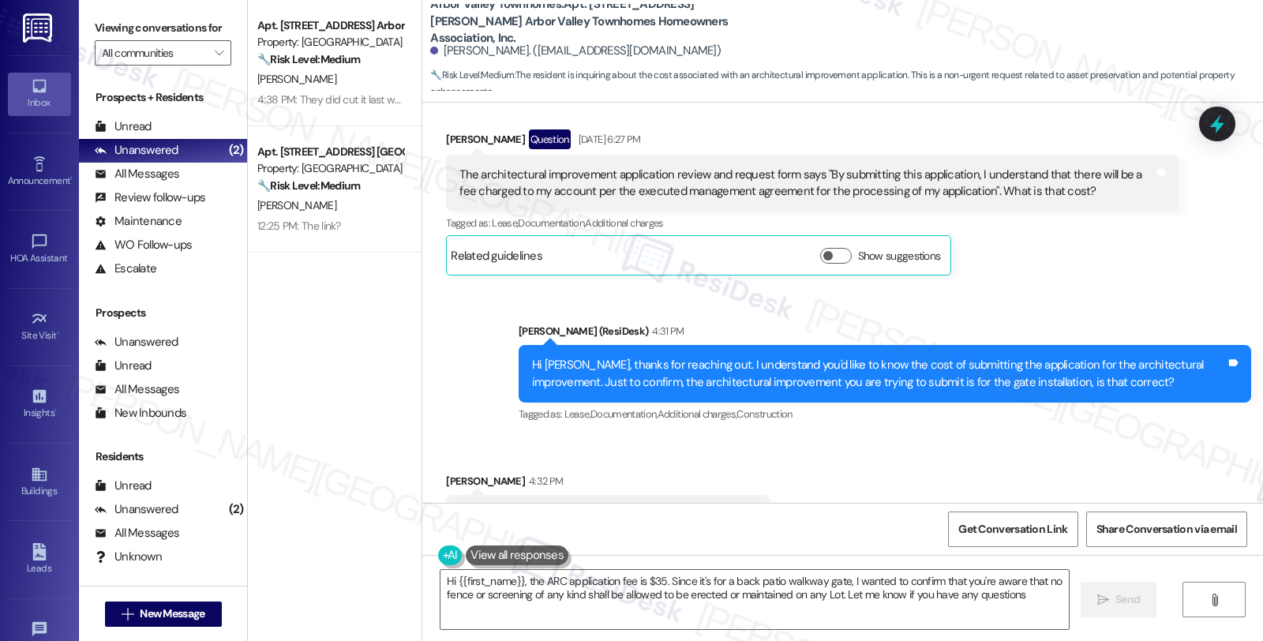
type textarea "Hi {{first_name}}, the ARC application fee is $35. Since it's for a back patio …"
click at [1116, 212] on div "Tagged as: Lease , Click to highlight conversations about Lease Documentation ,…" at bounding box center [812, 223] width 733 height 23
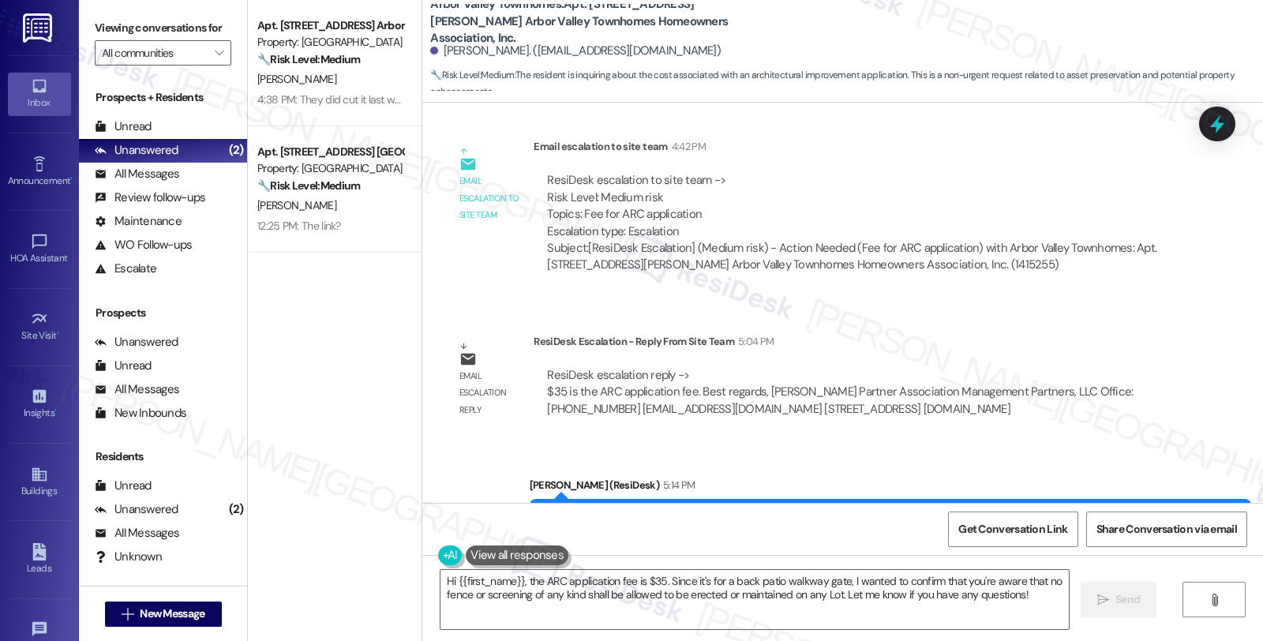
scroll to position [3461, 0]
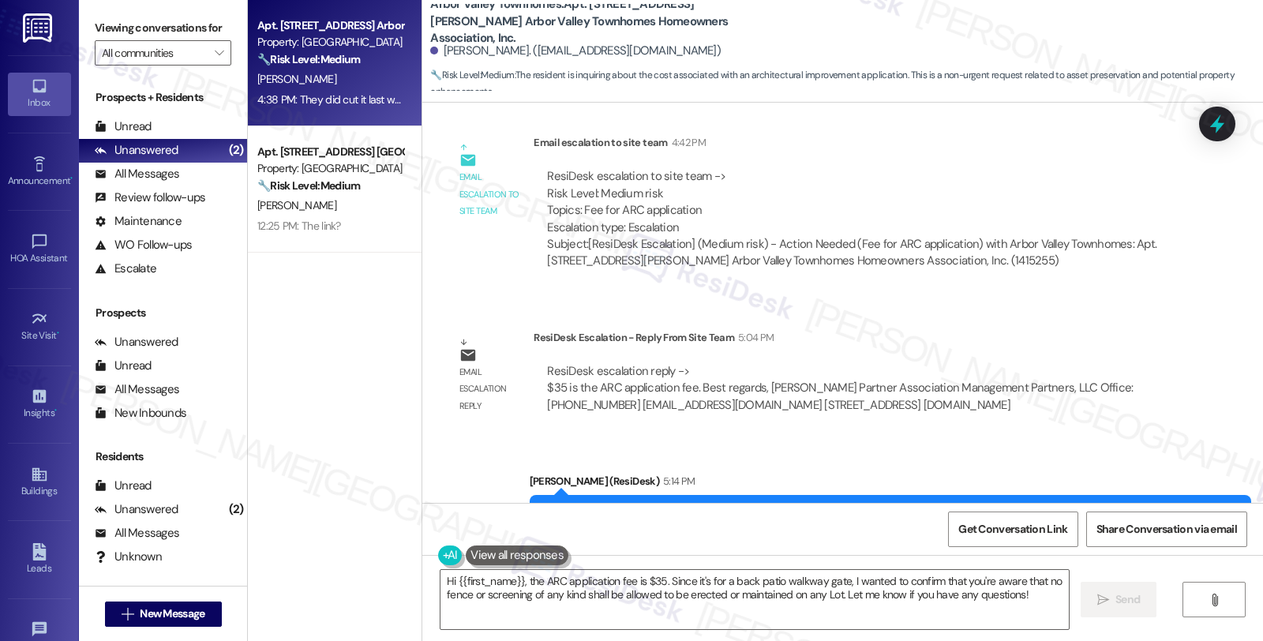
click at [325, 65] on strong "🔧 Risk Level: Medium" at bounding box center [308, 59] width 103 height 14
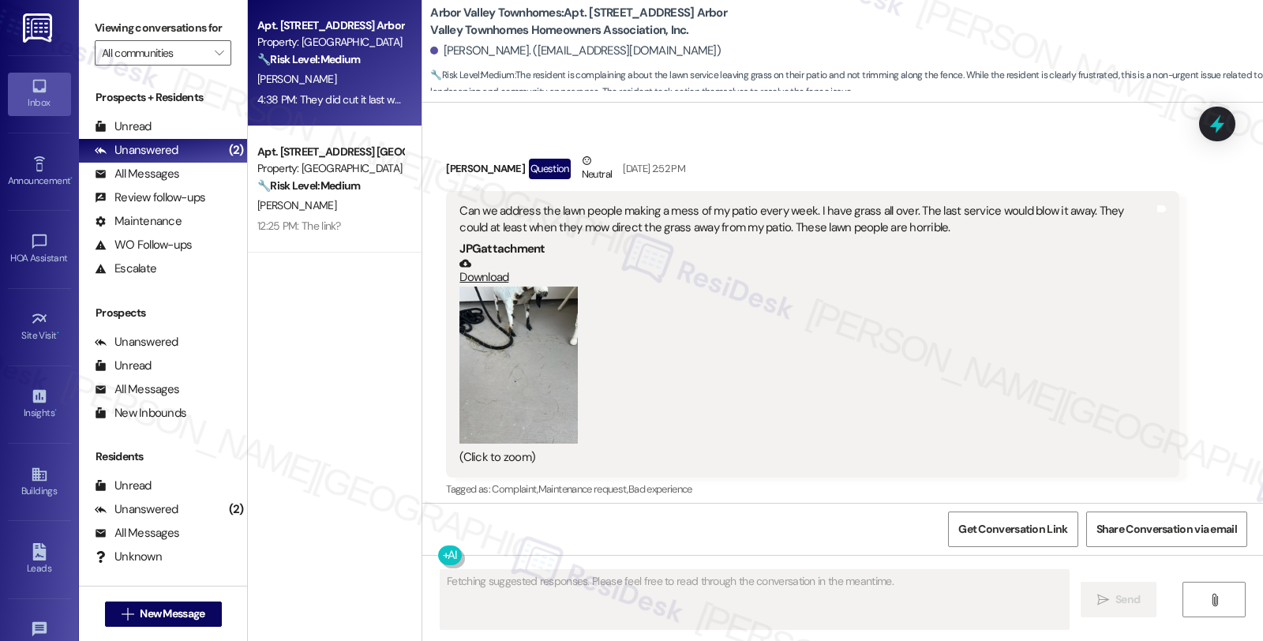
scroll to position [8619, 0]
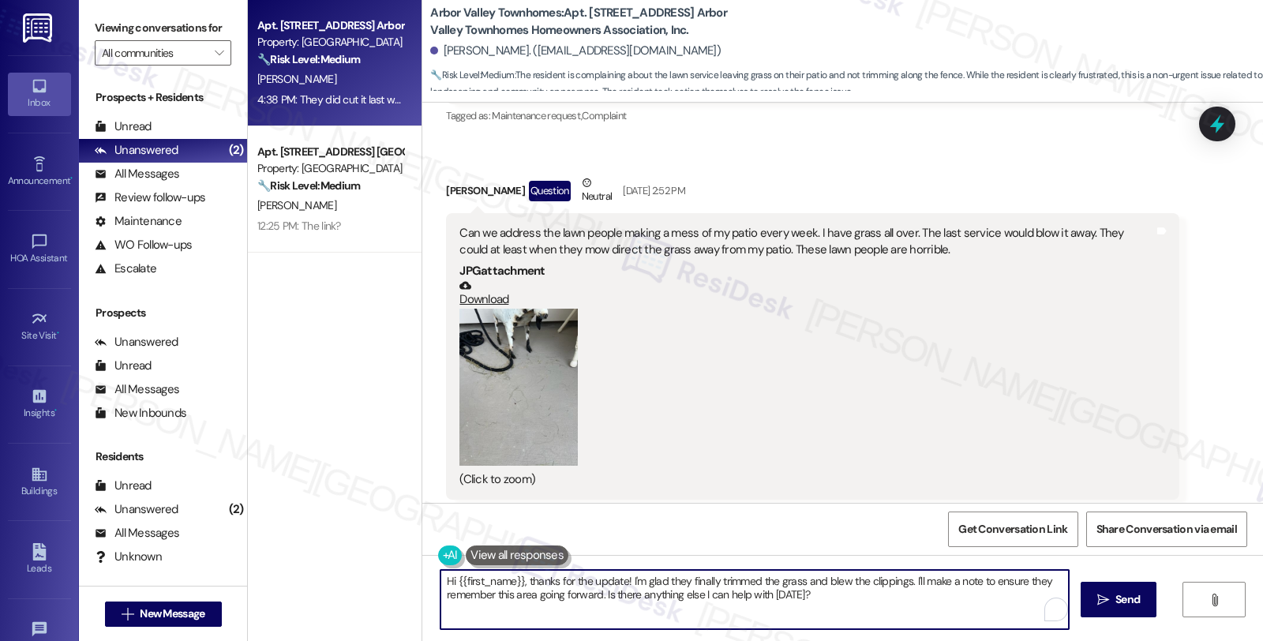
drag, startPoint x: 519, startPoint y: 572, endPoint x: 421, endPoint y: 558, distance: 98.8
click at [422, 558] on div "Hi {{first_name}}, thanks for the update! I'm glad they finally trimmed the gra…" at bounding box center [842, 614] width 841 height 118
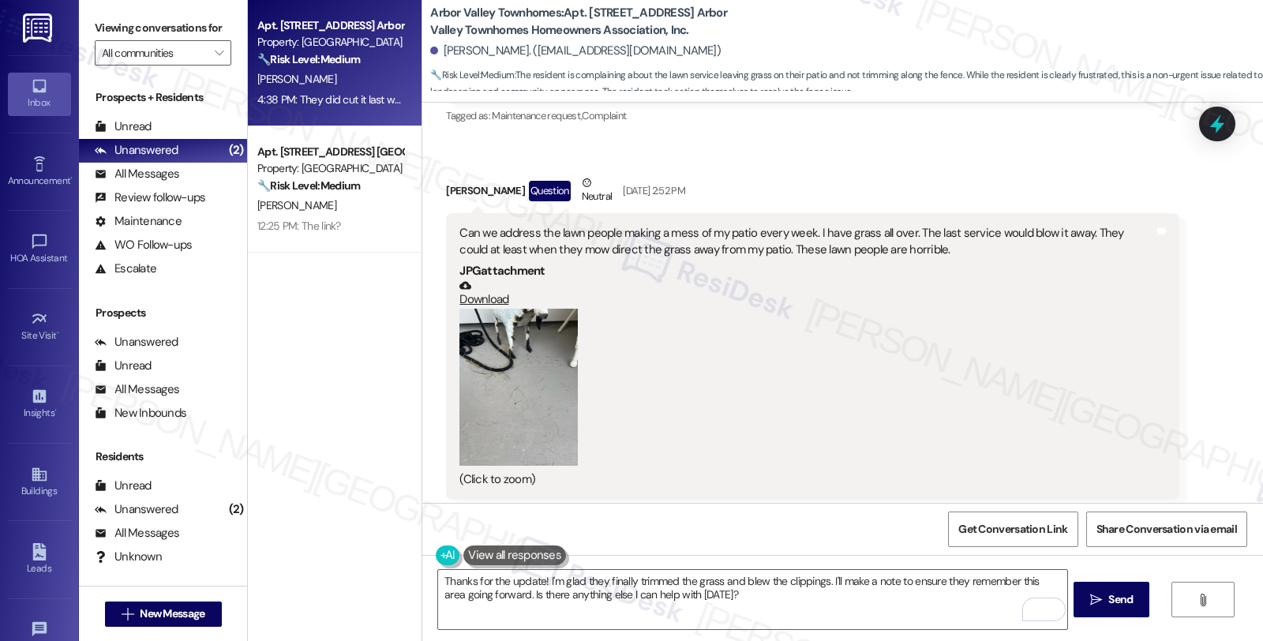
click at [446, 174] on div "Megan Mead Question Neutral Sep 05, 2025 at 2:52 PM" at bounding box center [812, 193] width 733 height 39
copy div "Megan"
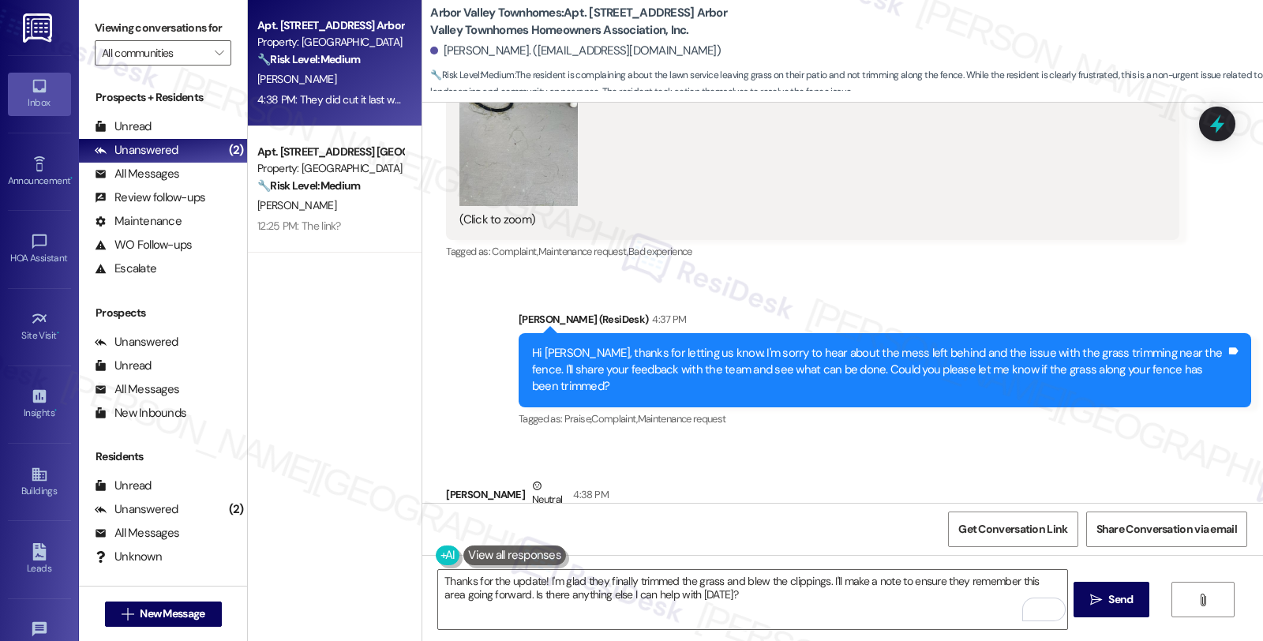
scroll to position [8882, 0]
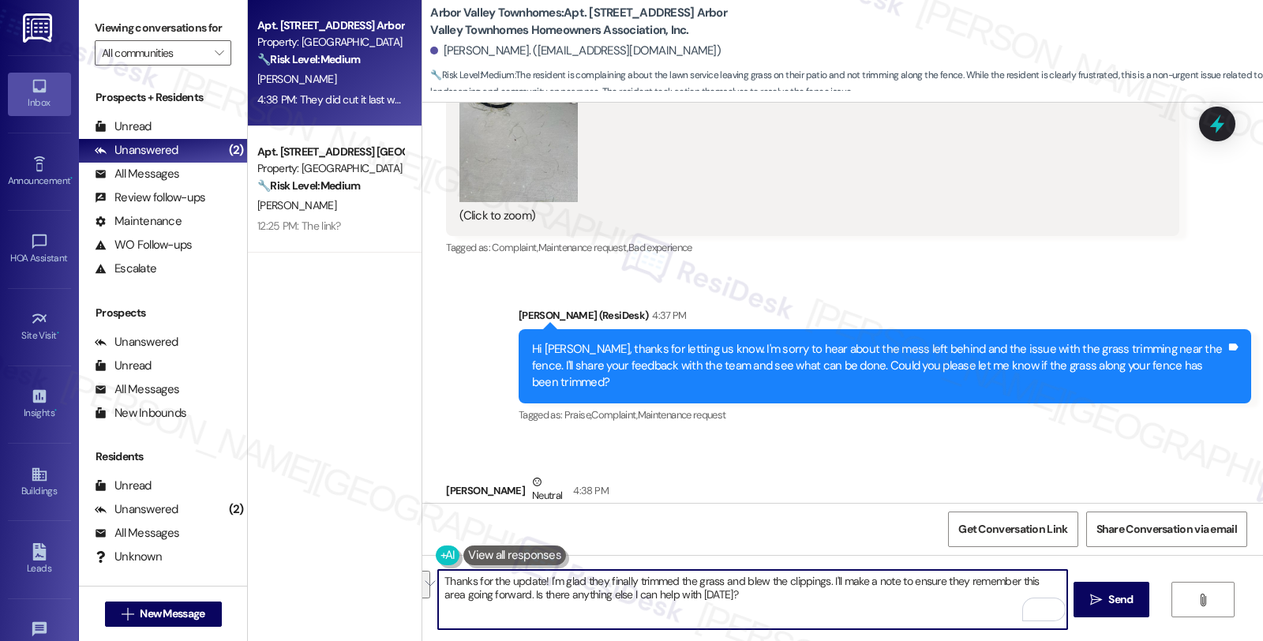
drag, startPoint x: 821, startPoint y: 580, endPoint x: 861, endPoint y: 610, distance: 49.6
click at [861, 610] on textarea "Thanks for the update! I'm glad they finally trimmed the grass and blew the cli…" at bounding box center [752, 599] width 628 height 59
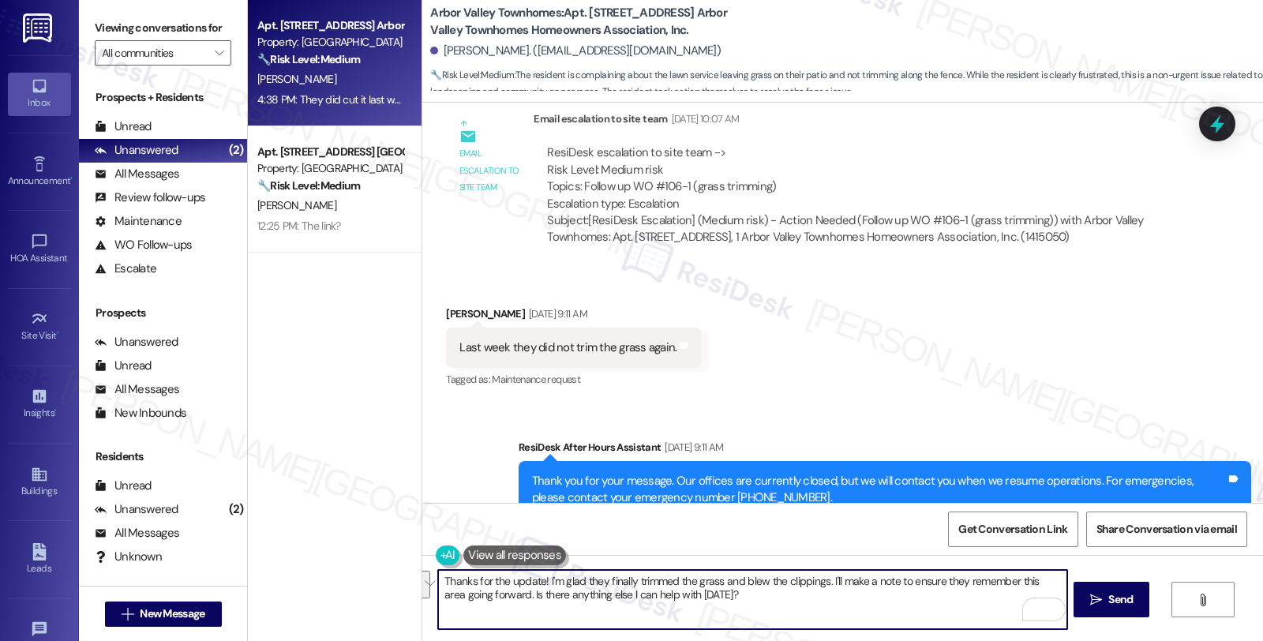
scroll to position [8004, 0]
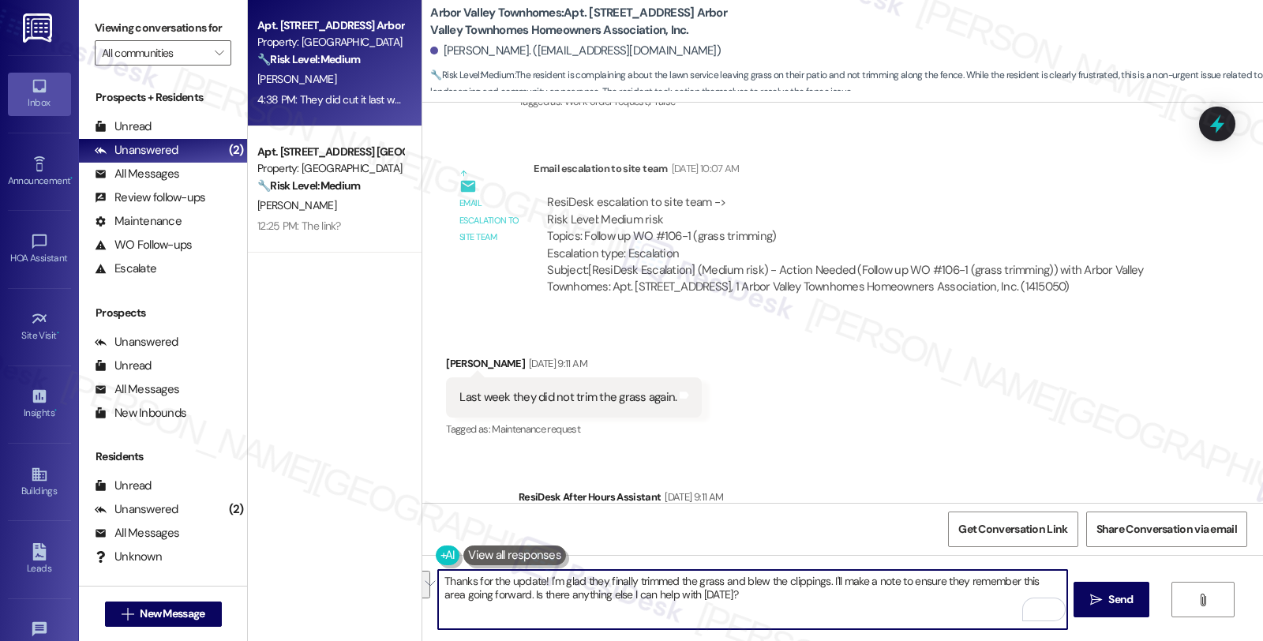
paste textarea "Megan"
click at [673, 614] on textarea "Thanks for the update! I'm glad they finally trimmed the grass and blew the cli…" at bounding box center [752, 599] width 628 height 59
click at [838, 576] on textarea "Thanks for the update! I'm glad they finally trimmed the grass and blew the cli…" at bounding box center [752, 599] width 628 height 59
paste textarea "Should you have other concerns, please feel free to reach out. Have a great day!"
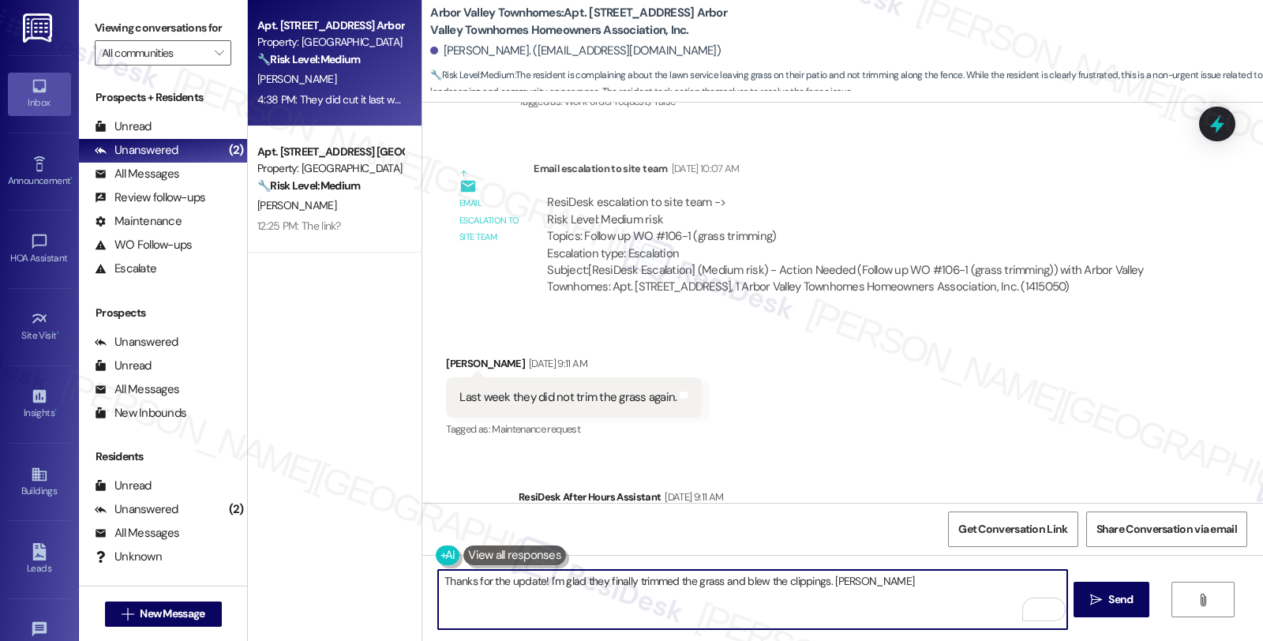
type textarea "Thanks for the update! I'm glad they finally trimmed the grass and blew the cli…"
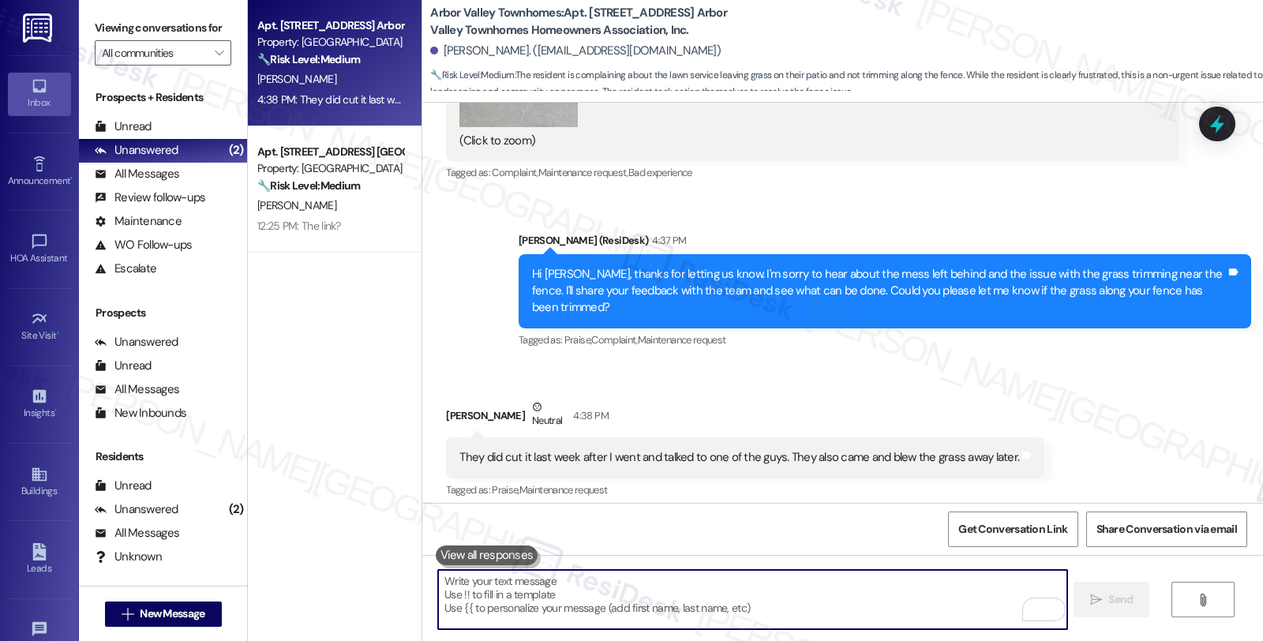
scroll to position [9009, 0]
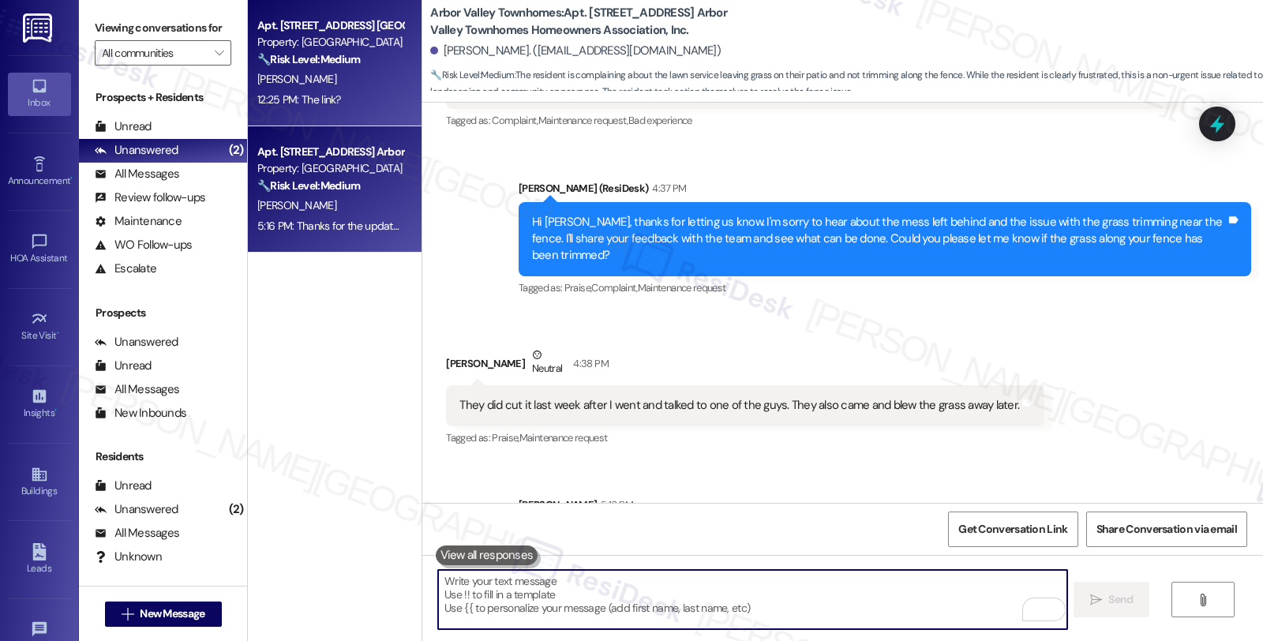
click at [309, 92] on div "12:25 PM: The link? 12:25 PM: The link?" at bounding box center [299, 99] width 84 height 14
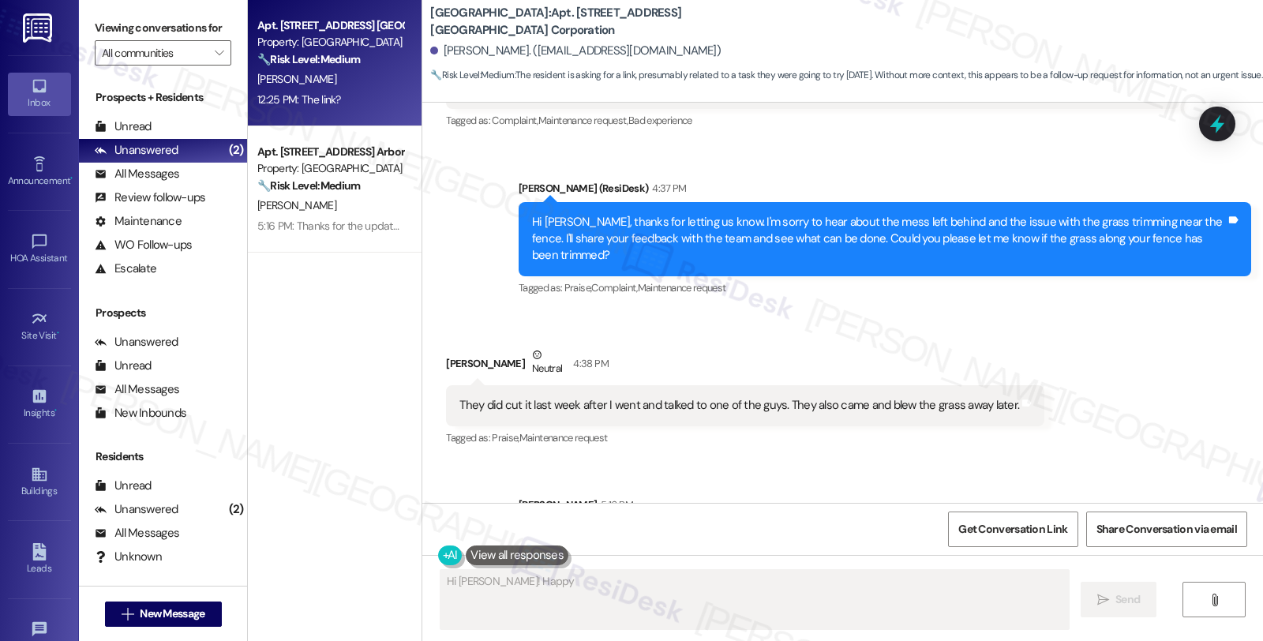
scroll to position [846, 0]
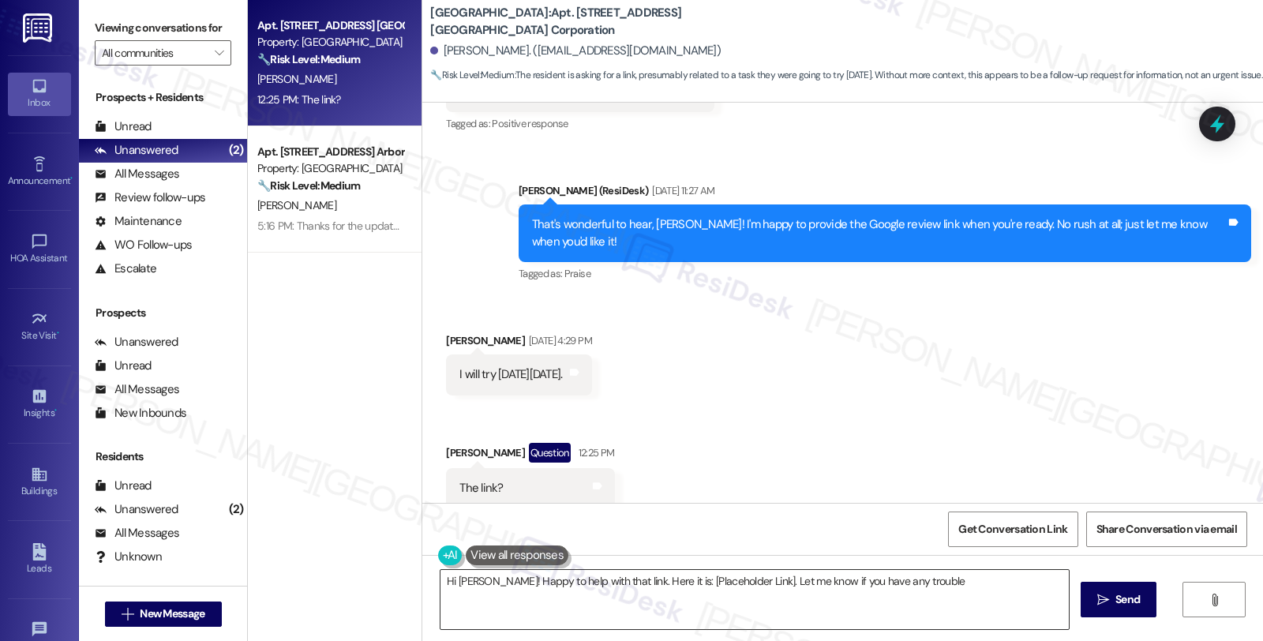
type textarea "Hi Charles! Happy to help with that link. Here it is: [Placeholder Link]. Let m…"
click at [1112, 434] on div "Received via SMS Charles Consolvo Sep 05, 2025 at 4:29 PM I will try on Monday …" at bounding box center [842, 407] width 841 height 223
